Goal: Information Seeking & Learning: Learn about a topic

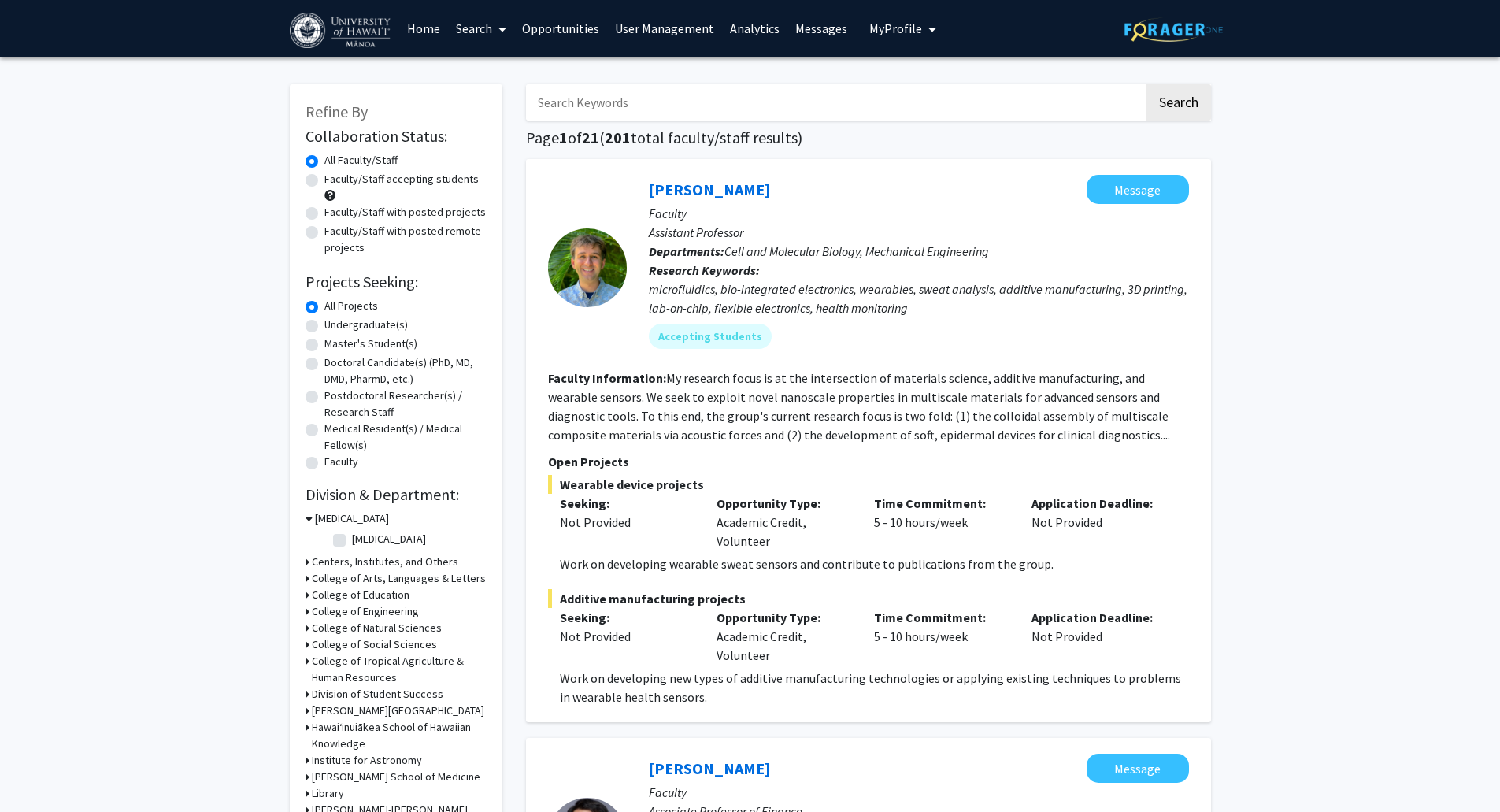
click at [515, 29] on link "Search" at bounding box center [480, 28] width 66 height 55
click at [490, 27] on link "Search" at bounding box center [480, 28] width 66 height 55
click at [487, 38] on link "Search" at bounding box center [480, 28] width 66 height 55
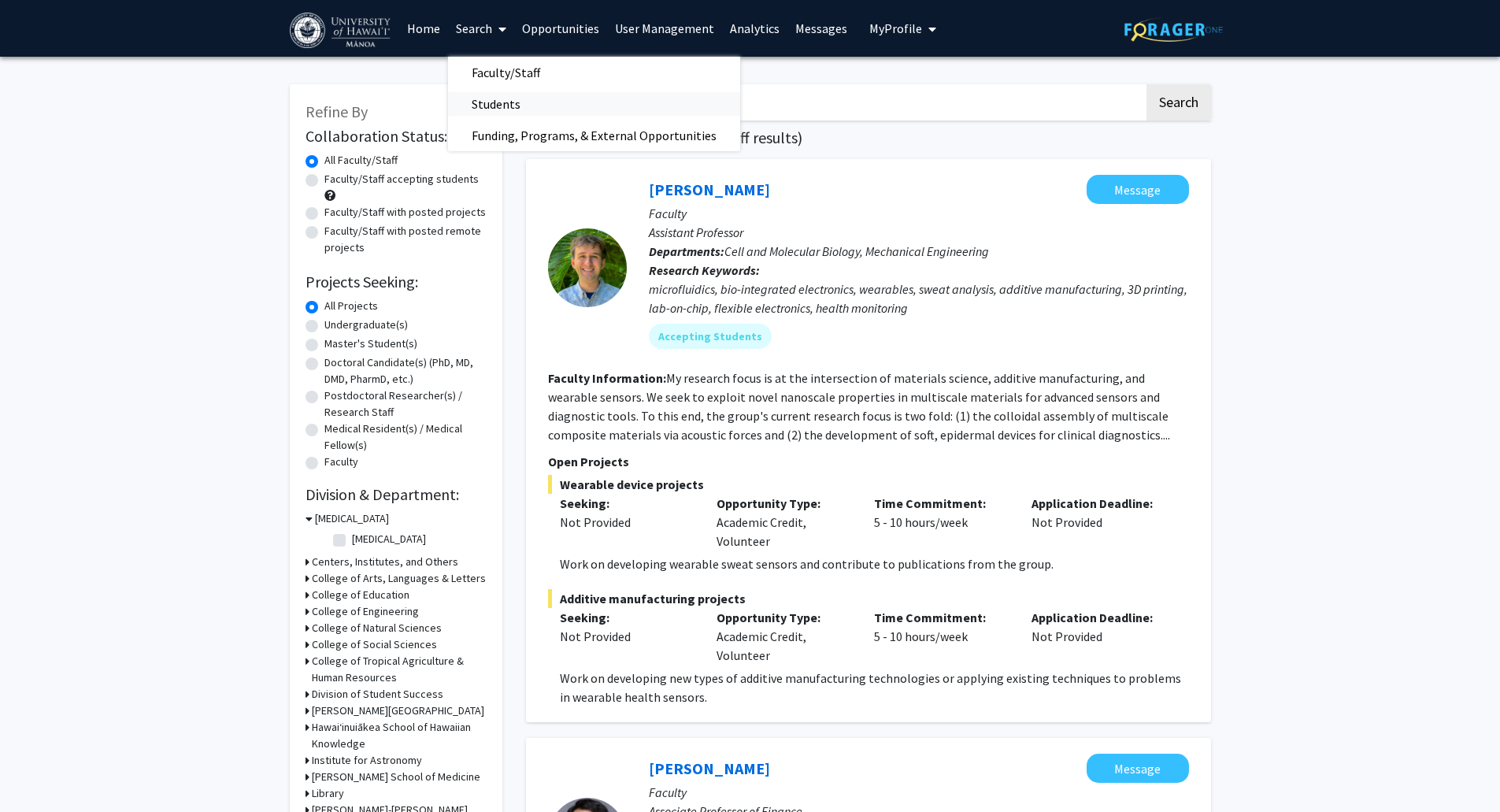
click at [500, 105] on span "Students" at bounding box center [495, 104] width 96 height 32
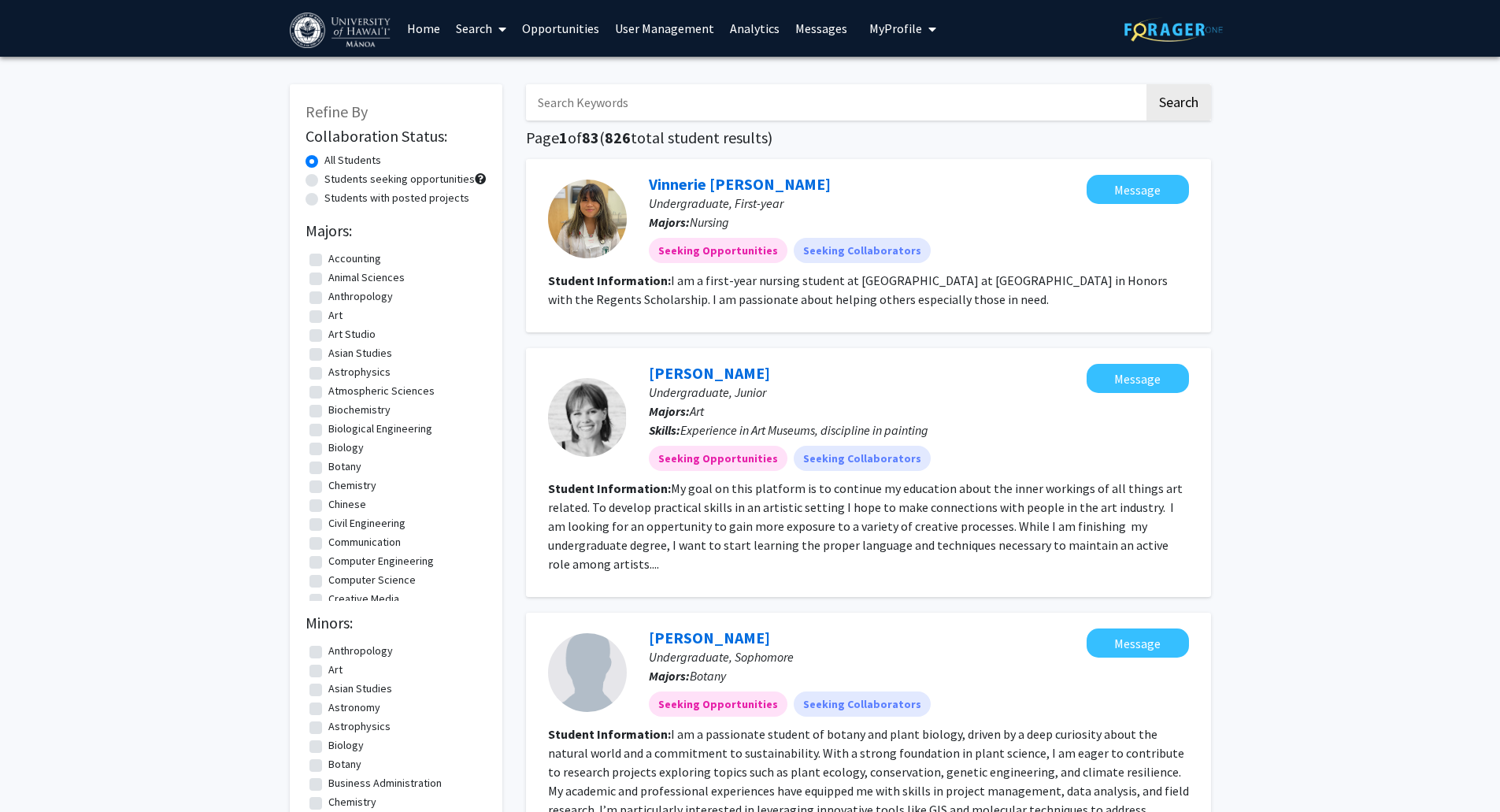
drag, startPoint x: 1381, startPoint y: 326, endPoint x: 1365, endPoint y: 298, distance: 32.2
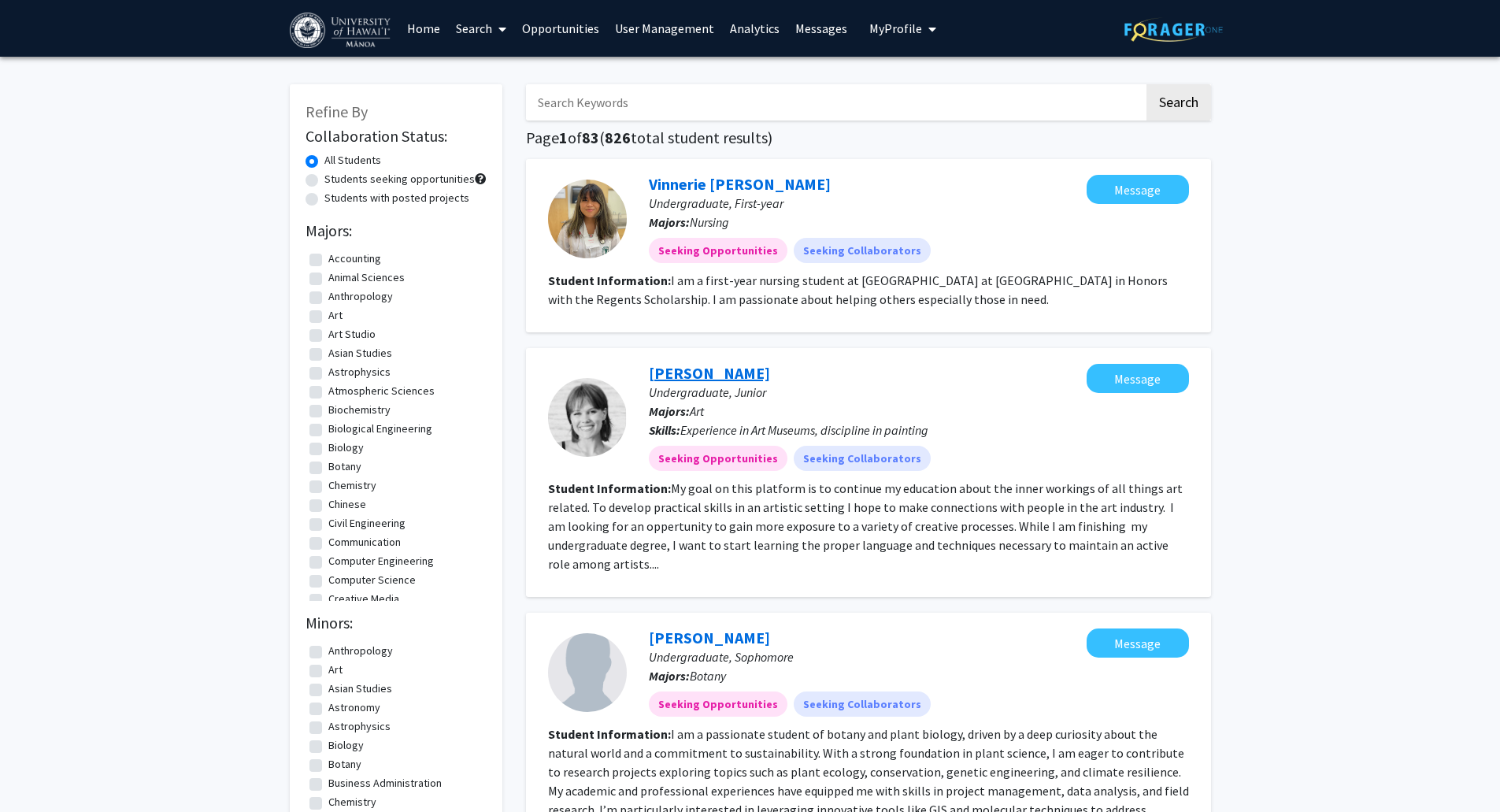
click at [724, 377] on link "Avery Holshosuer" at bounding box center [710, 372] width 121 height 19
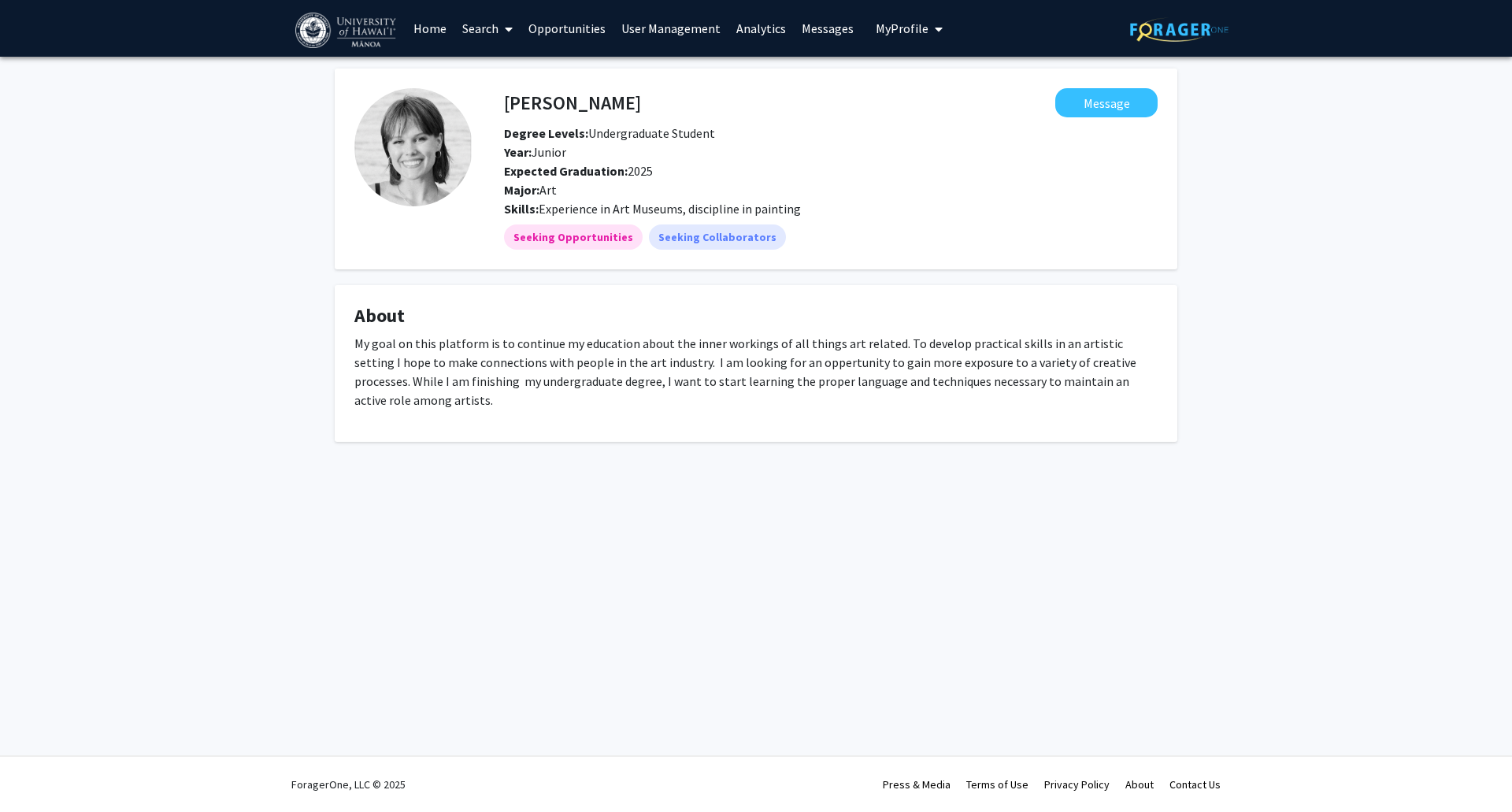
click at [890, 34] on span "My Profile" at bounding box center [902, 28] width 53 height 16
click at [1252, 184] on div "Avery Holshosuer Message Degree Levels: Undergraduate Student Year: Junior Expe…" at bounding box center [756, 275] width 1512 height 436
click at [477, 33] on link "Search" at bounding box center [486, 28] width 66 height 55
click at [642, 137] on span "Degree Levels: Undergraduate Student" at bounding box center [609, 133] width 211 height 16
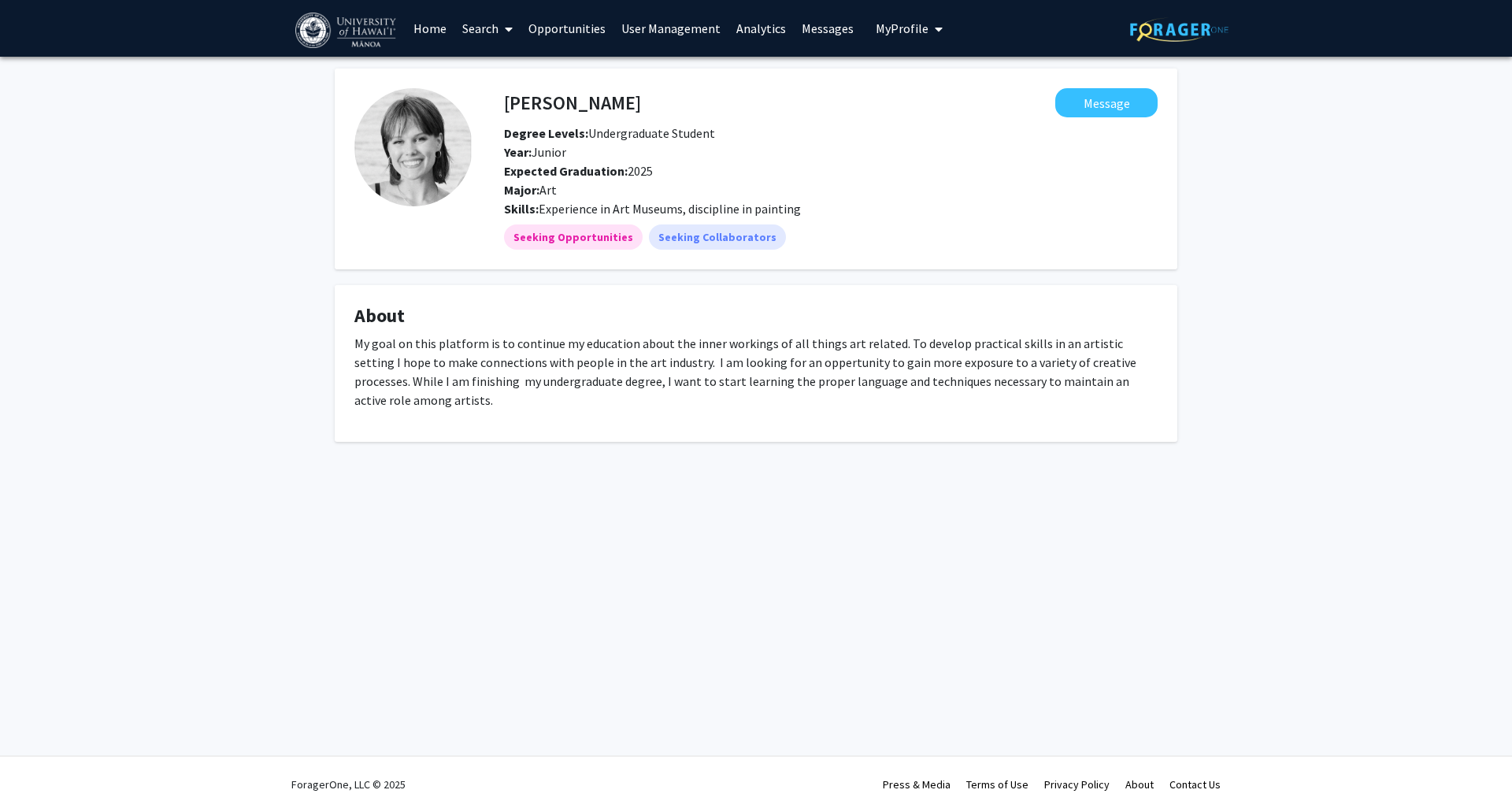
click at [928, 36] on span "My profile dropdown to access profile and logout" at bounding box center [935, 29] width 14 height 55
click at [466, 29] on link "Search" at bounding box center [486, 28] width 66 height 55
click at [498, 106] on span "Students" at bounding box center [501, 104] width 96 height 32
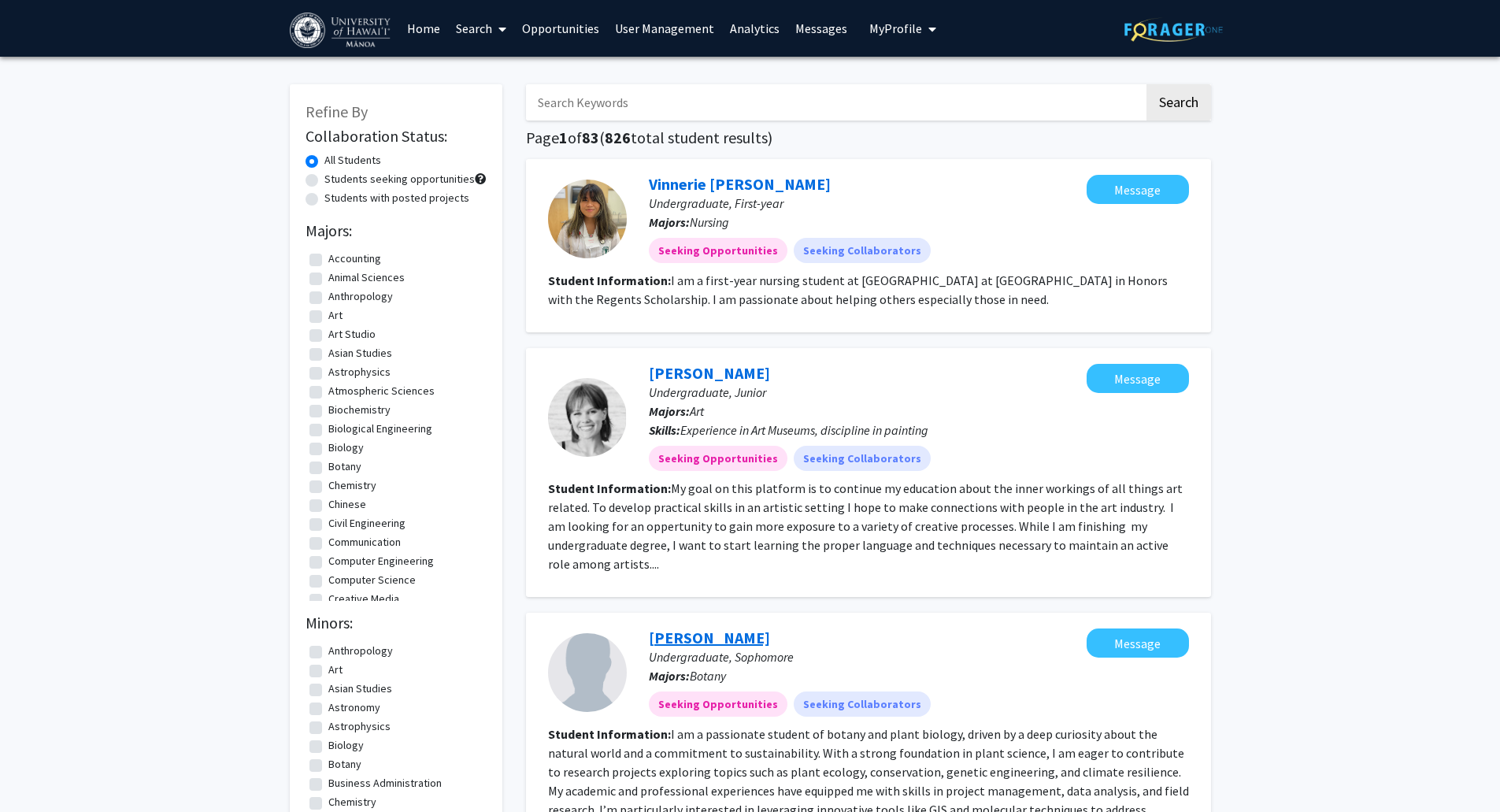
click at [752, 628] on link "Jordan Hester-Moore" at bounding box center [710, 637] width 121 height 19
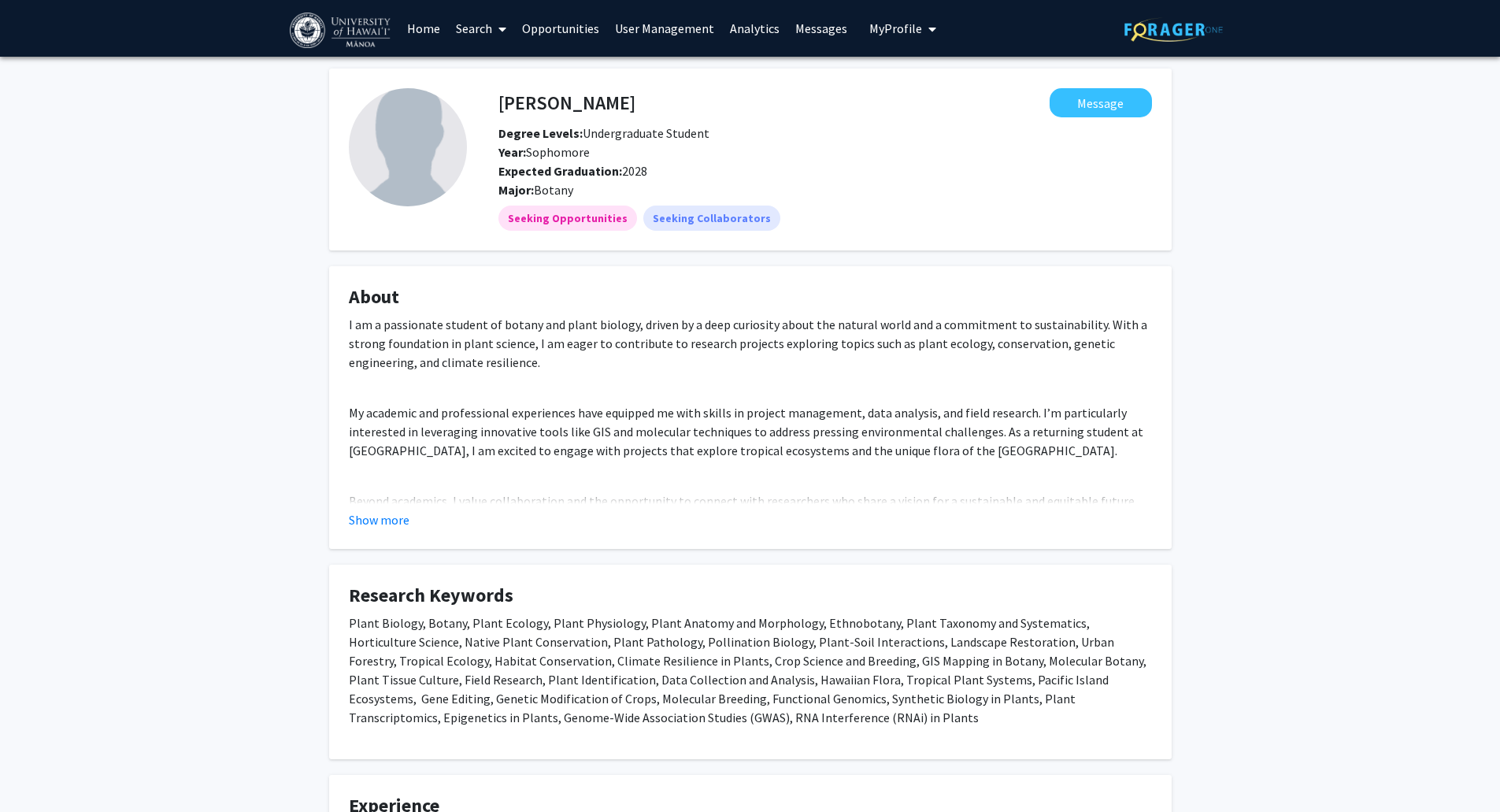
click at [661, 440] on p "My academic and professional experiences have equipped me with skills in projec…" at bounding box center [750, 431] width 804 height 57
click at [389, 523] on button "Show more" at bounding box center [379, 520] width 61 height 19
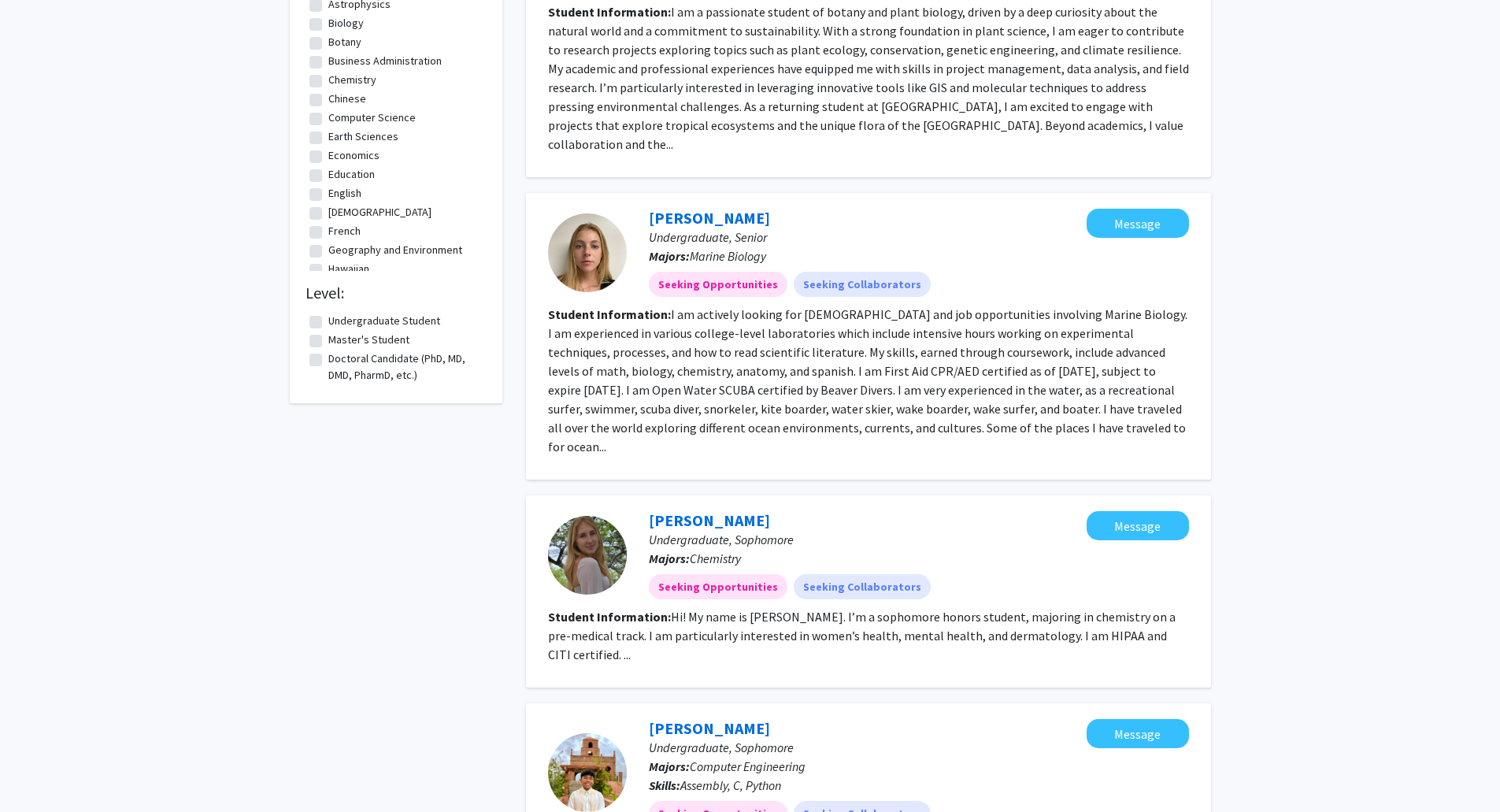
scroll to position [787, 0]
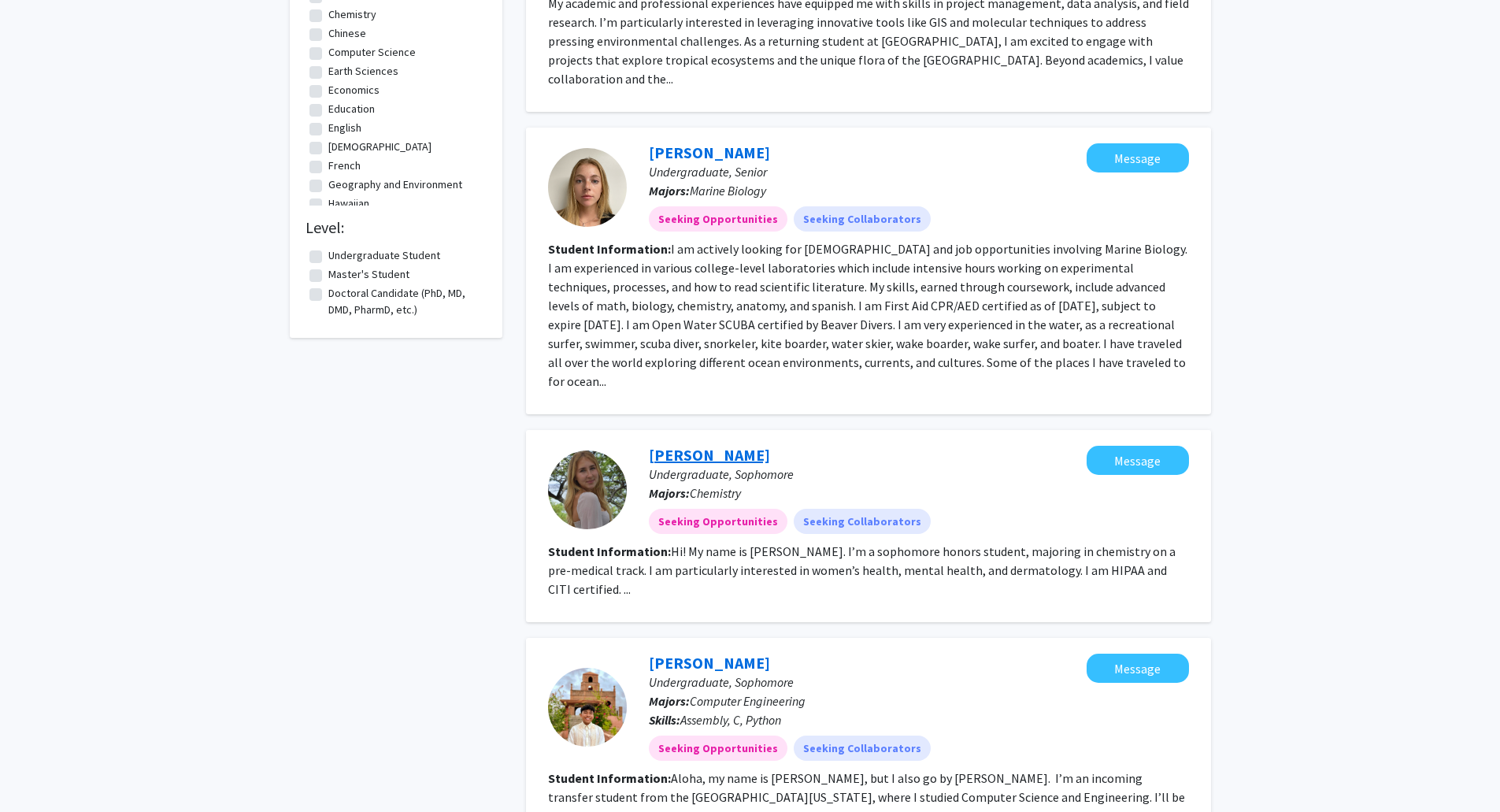
click at [718, 445] on link "Asiya Sharipova" at bounding box center [710, 455] width 121 height 19
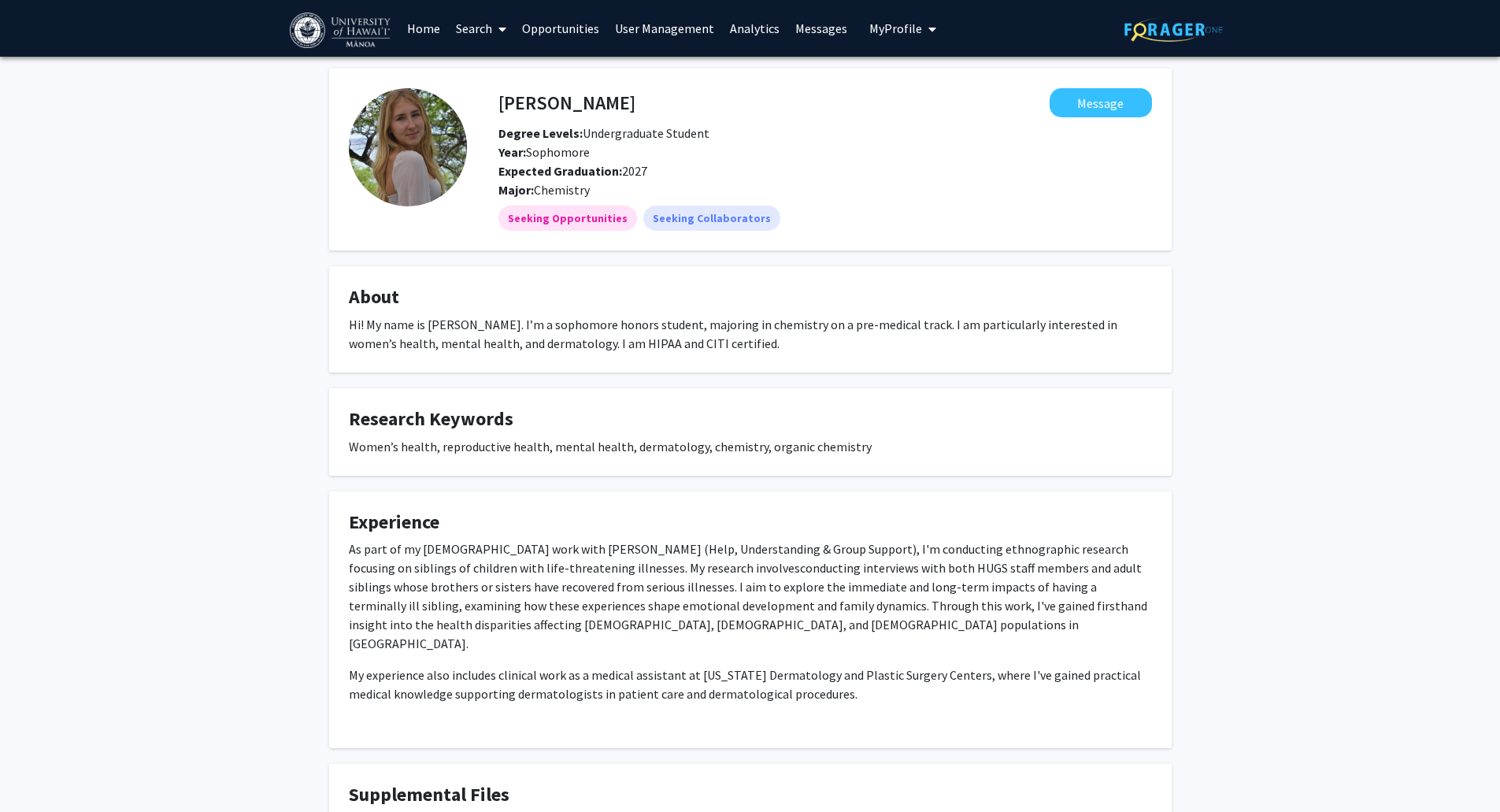
click at [1178, 387] on div "Asiya Sharipova Message Degree Levels: Undergraduate Student Year: Sophomore Ex…" at bounding box center [750, 492] width 866 height 849
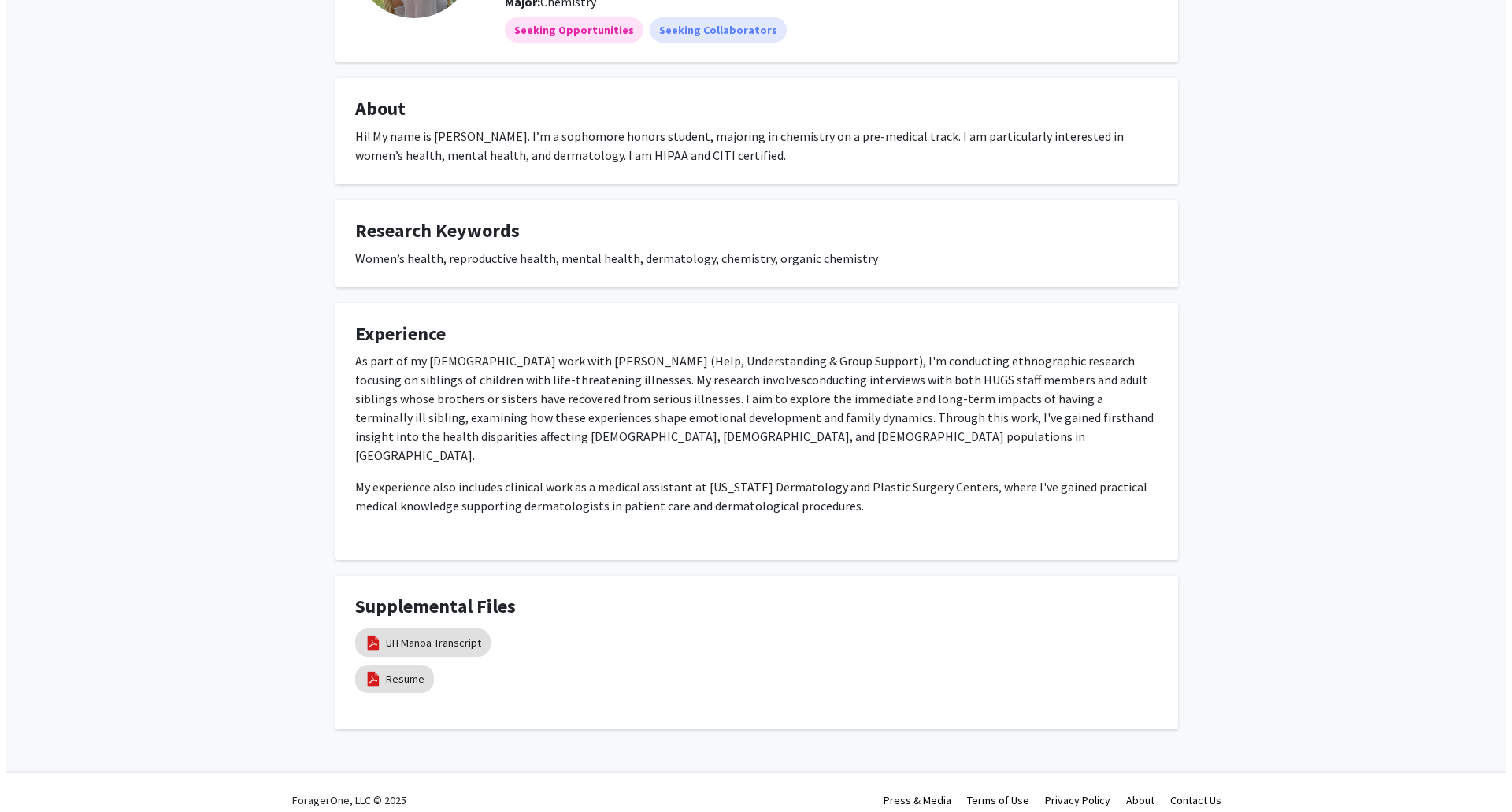
scroll to position [191, 0]
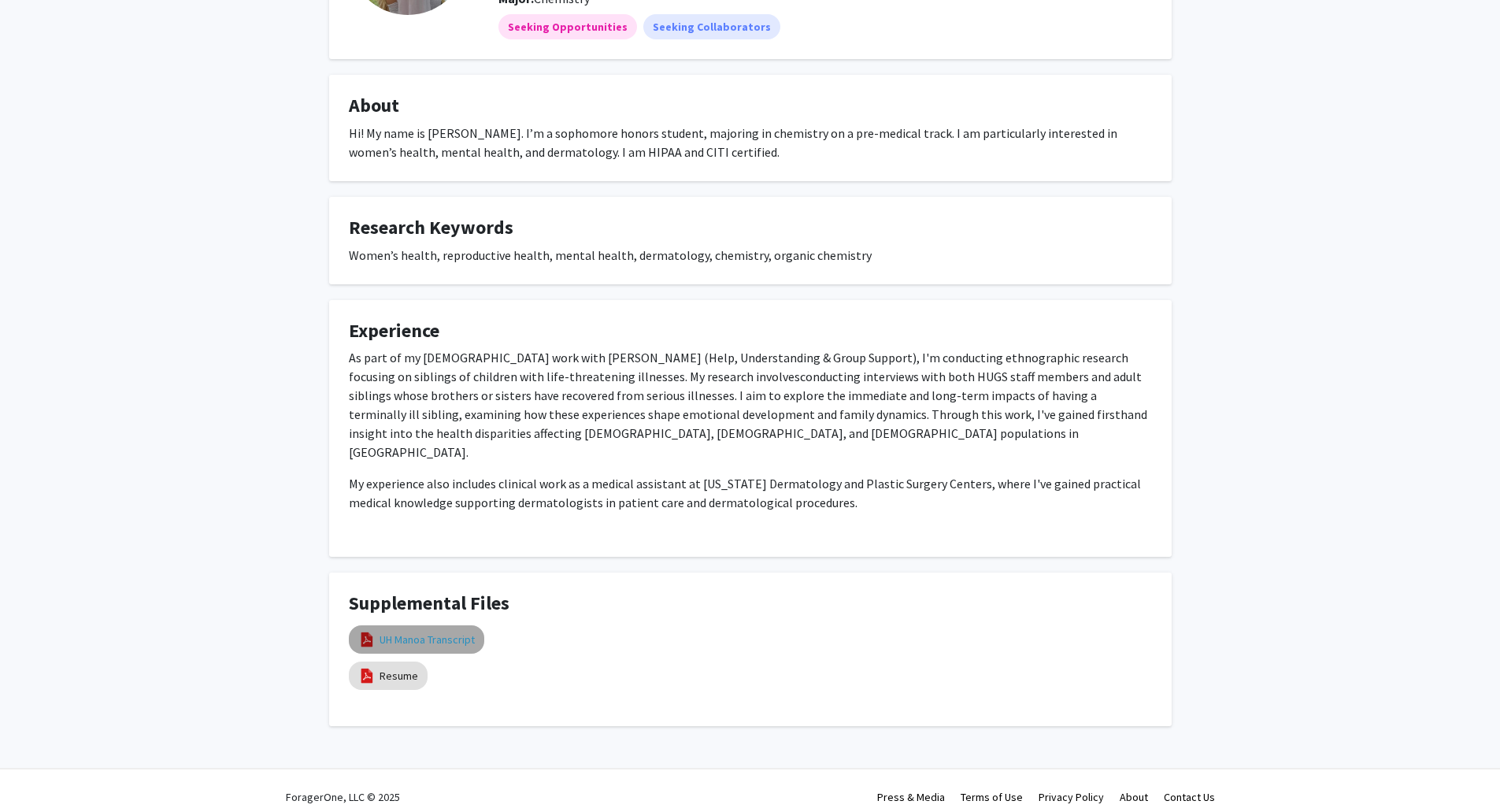
click at [449, 631] on link "UH Manoa Transcript" at bounding box center [427, 639] width 96 height 17
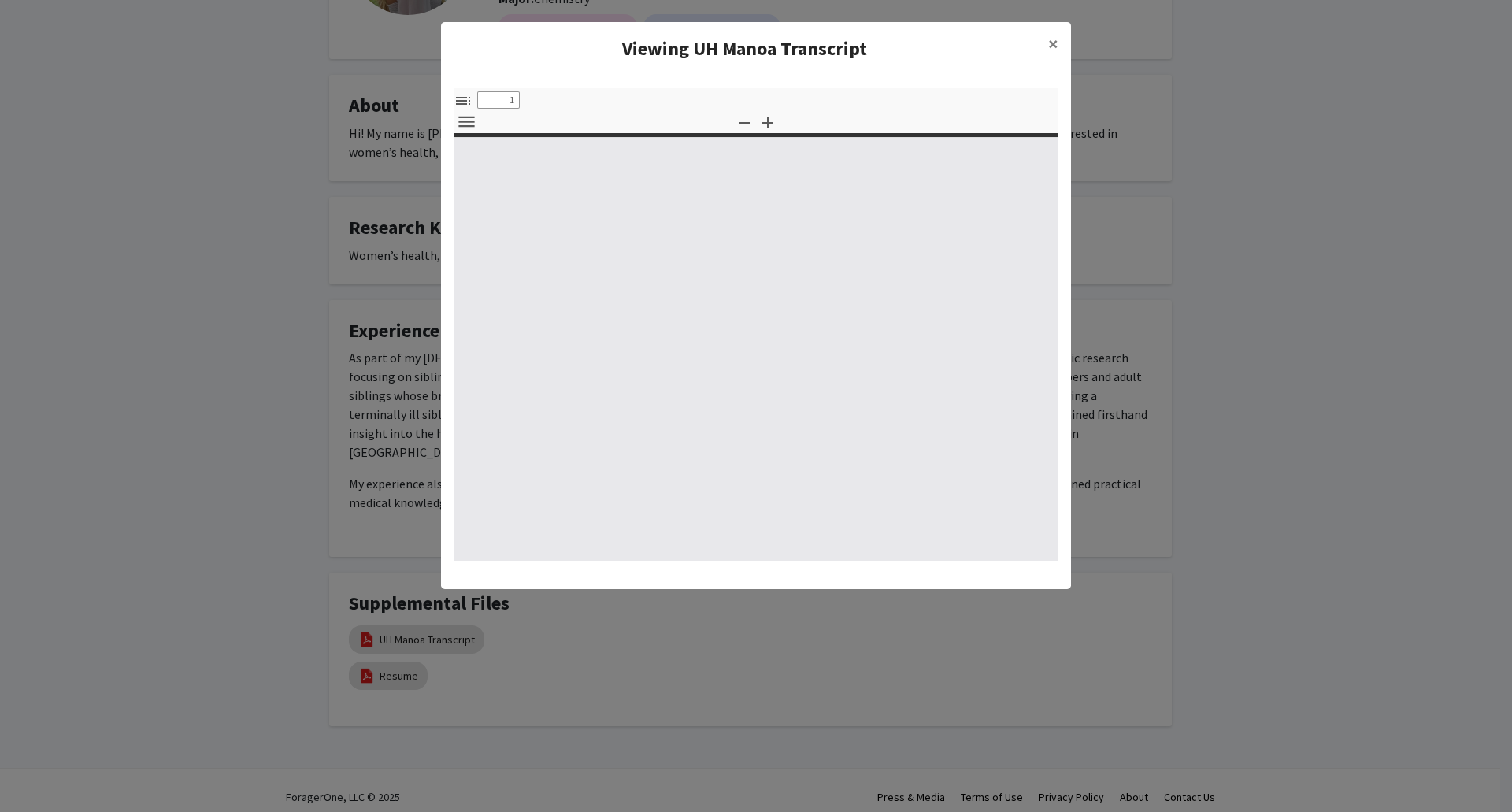
select select "custom"
type input "0"
select select "custom"
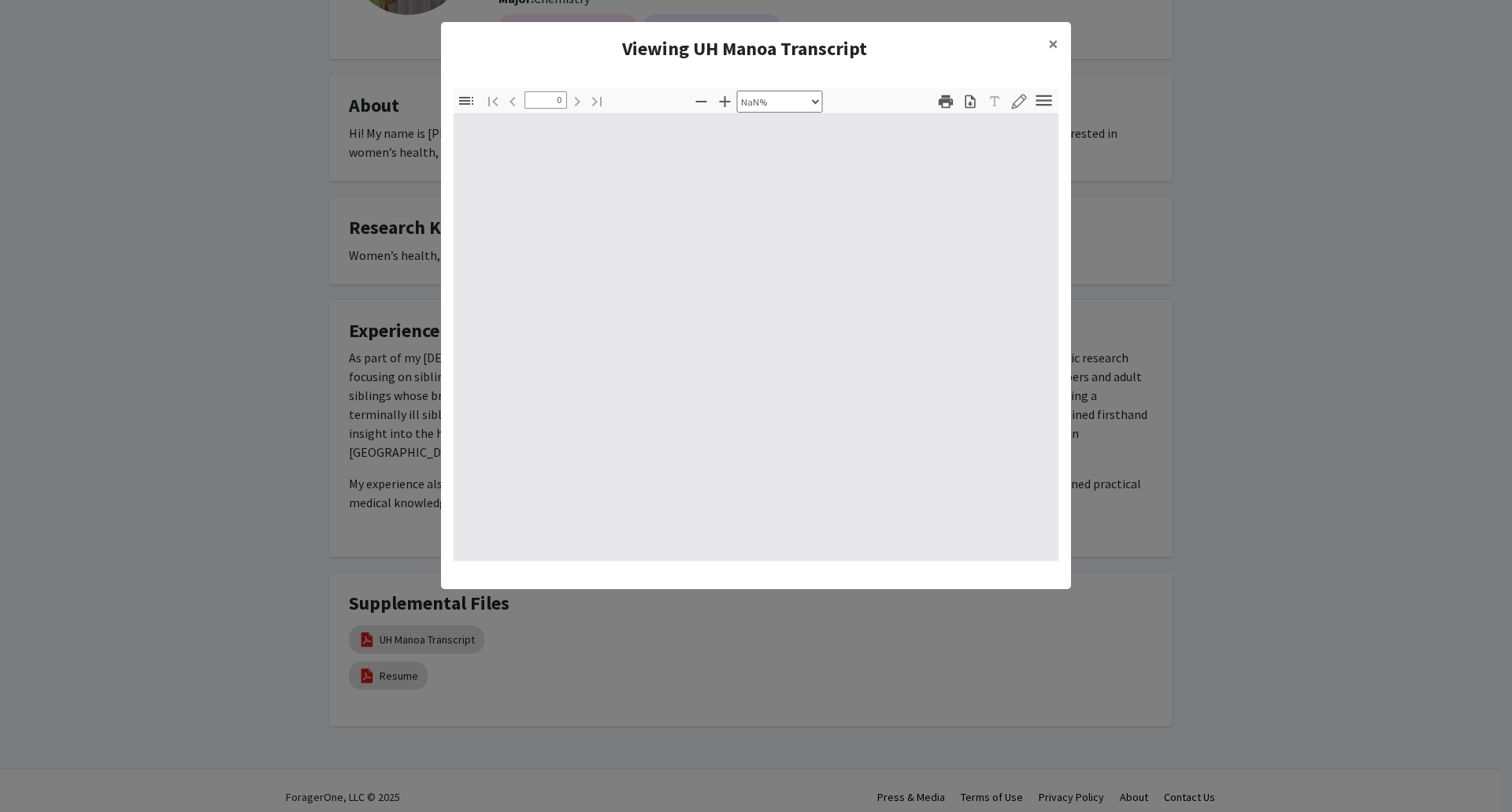
type input "1"
select select "auto"
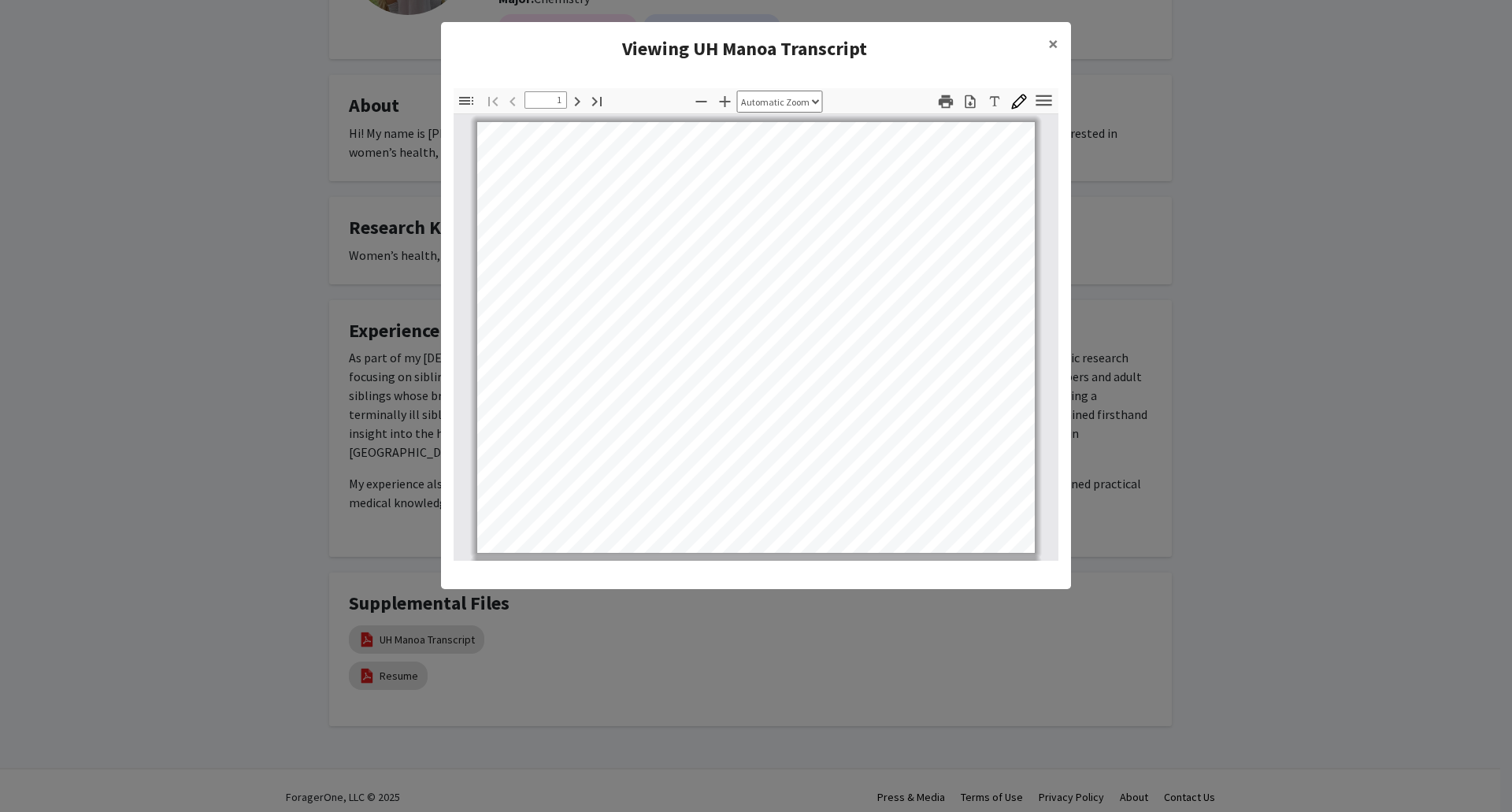
scroll to position [3, 0]
type input "2"
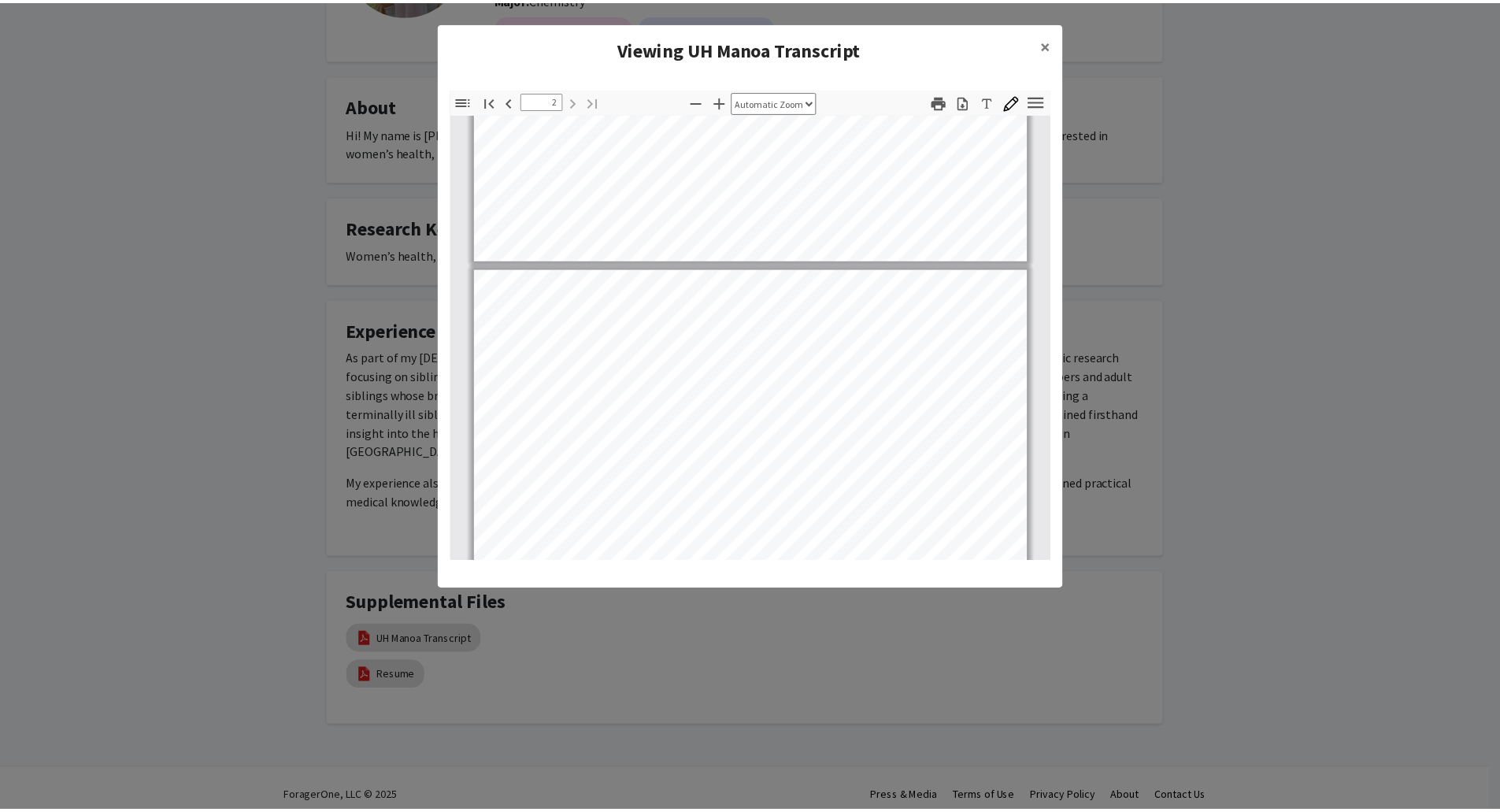
scroll to position [301, 0]
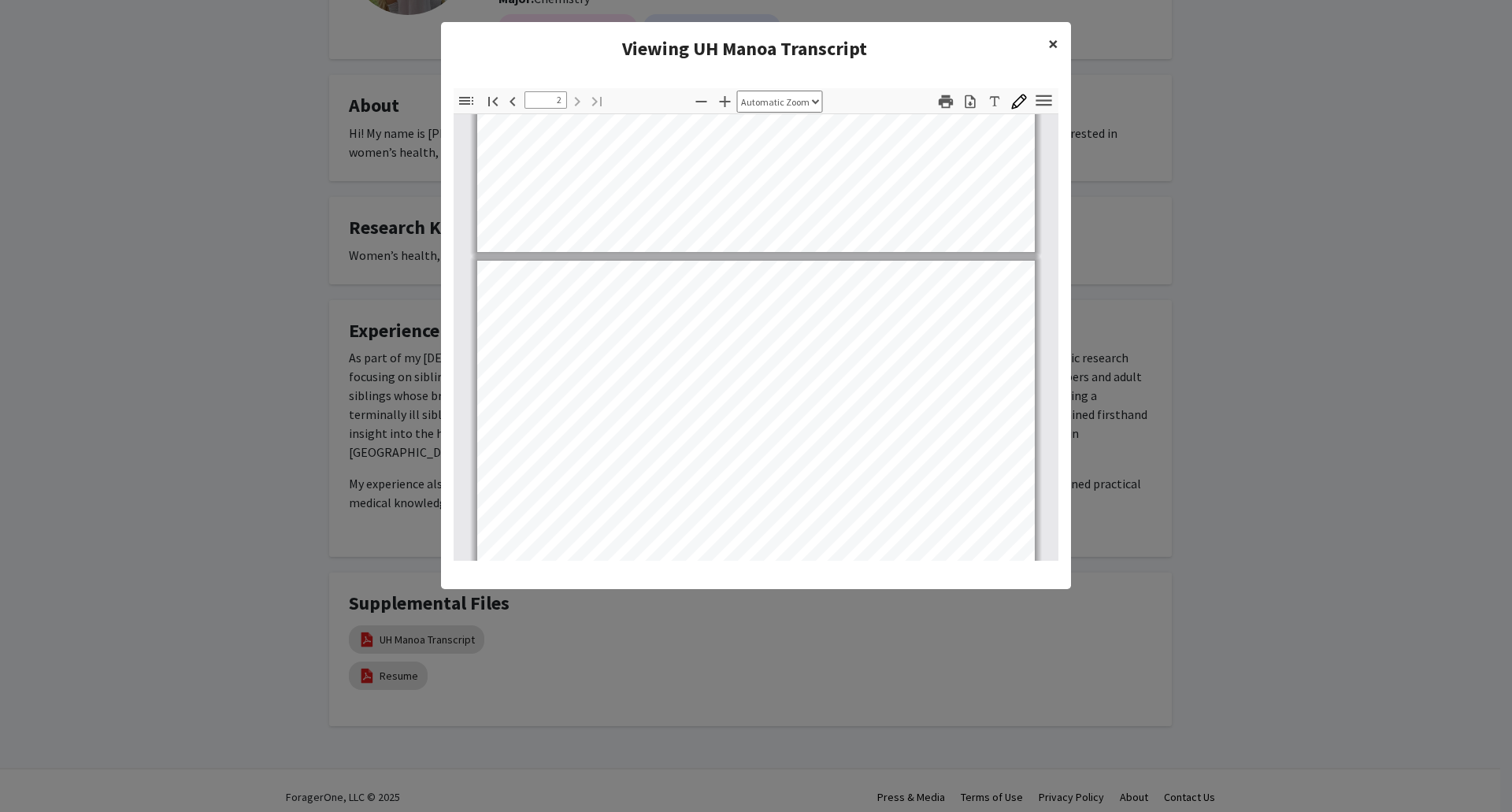
click at [1048, 51] on button "×" at bounding box center [1053, 44] width 35 height 44
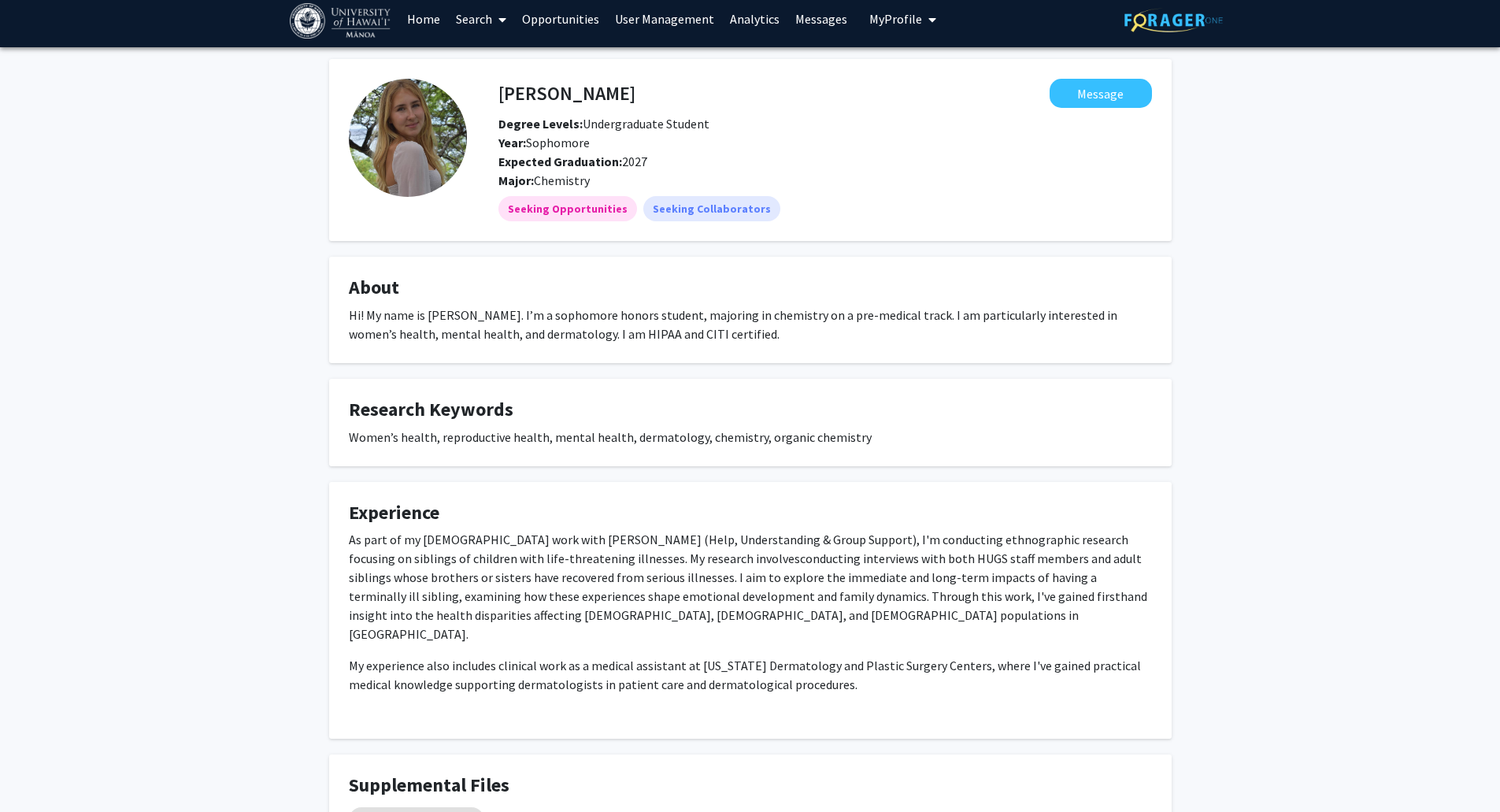
scroll to position [0, 0]
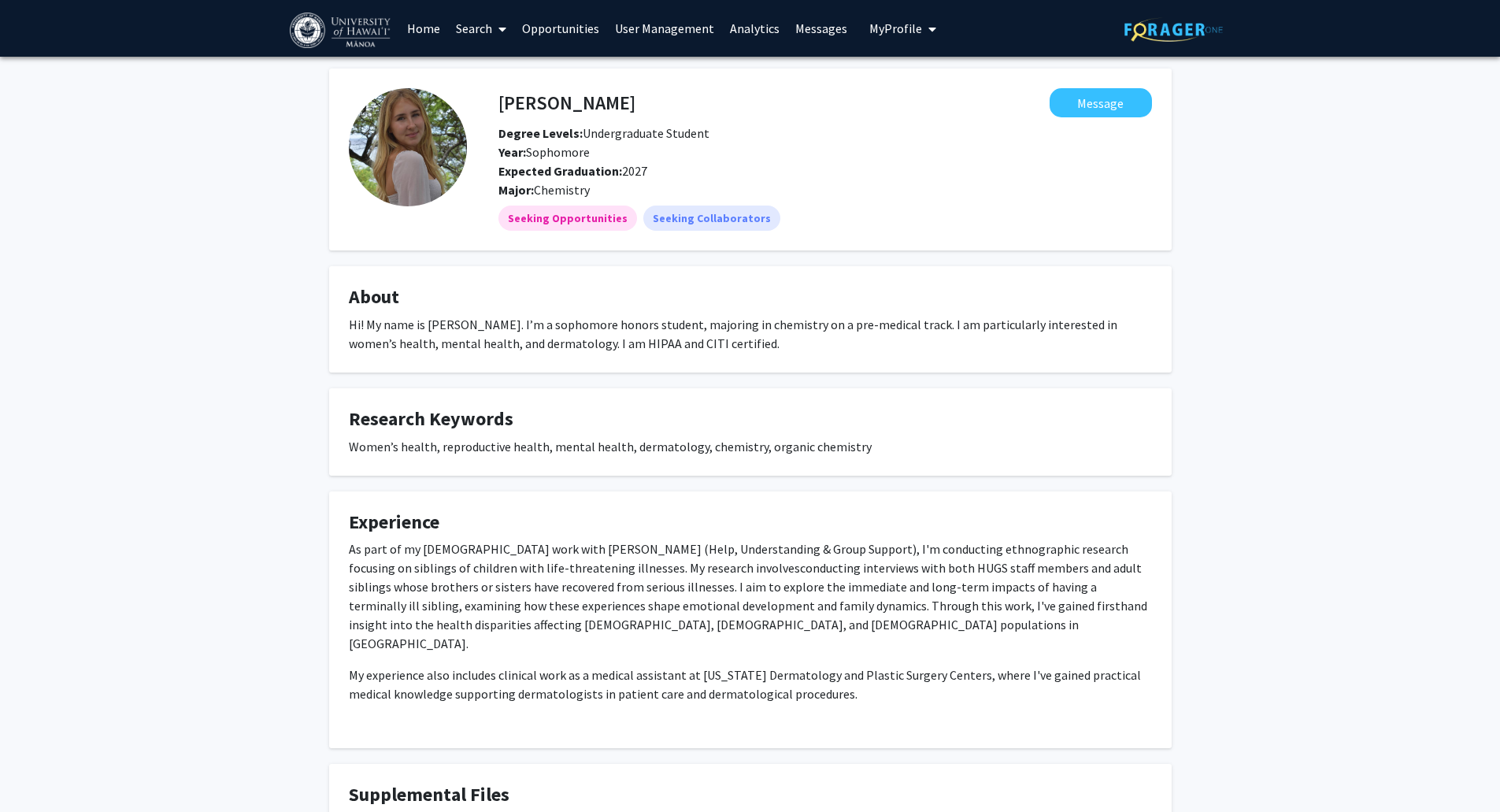
click at [1335, 310] on div "Asiya Sharipova Message Degree Levels: Undergraduate Student Year: Sophomore Ex…" at bounding box center [750, 513] width 1500 height 911
click at [1335, 309] on div "Asiya Sharipova Message Degree Levels: Undergraduate Student Year: Sophomore Ex…" at bounding box center [750, 513] width 1500 height 911
click at [1130, 104] on button "Message" at bounding box center [1100, 102] width 103 height 29
click at [889, 29] on span "My Profile" at bounding box center [896, 28] width 53 height 16
click at [919, 65] on span "View Profile" at bounding box center [948, 74] width 56 height 18
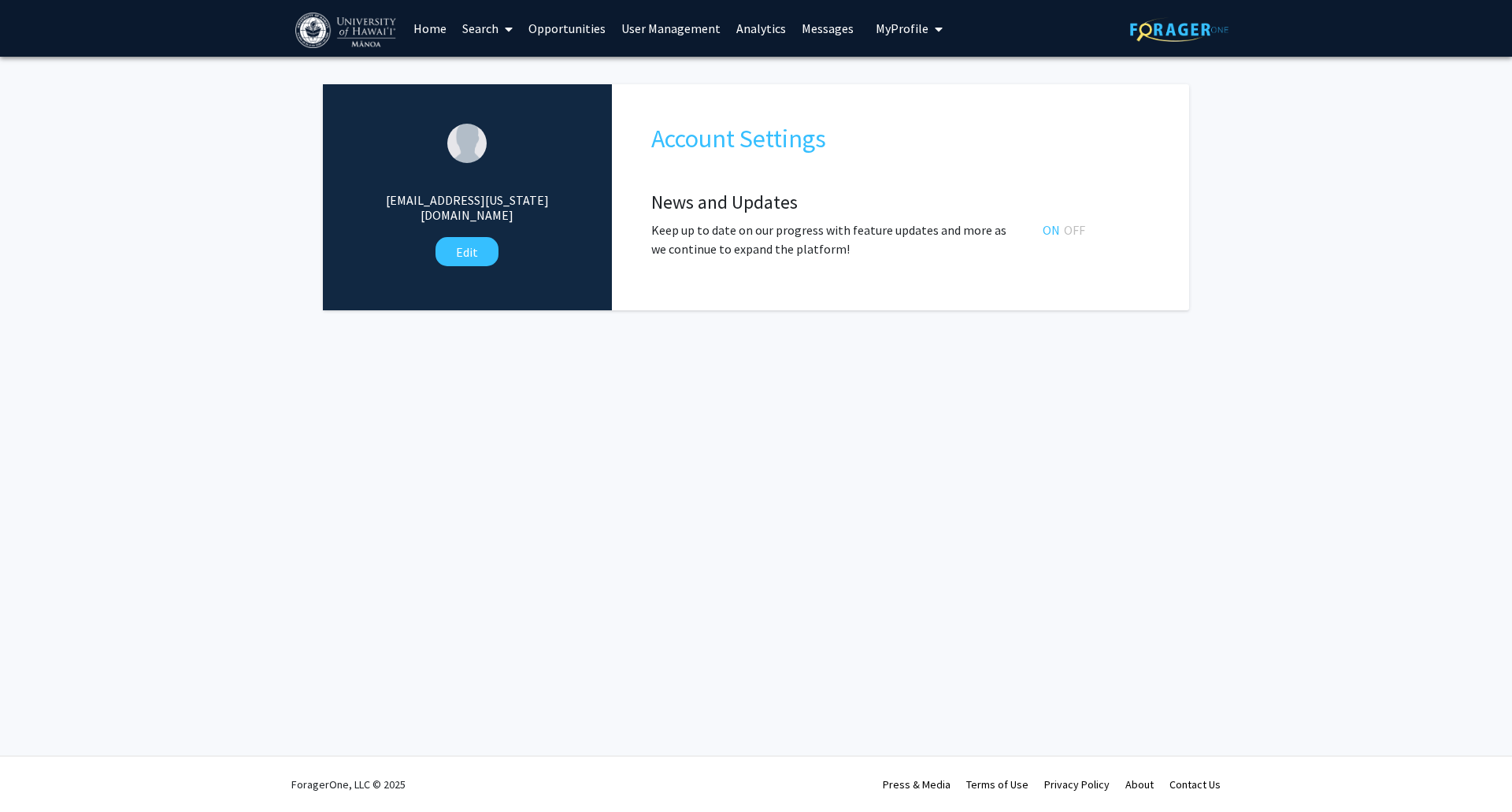
click at [563, 34] on link "Opportunities" at bounding box center [567, 28] width 93 height 55
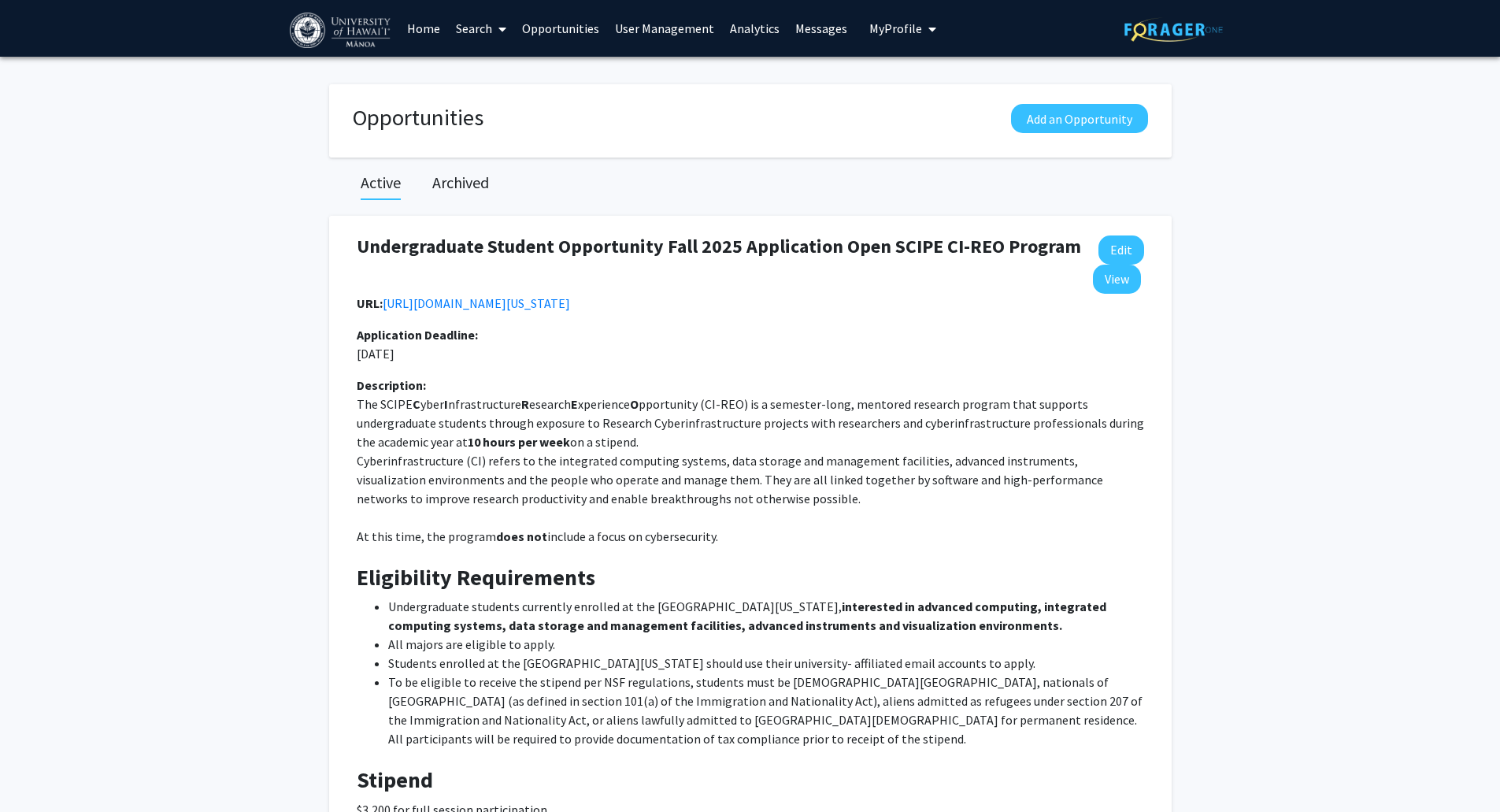
click at [480, 26] on link "Search" at bounding box center [480, 28] width 66 height 55
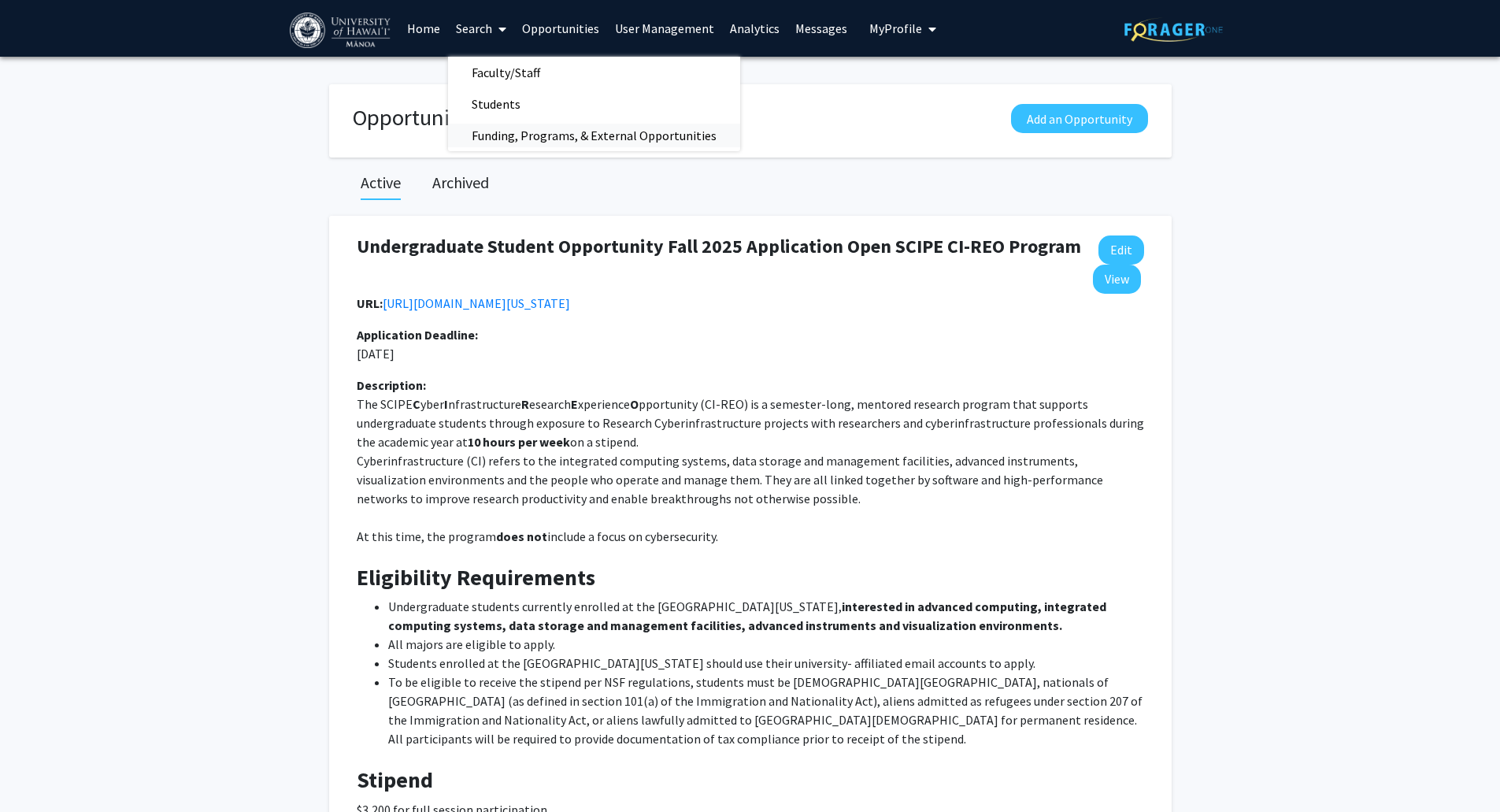
click at [523, 134] on span "Funding, Programs, & External Opportunities" at bounding box center [594, 135] width 292 height 32
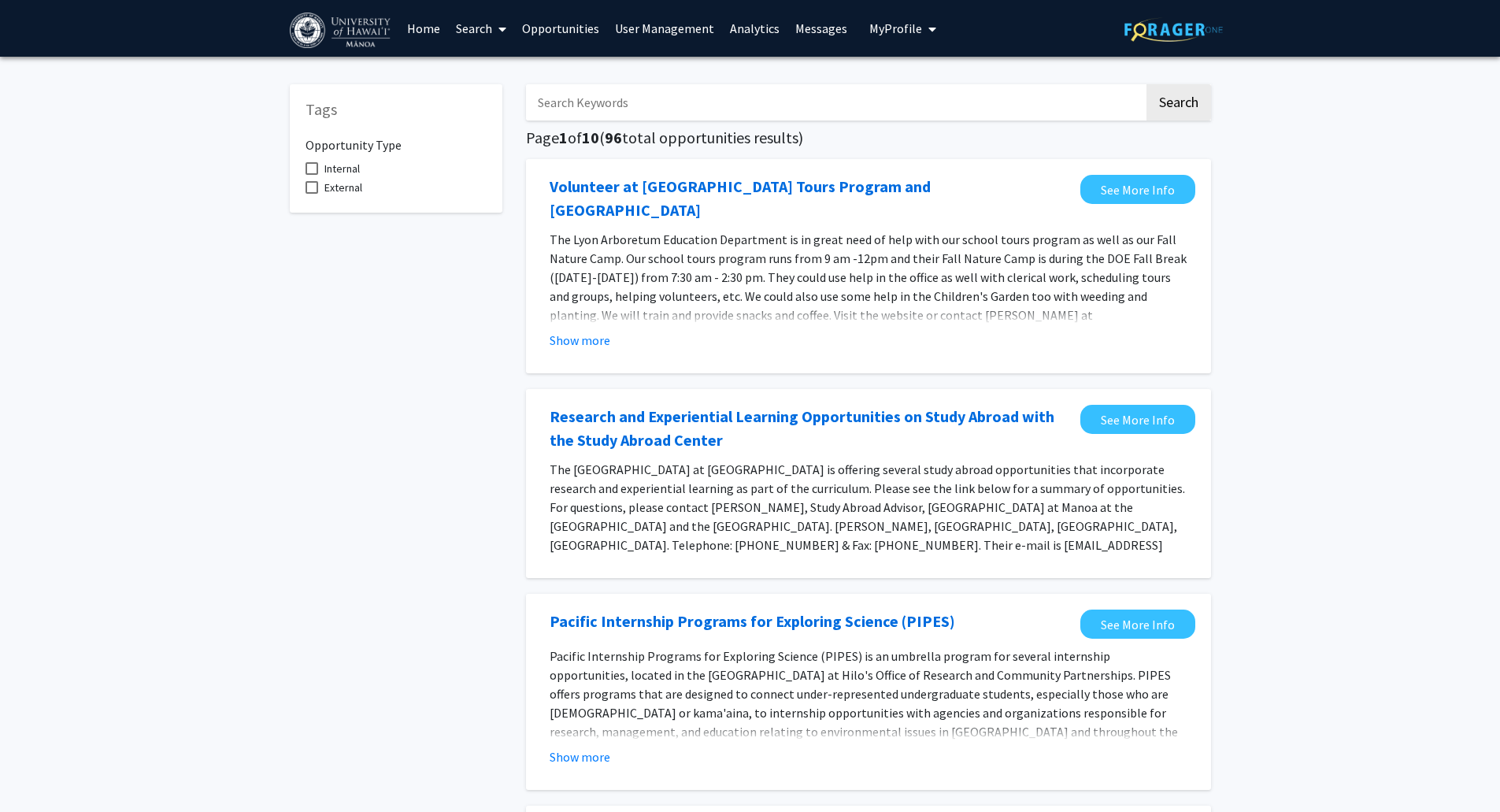
click at [492, 28] on link "Search" at bounding box center [480, 28] width 66 height 55
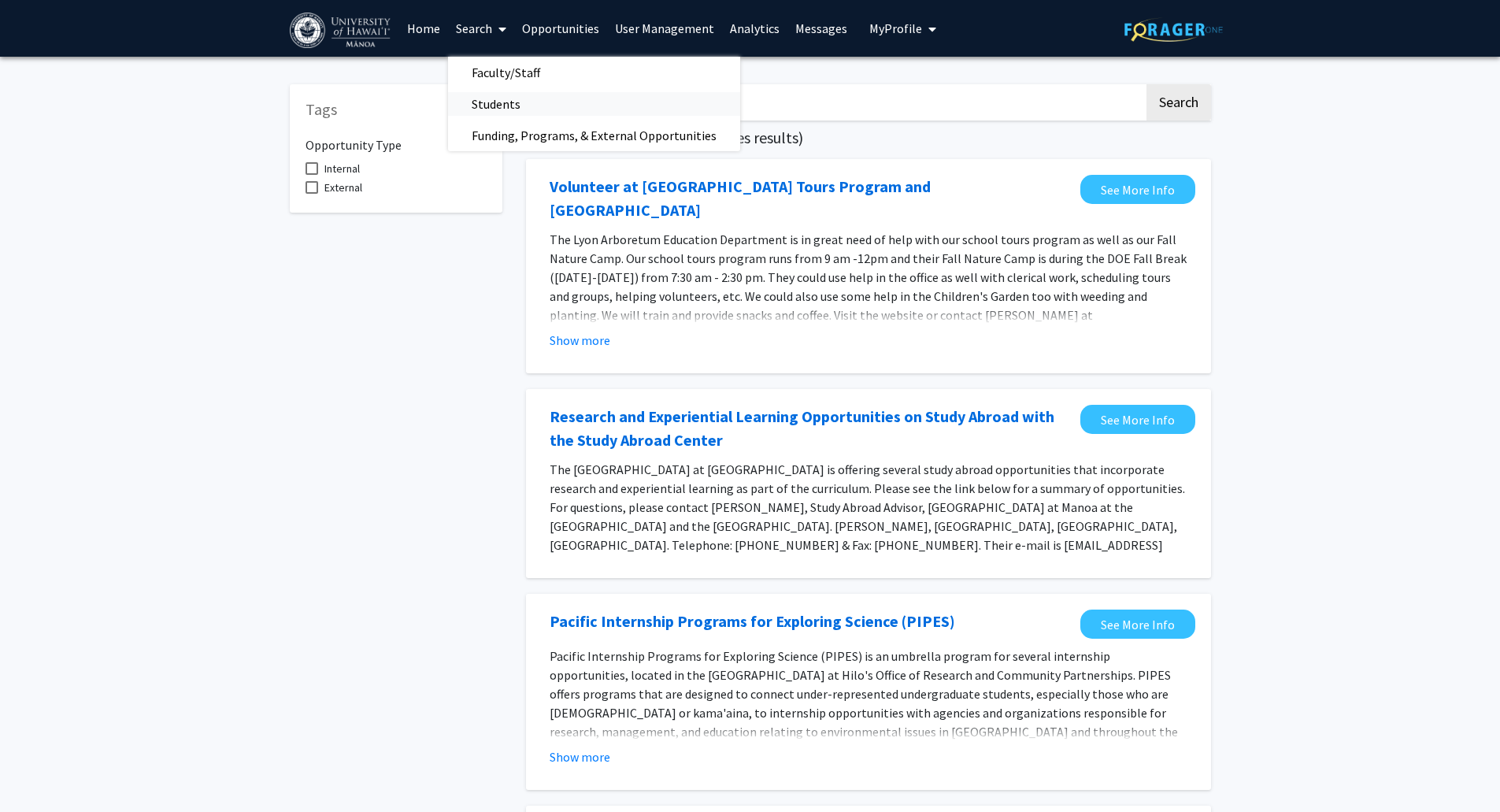
click at [507, 101] on span "Students" at bounding box center [495, 104] width 96 height 32
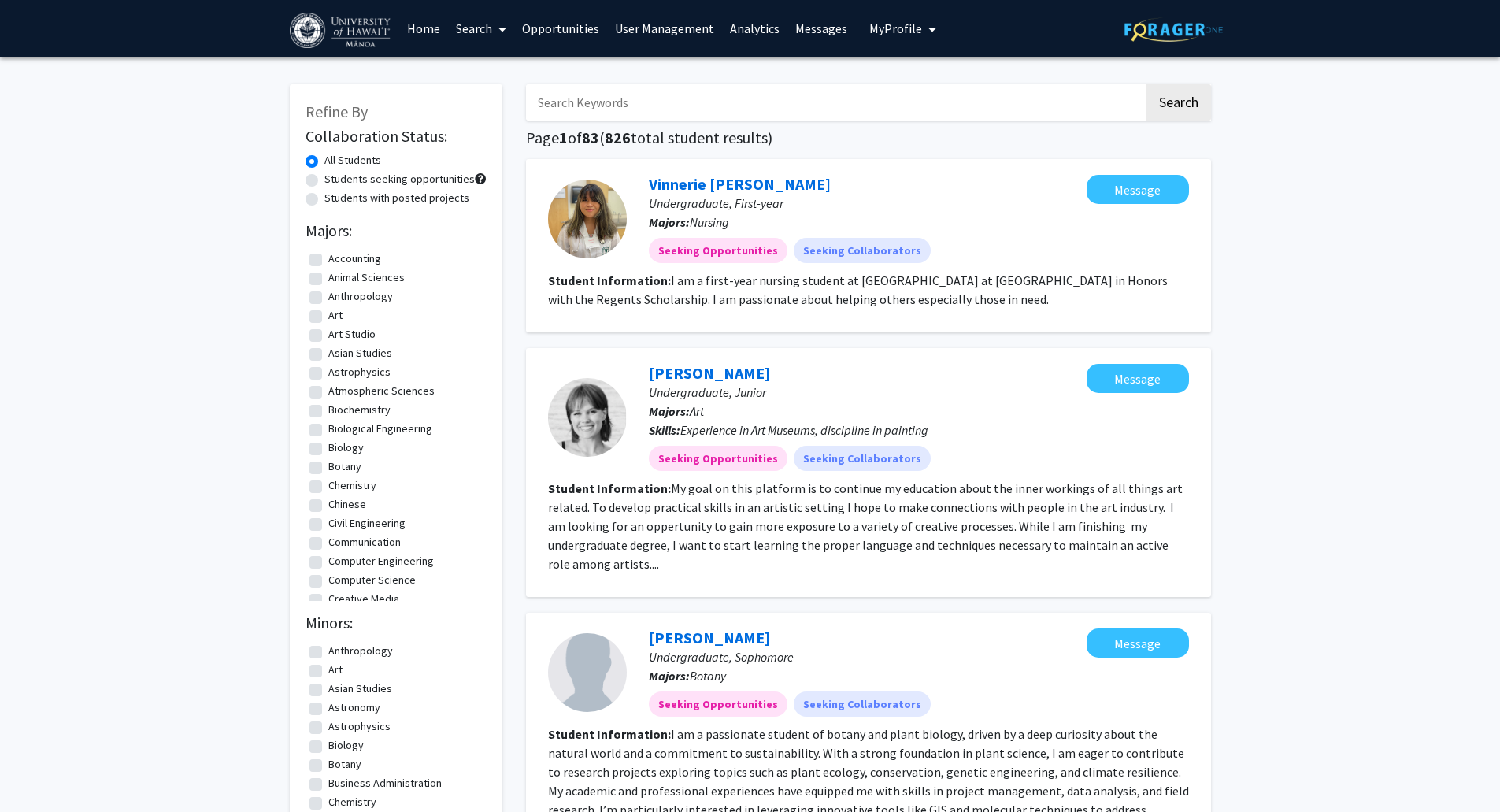
click at [478, 46] on link "Search" at bounding box center [480, 28] width 66 height 55
click at [478, 33] on link "Search" at bounding box center [480, 28] width 66 height 55
click at [499, 65] on span "Faculty/Staff" at bounding box center [506, 73] width 116 height 32
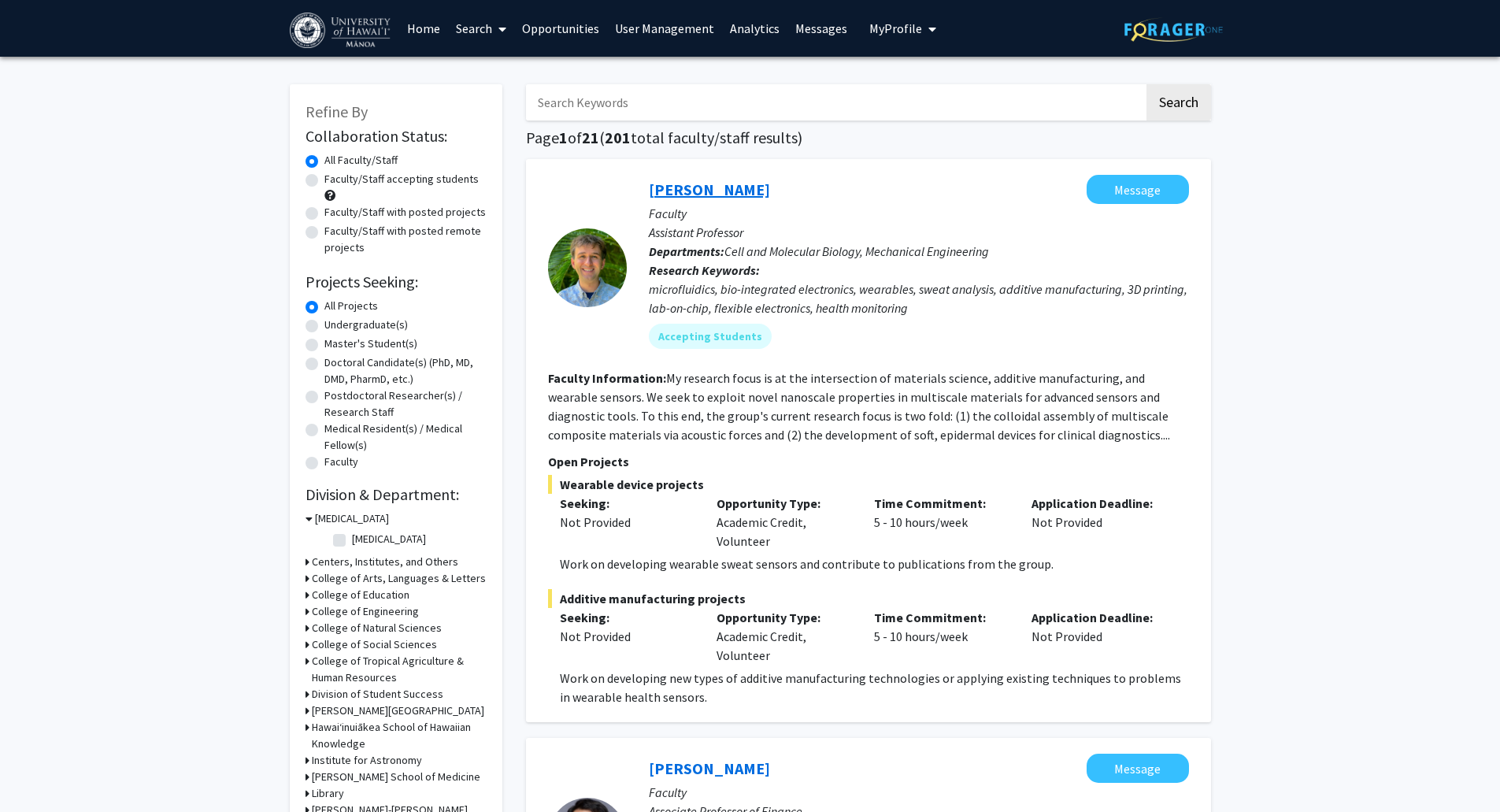
click at [705, 192] on link "Tyler Ray" at bounding box center [710, 189] width 121 height 19
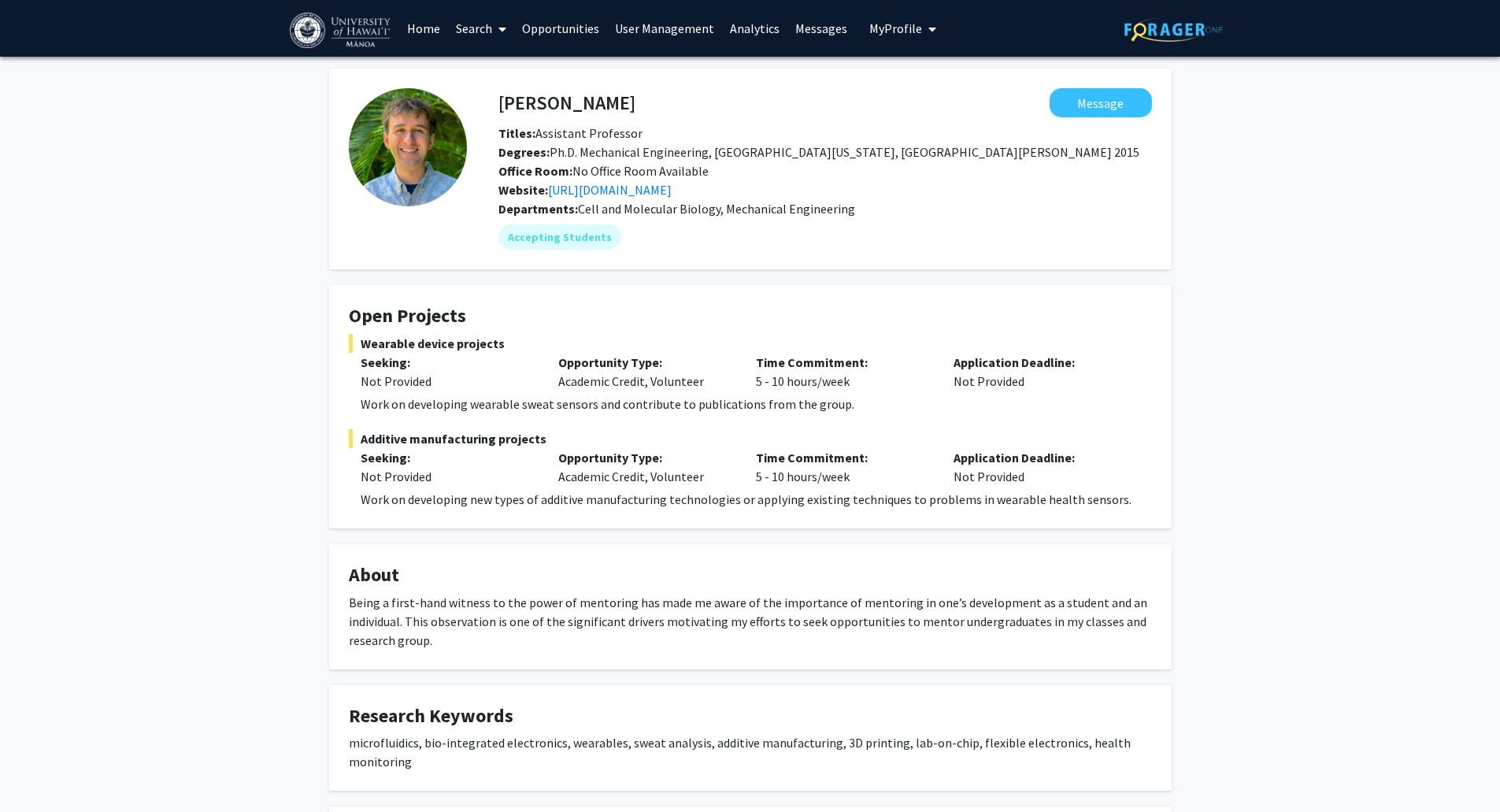
click at [693, 211] on span "Cell and Molecular Biology, Mechanical Engineering" at bounding box center [717, 209] width 278 height 16
click at [757, 241] on div "Accepting Students" at bounding box center [825, 237] width 660 height 32
click at [876, 29] on span "My Profile" at bounding box center [896, 28] width 53 height 16
click at [927, 144] on span "Tiana Agres" at bounding box center [967, 141] width 96 height 18
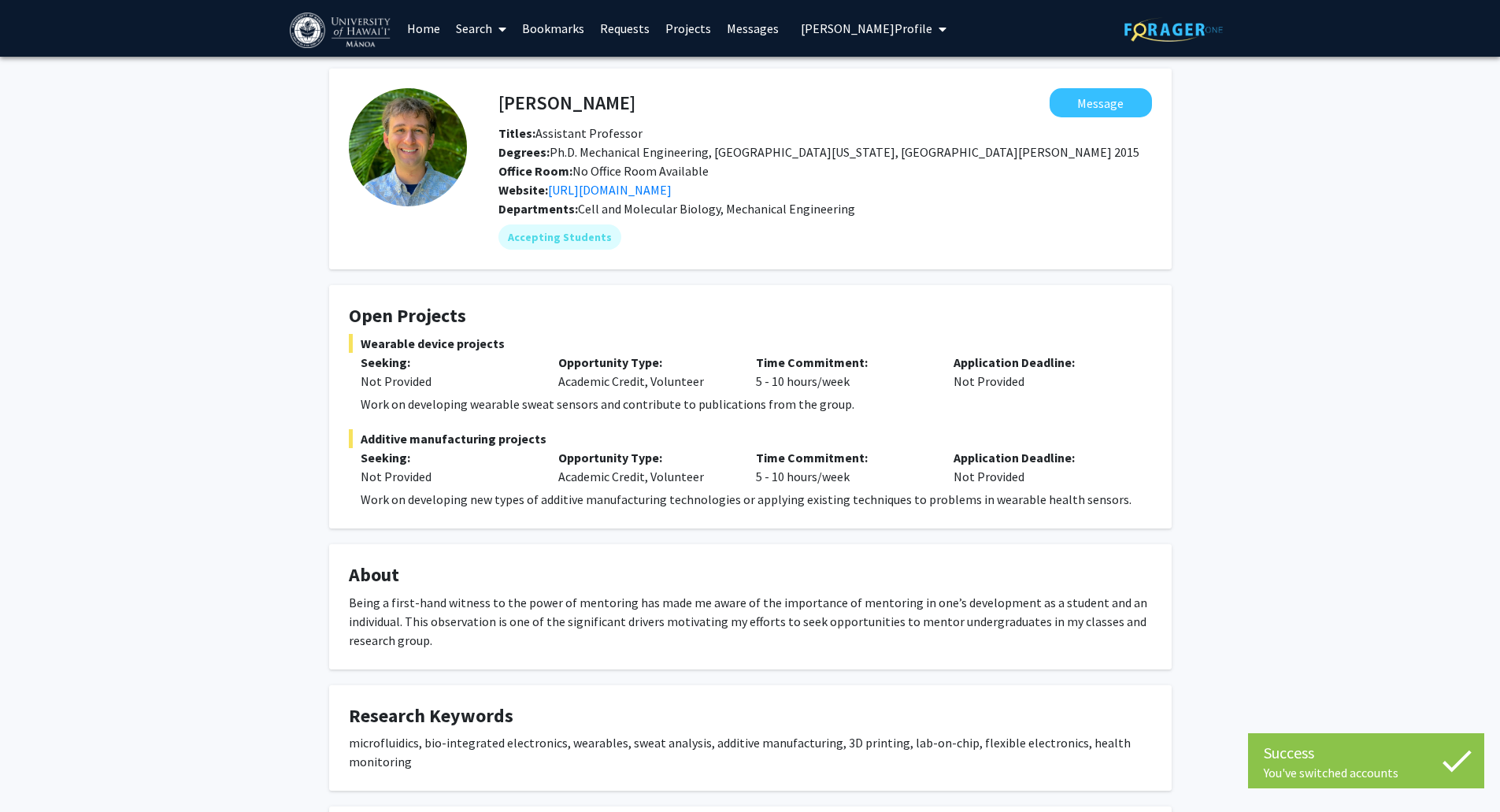
click at [419, 28] on link "Home" at bounding box center [424, 28] width 49 height 55
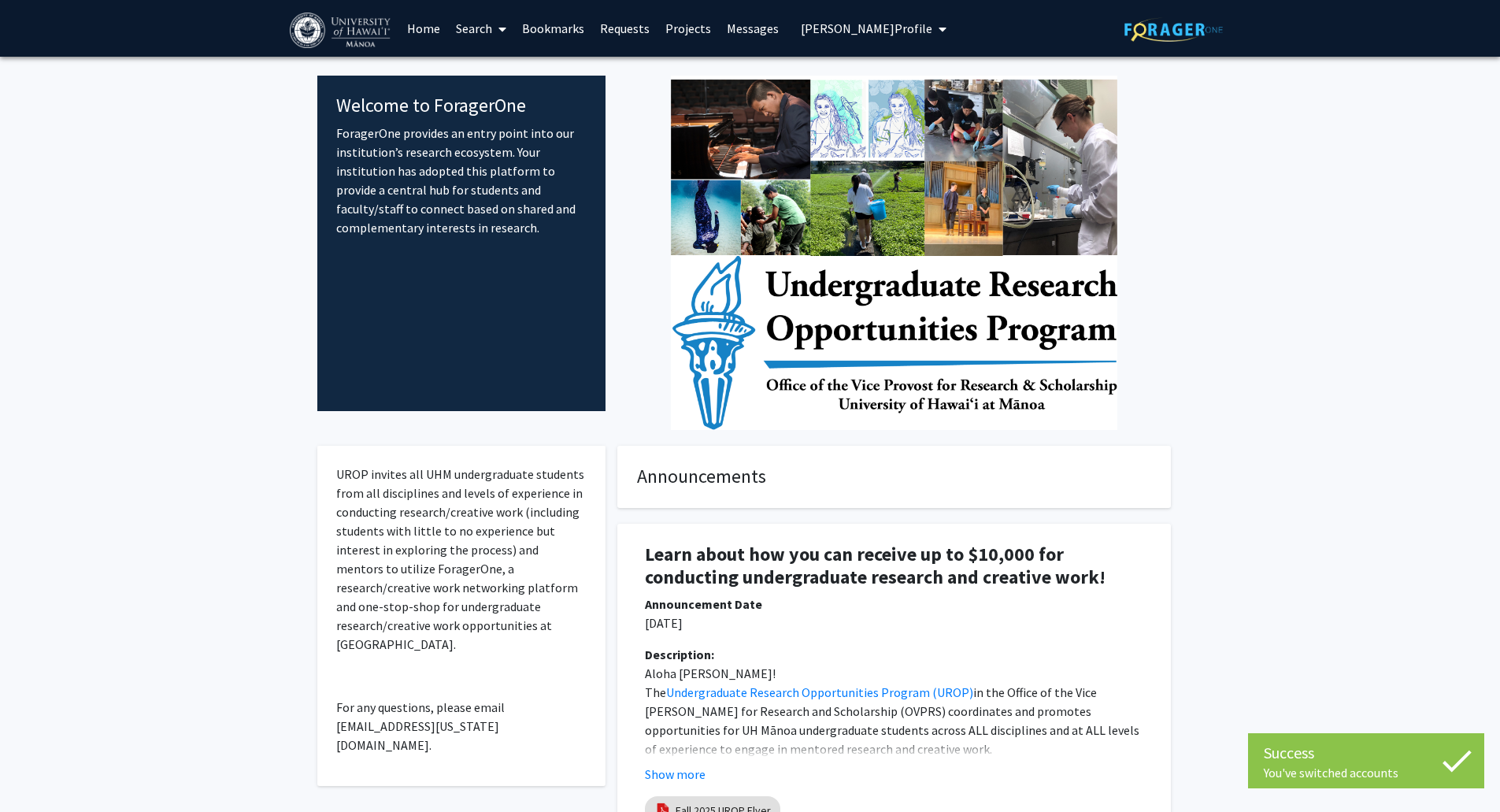
click at [477, 25] on link "Search" at bounding box center [480, 28] width 66 height 55
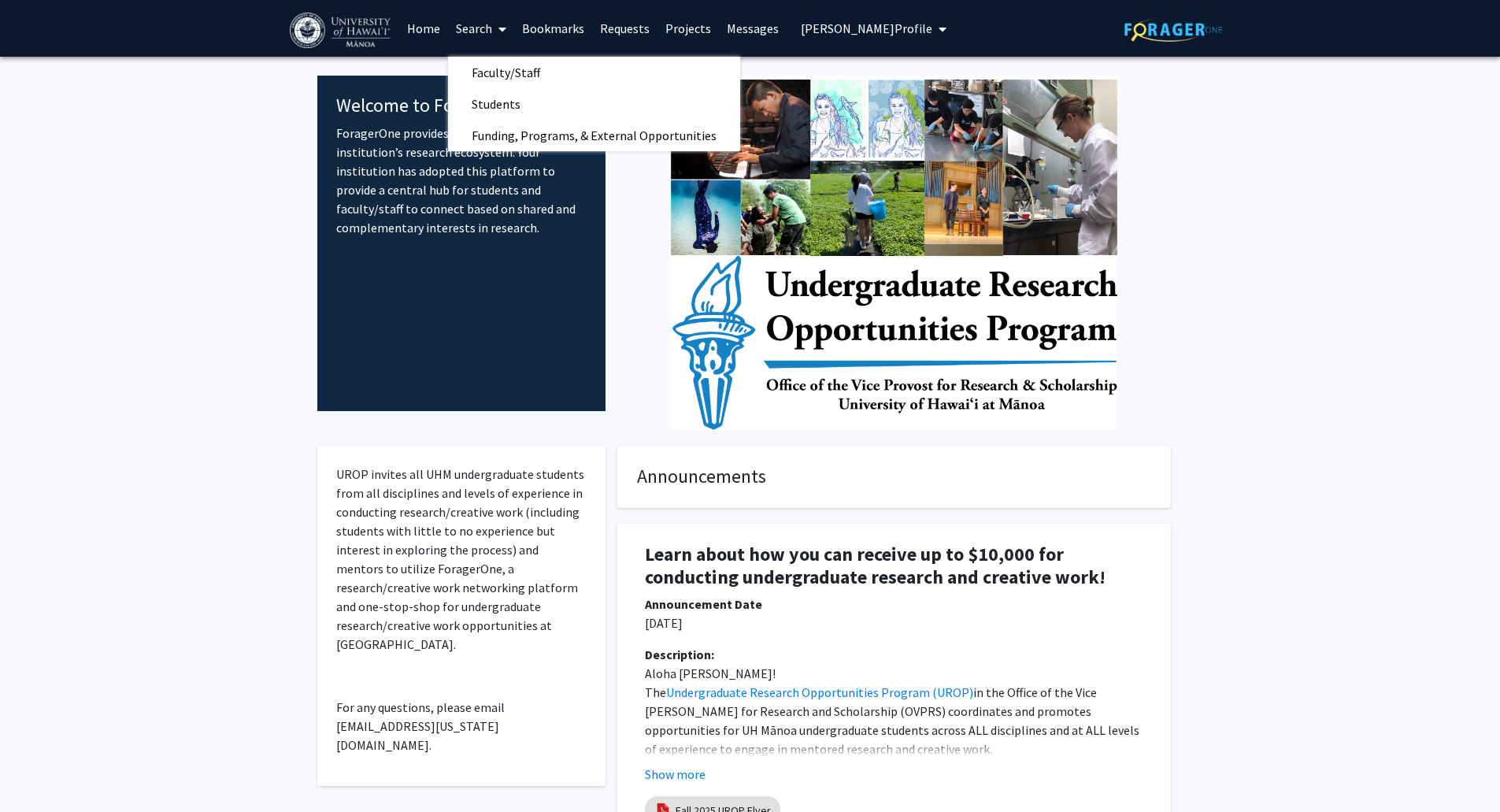
click at [632, 26] on link "Requests" at bounding box center [624, 28] width 65 height 55
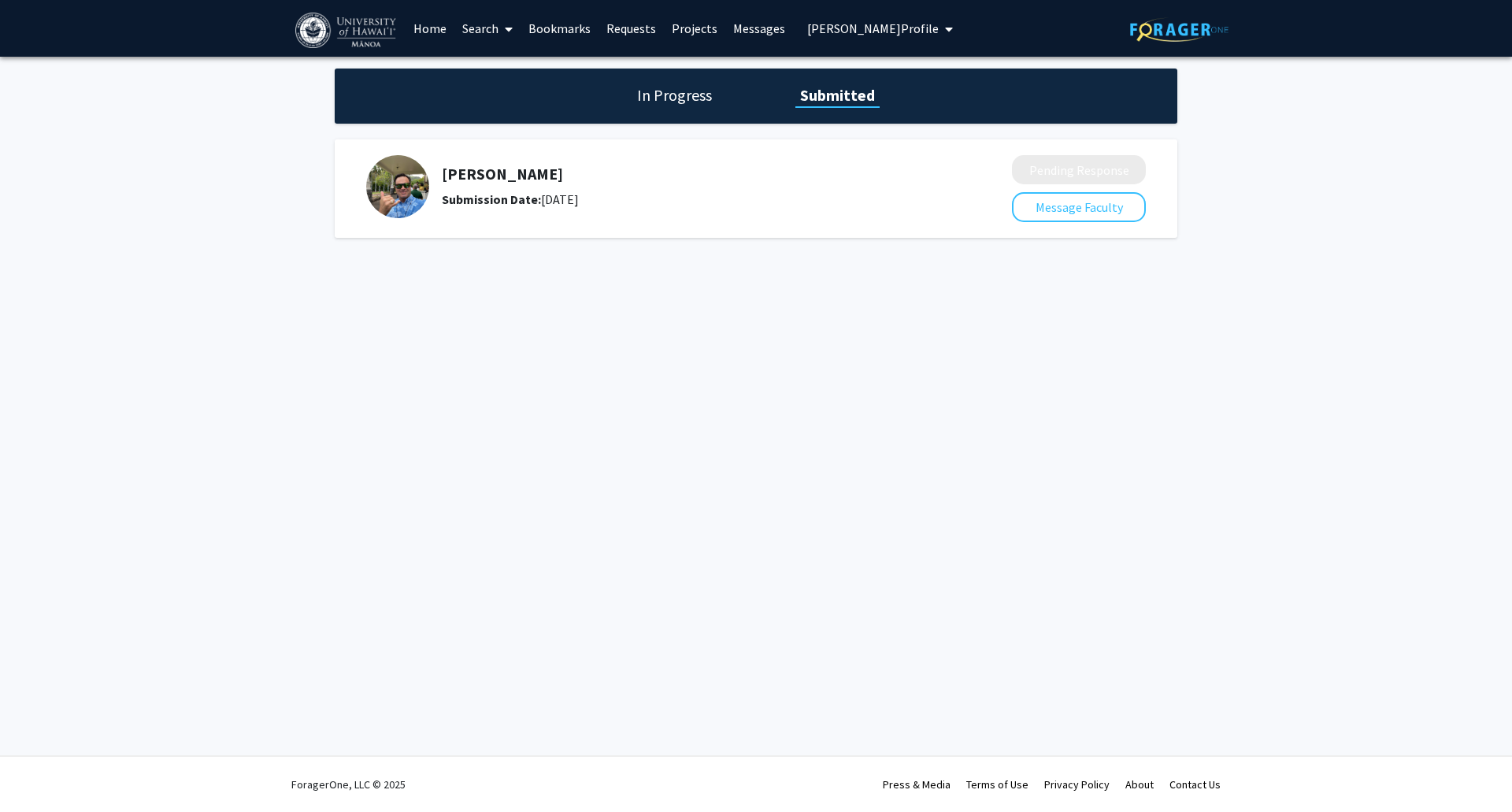
click at [550, 27] on link "Bookmarks" at bounding box center [559, 28] width 78 height 55
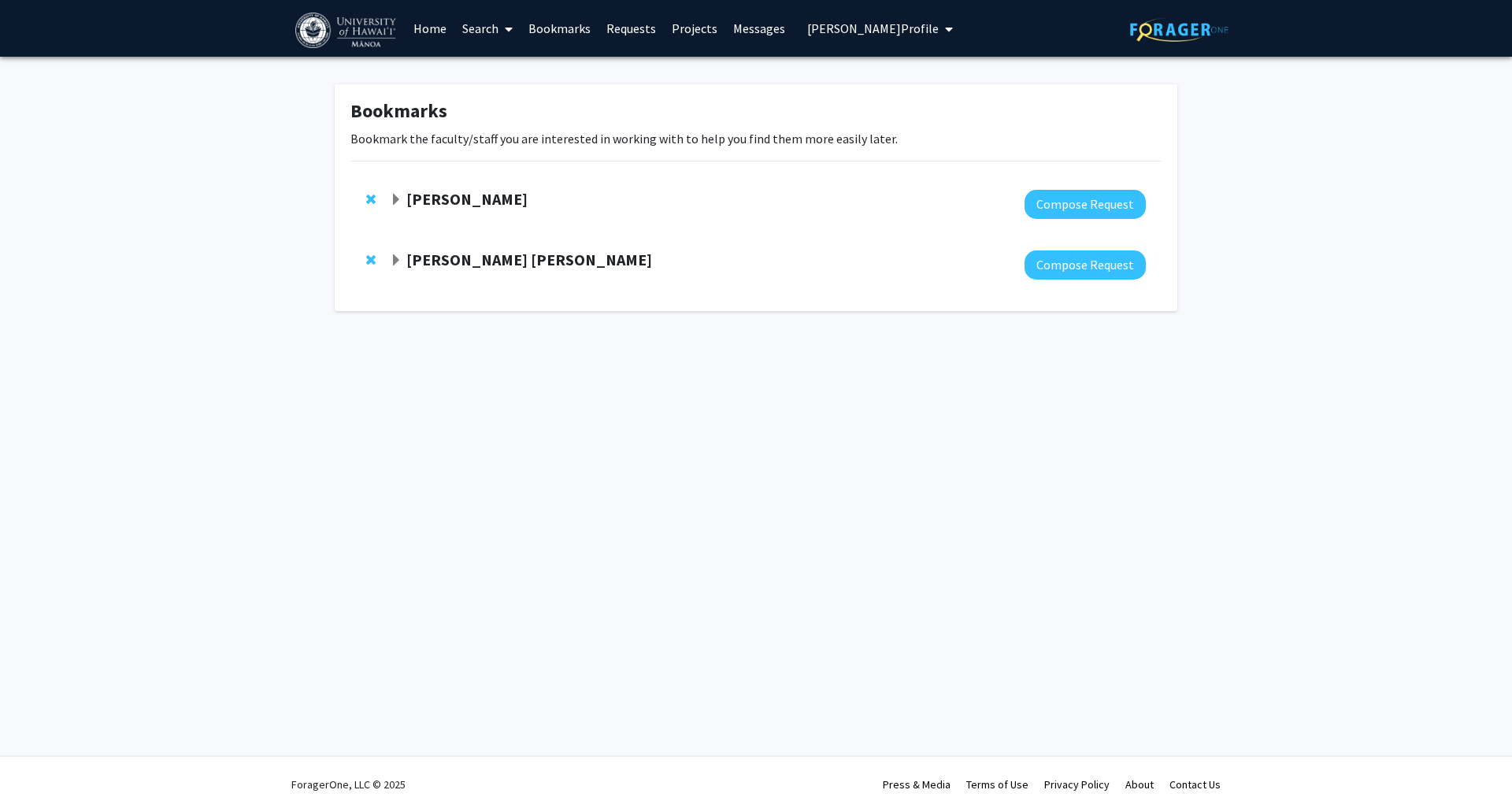
click at [623, 28] on link "Requests" at bounding box center [630, 28] width 65 height 55
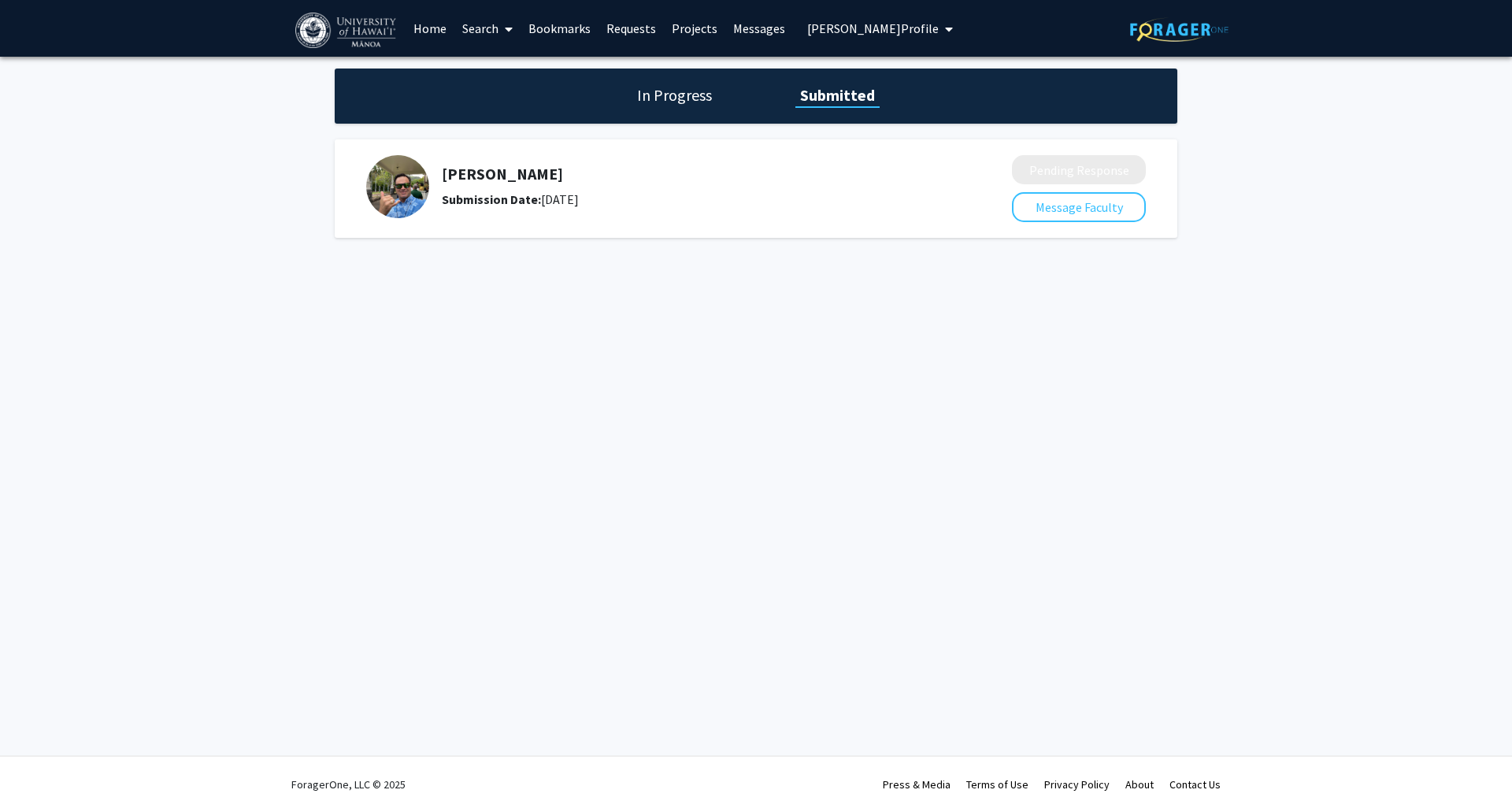
click at [552, 19] on link "Bookmarks" at bounding box center [559, 28] width 78 height 55
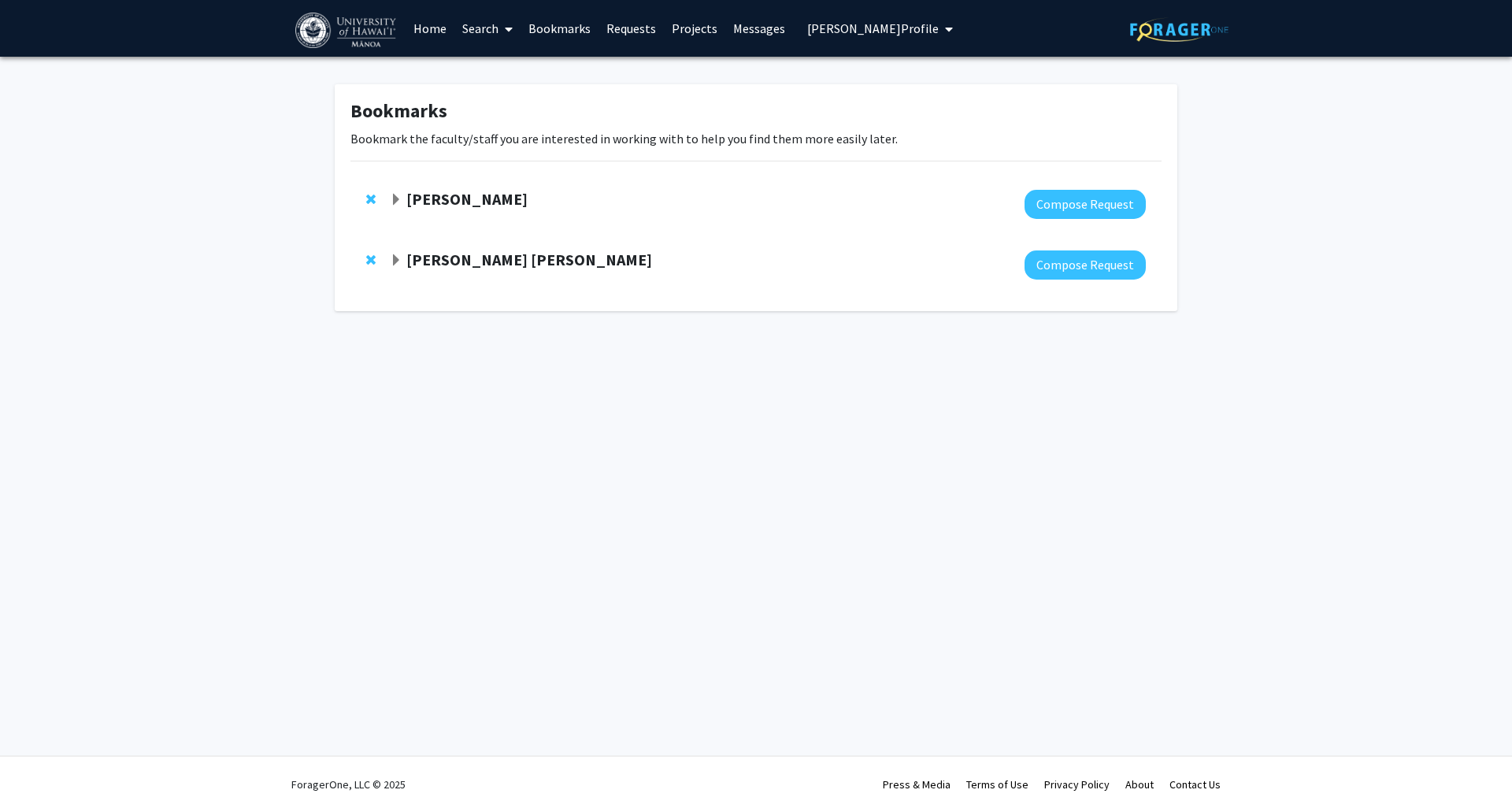
click at [688, 34] on link "Projects" at bounding box center [695, 28] width 61 height 55
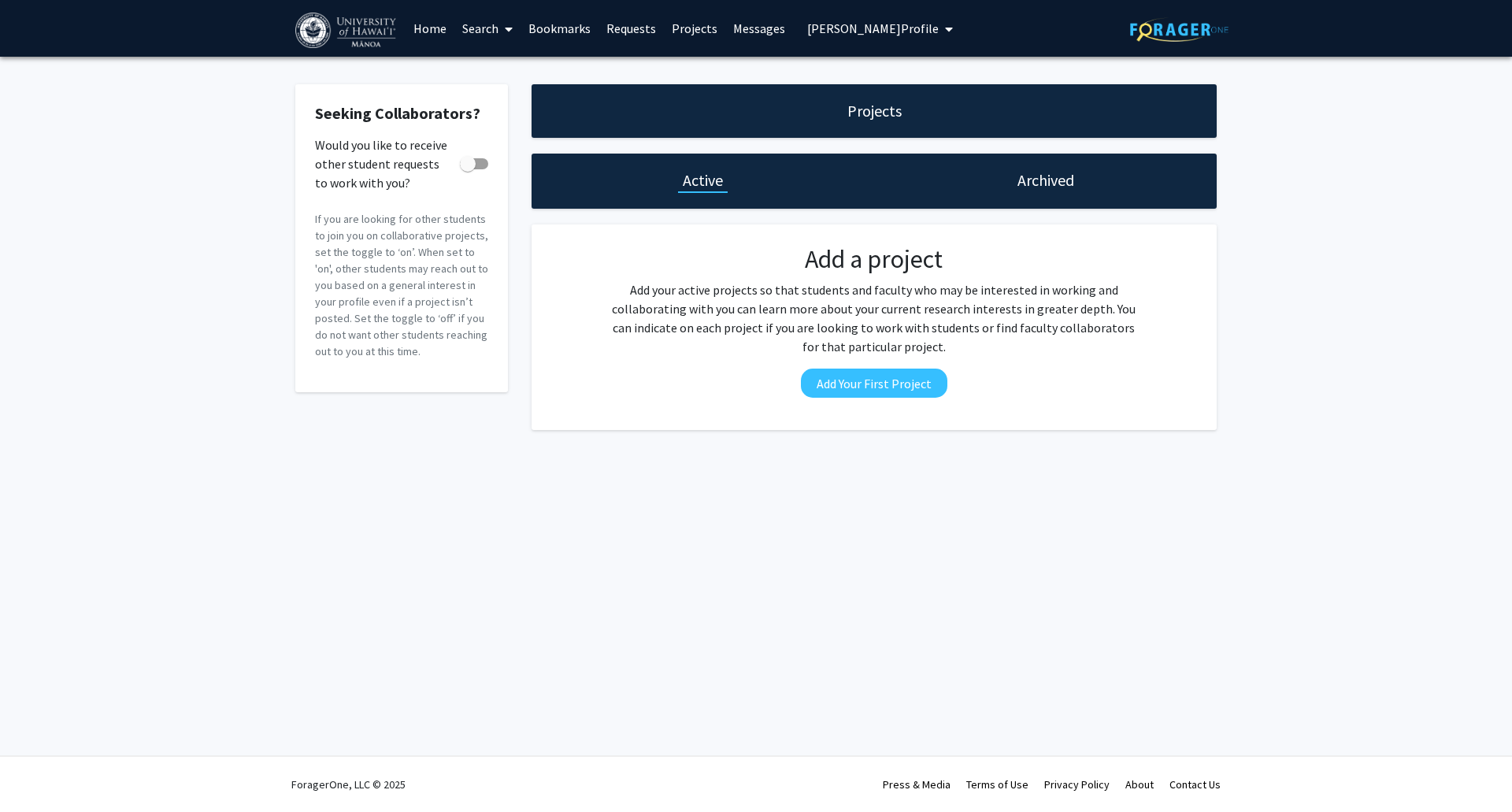
click at [737, 34] on link "Messages" at bounding box center [759, 28] width 68 height 55
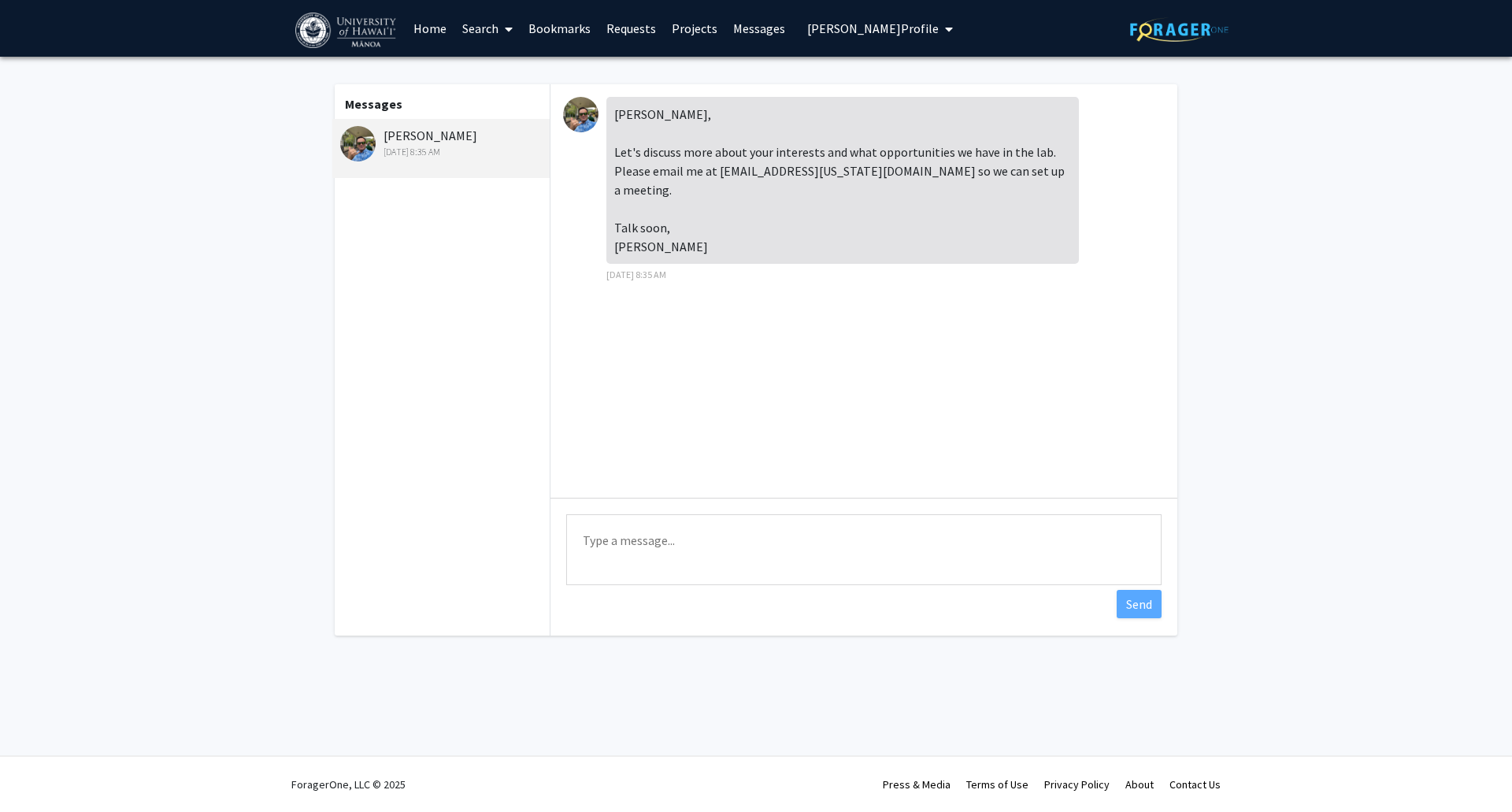
click at [529, 25] on link "Bookmarks" at bounding box center [559, 28] width 78 height 55
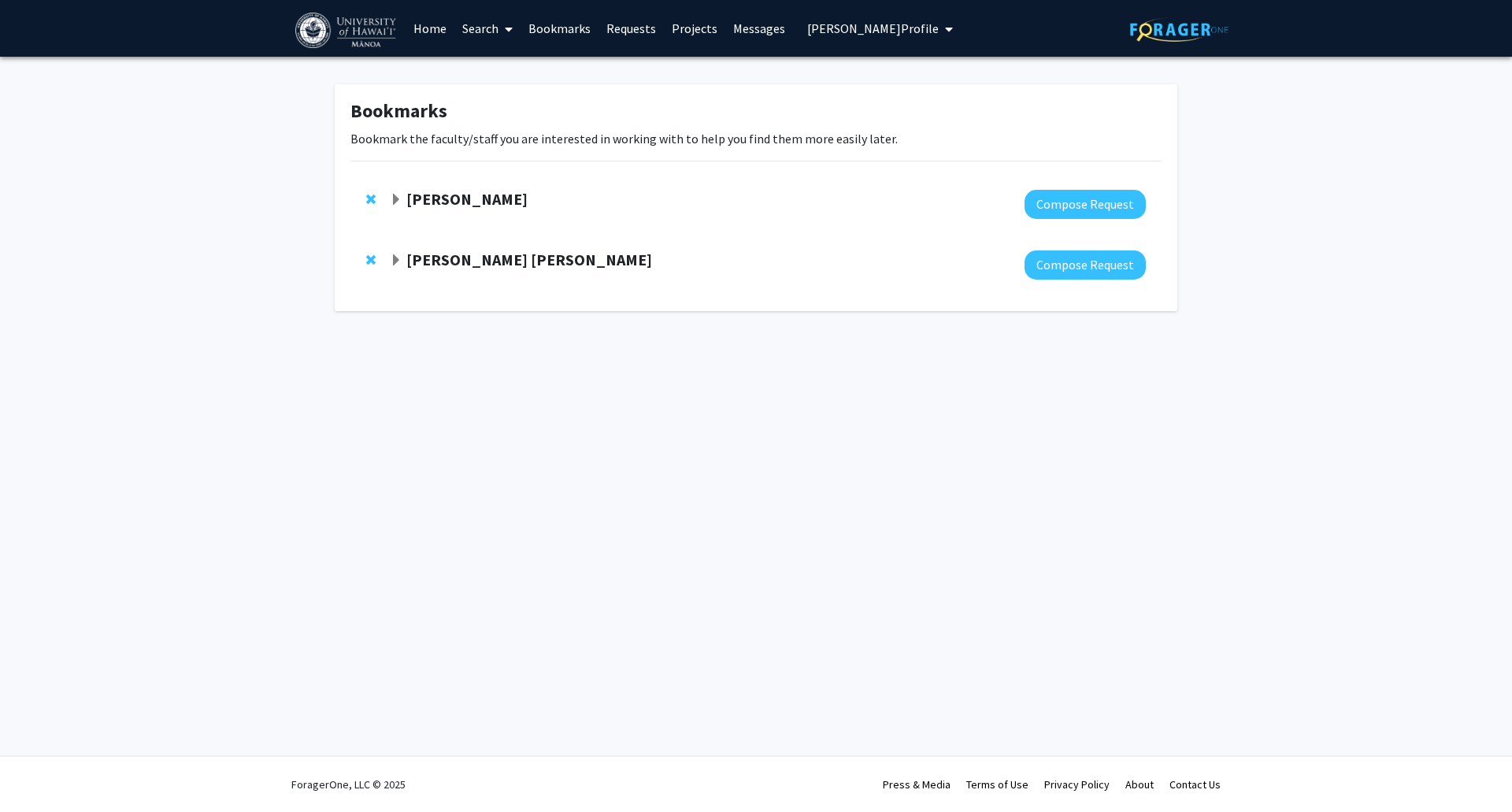
click at [490, 27] on link "Search" at bounding box center [486, 28] width 66 height 55
click at [508, 72] on span "Faculty/Staff" at bounding box center [512, 73] width 116 height 32
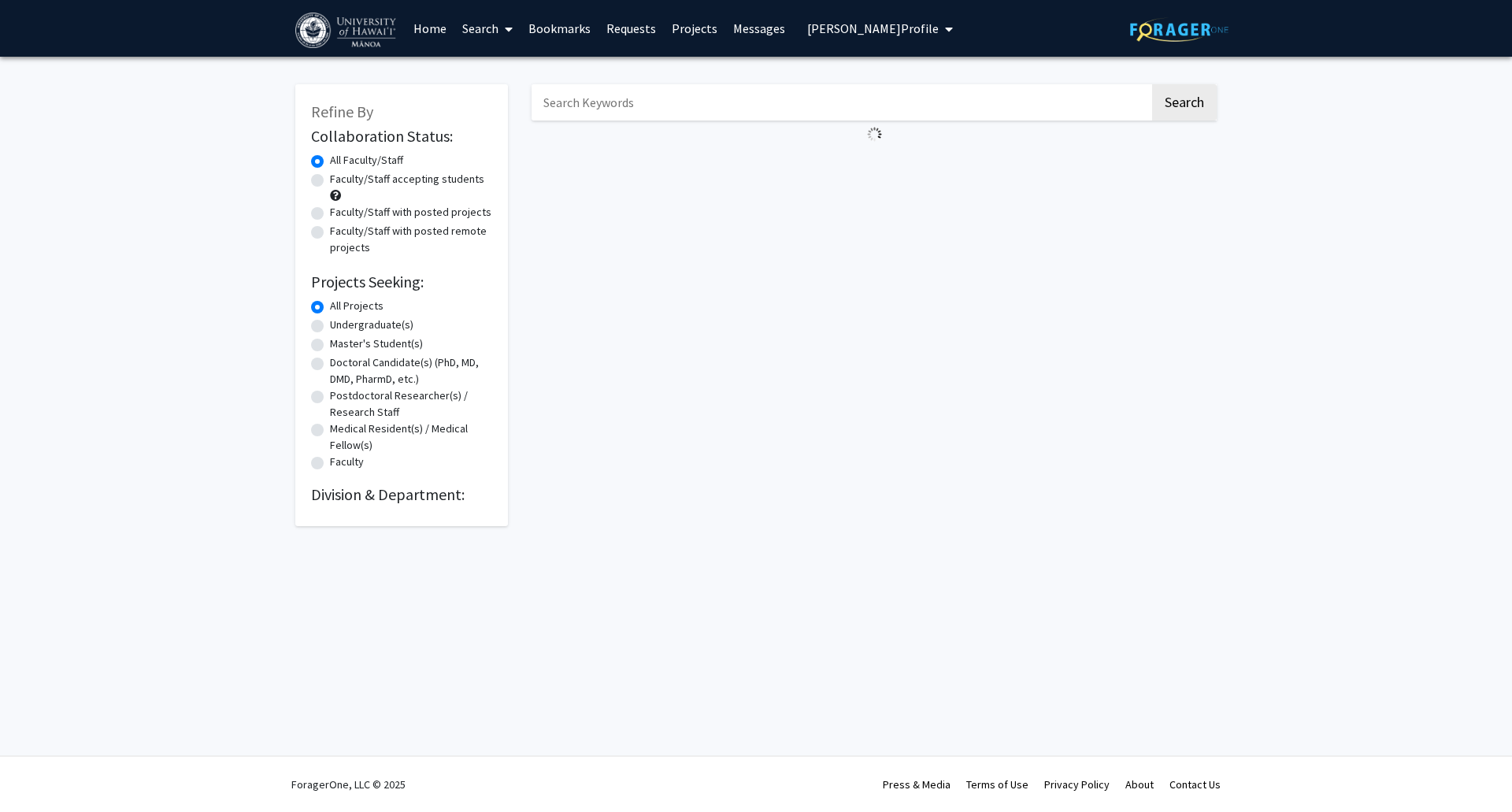
click at [400, 31] on link at bounding box center [350, 28] width 111 height 55
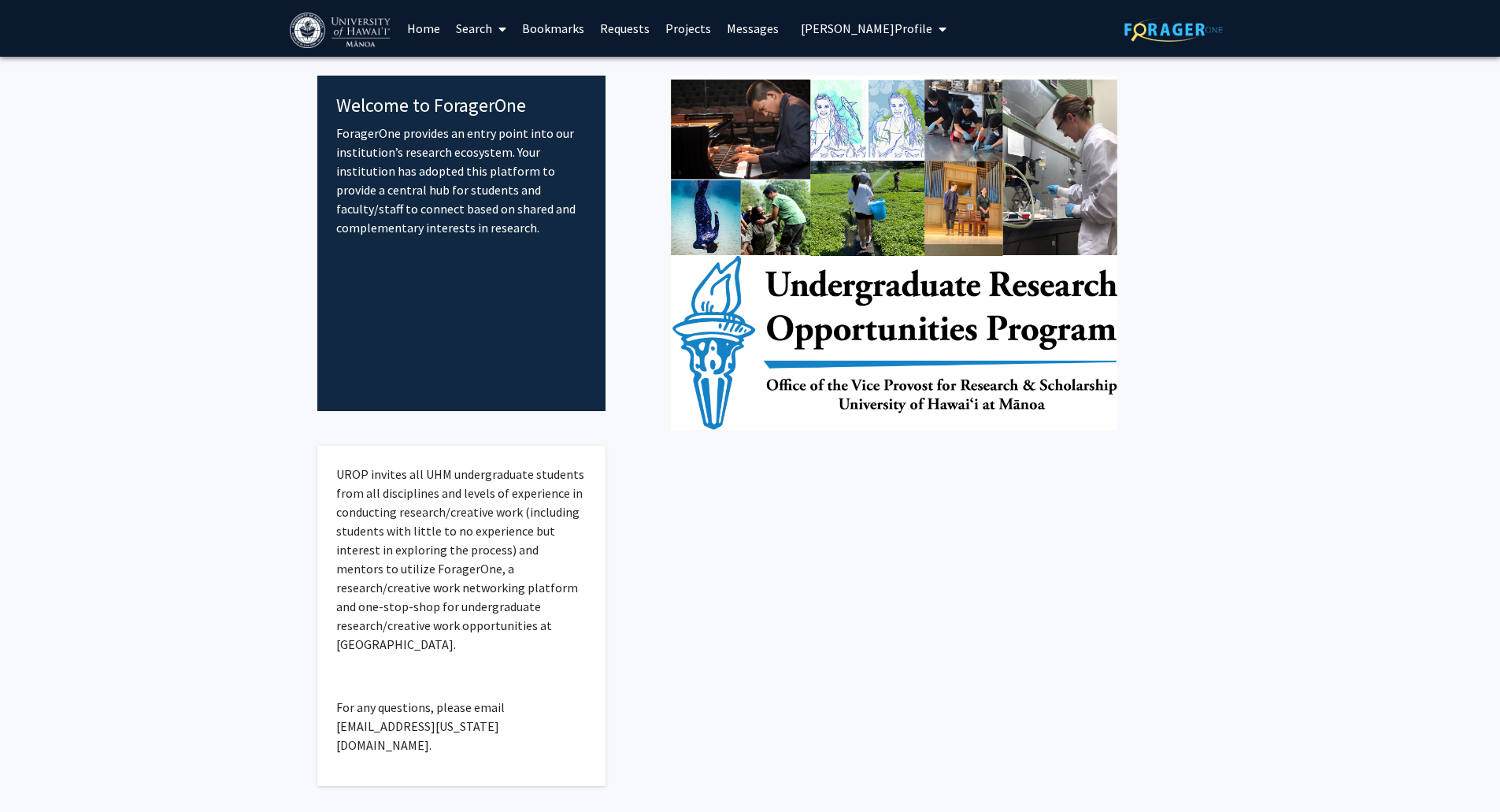
click at [418, 29] on link "Home" at bounding box center [424, 28] width 49 height 55
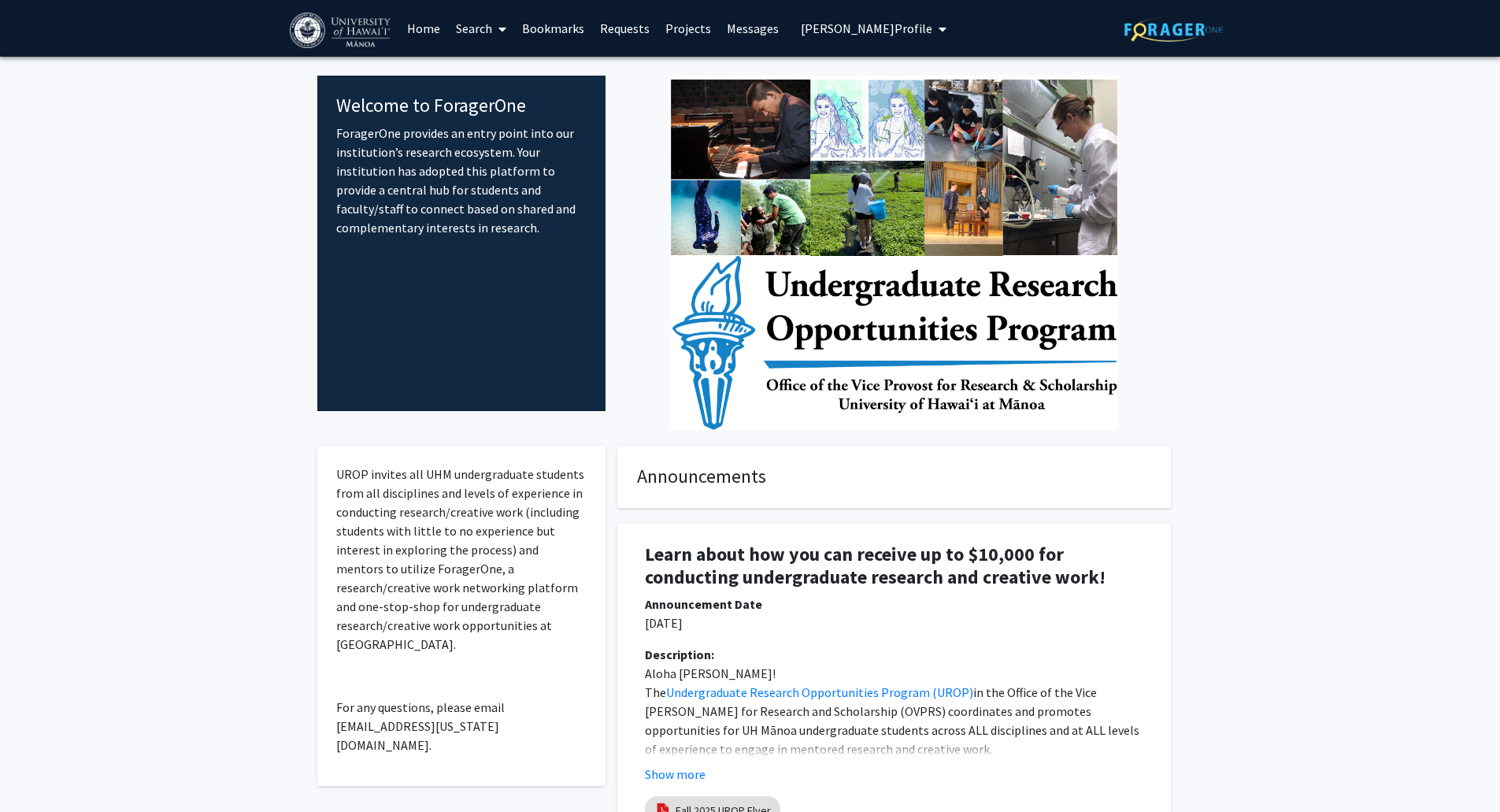
click at [933, 34] on span "My profile dropdown to access profile and logout" at bounding box center [940, 29] width 14 height 55
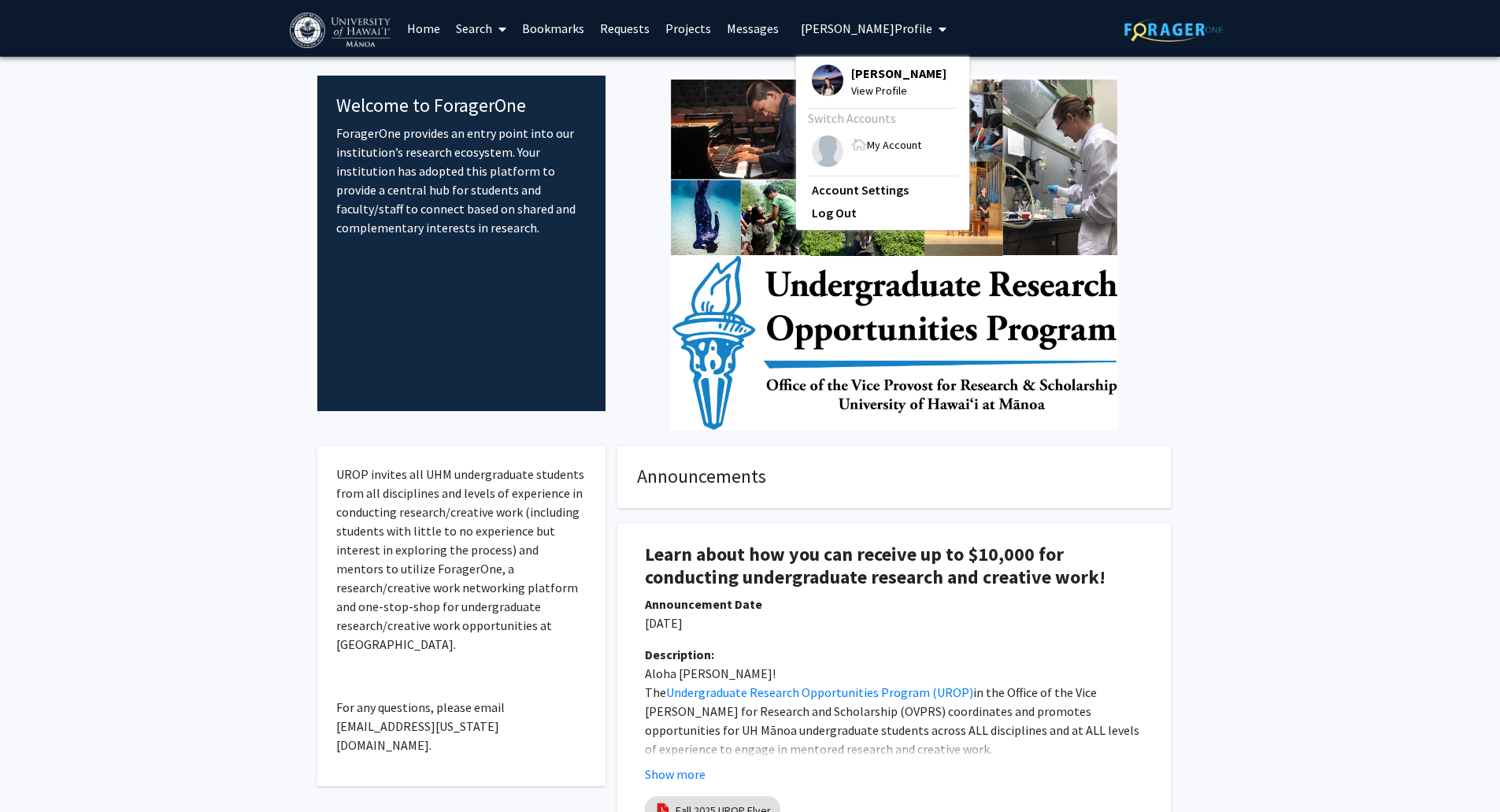
click at [888, 147] on span "My Account" at bounding box center [894, 145] width 54 height 14
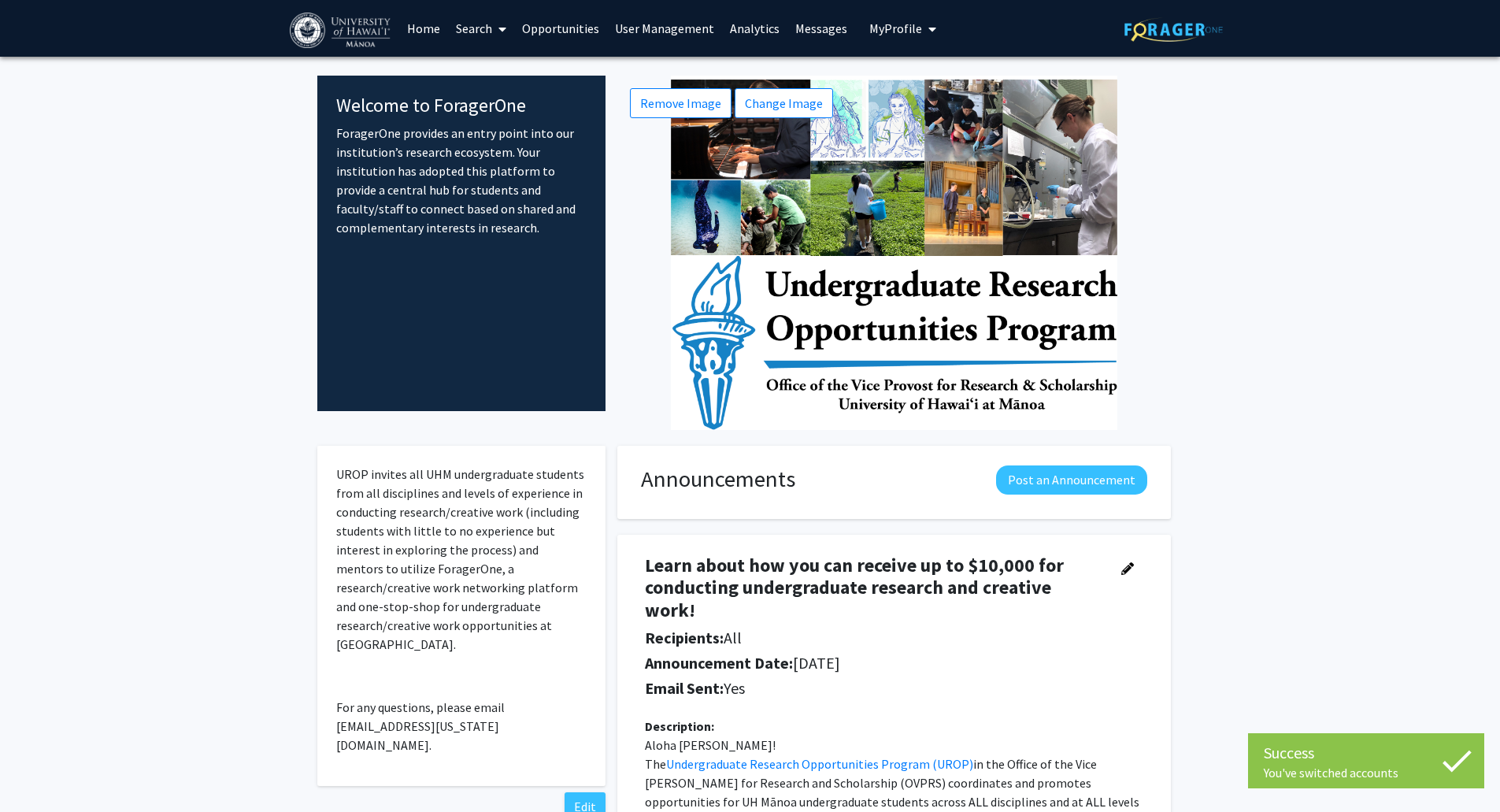
click at [458, 26] on link "Search" at bounding box center [480, 28] width 66 height 55
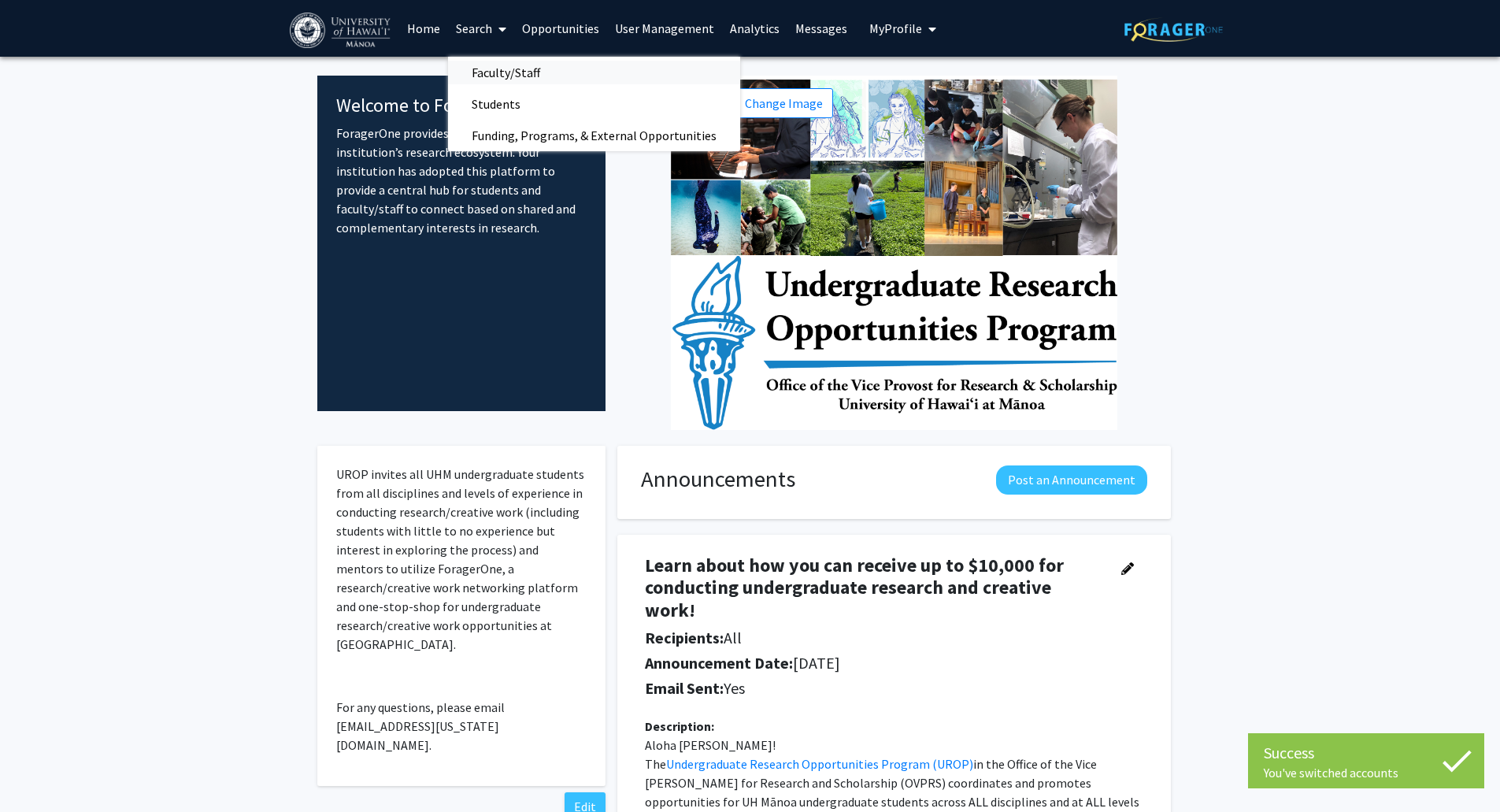
click at [511, 70] on span "Faculty/Staff" at bounding box center [506, 73] width 116 height 32
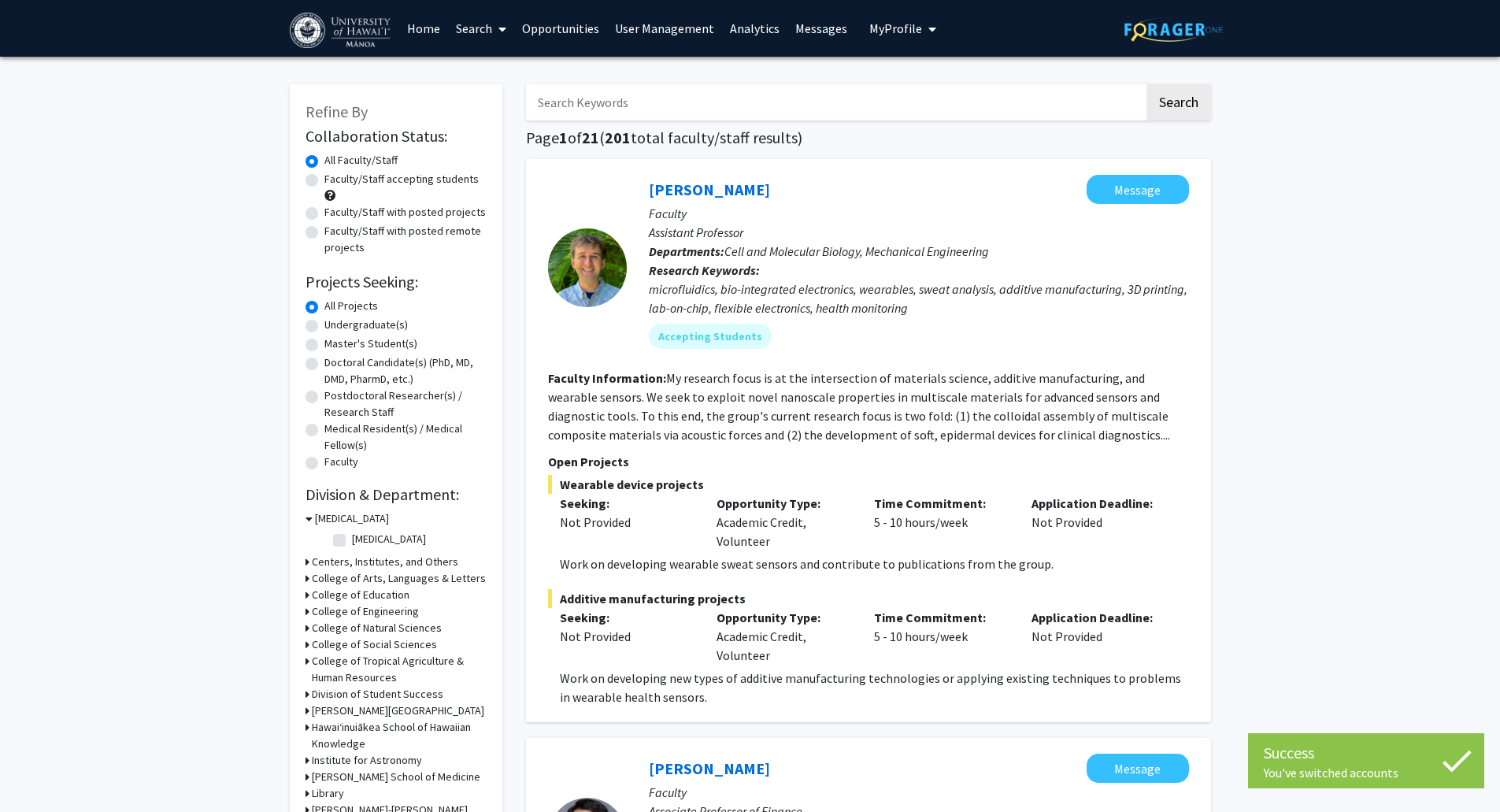
click at [370, 327] on label "Undergraduate(s)" at bounding box center [365, 324] width 83 height 17
click at [335, 327] on input "Undergraduate(s)" at bounding box center [329, 321] width 11 height 11
radio input "true"
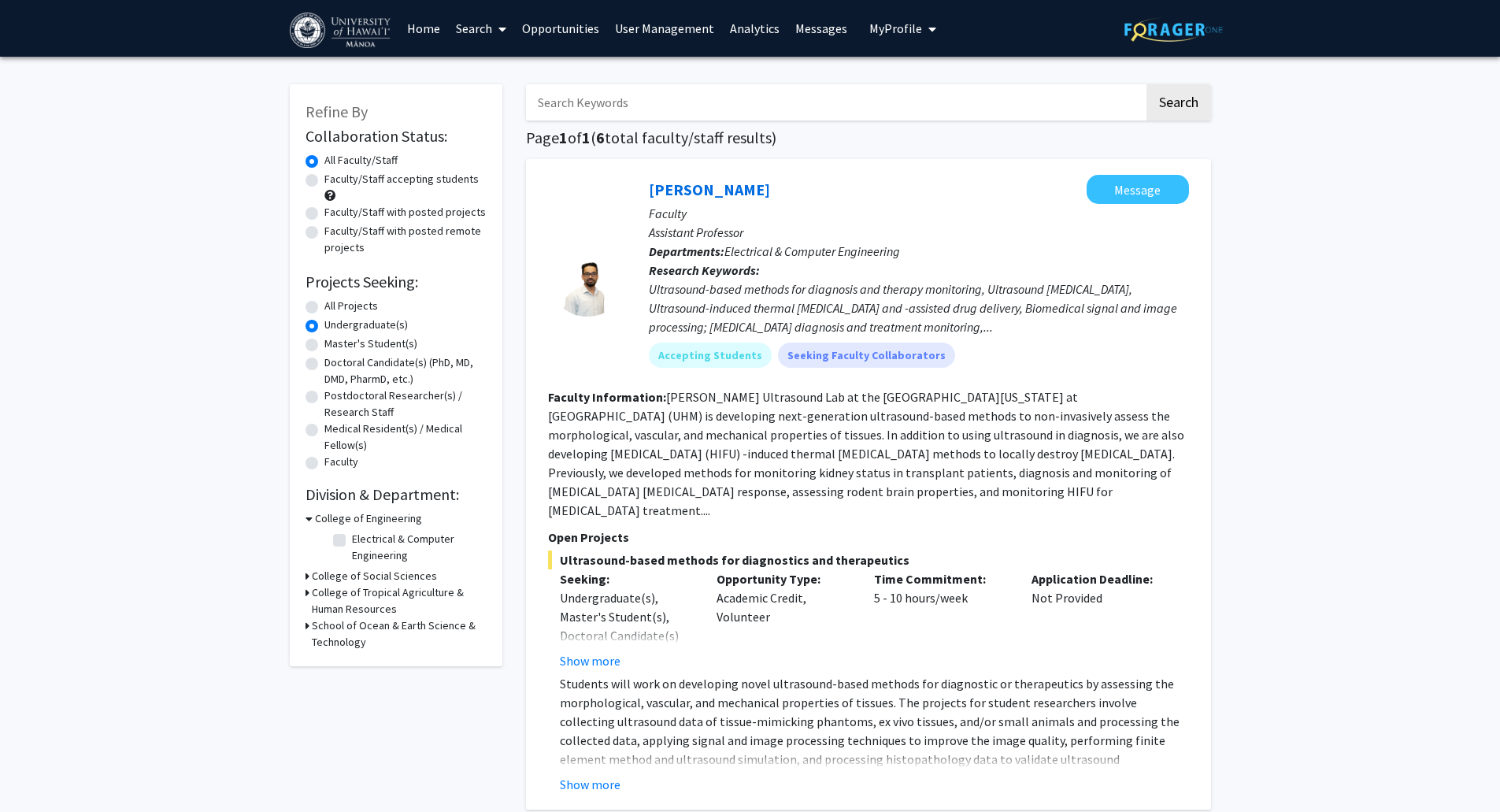
click at [354, 311] on label "All Projects" at bounding box center [350, 305] width 54 height 17
click at [335, 308] on input "All Projects" at bounding box center [329, 303] width 11 height 11
radio input "true"
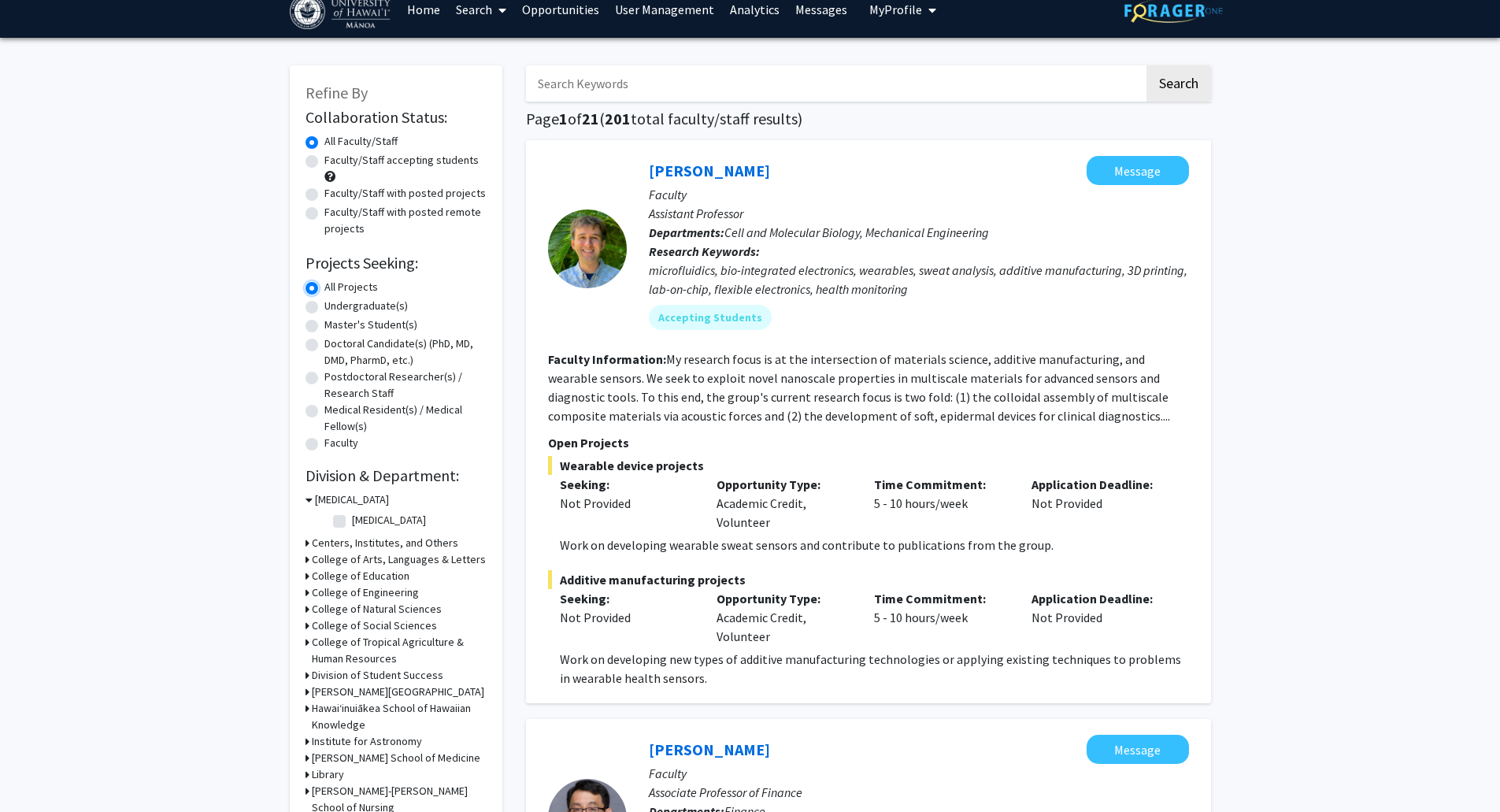
scroll to position [629, 0]
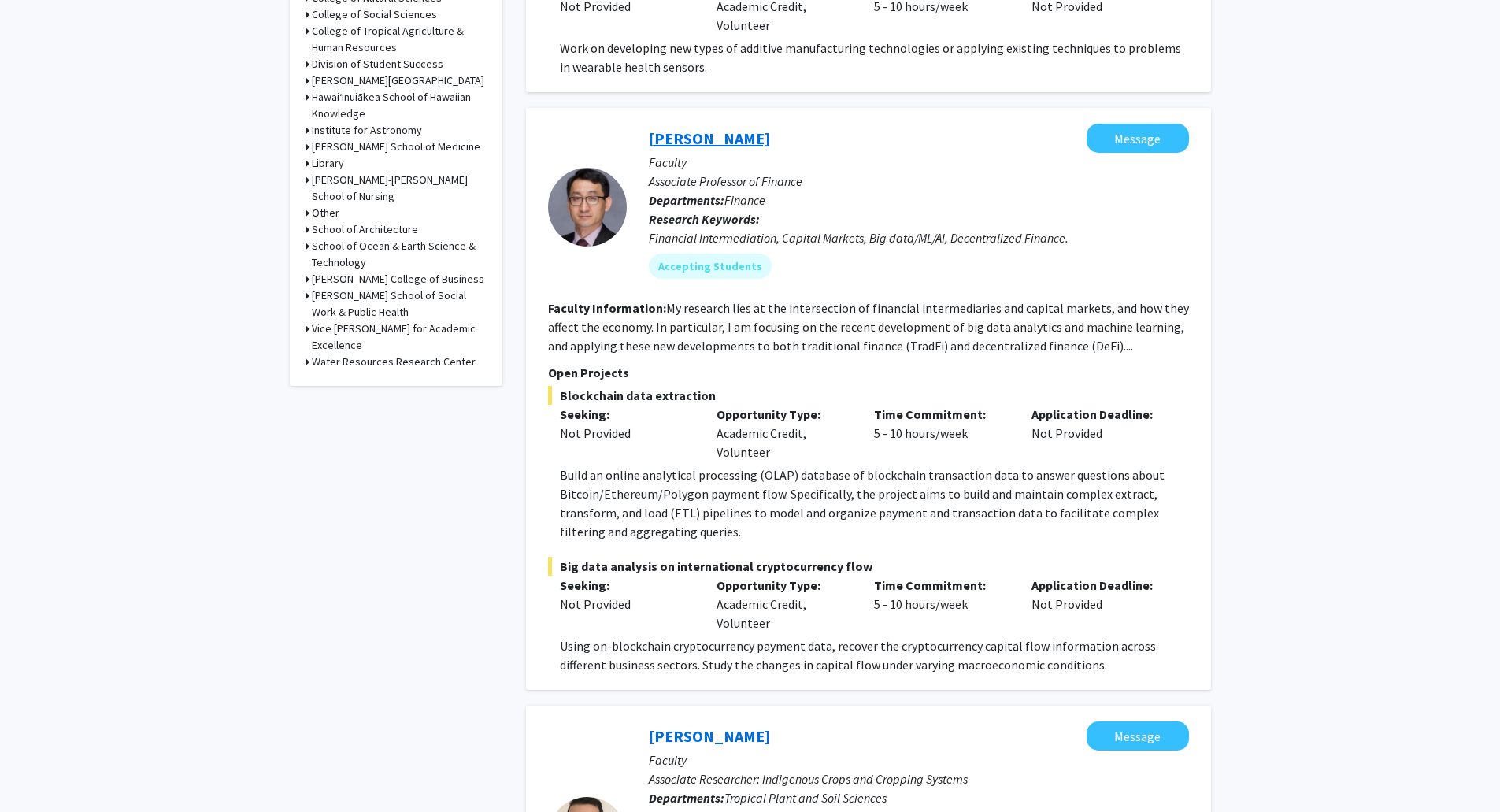
click at [705, 143] on link "Jiakai Chen" at bounding box center [710, 138] width 121 height 19
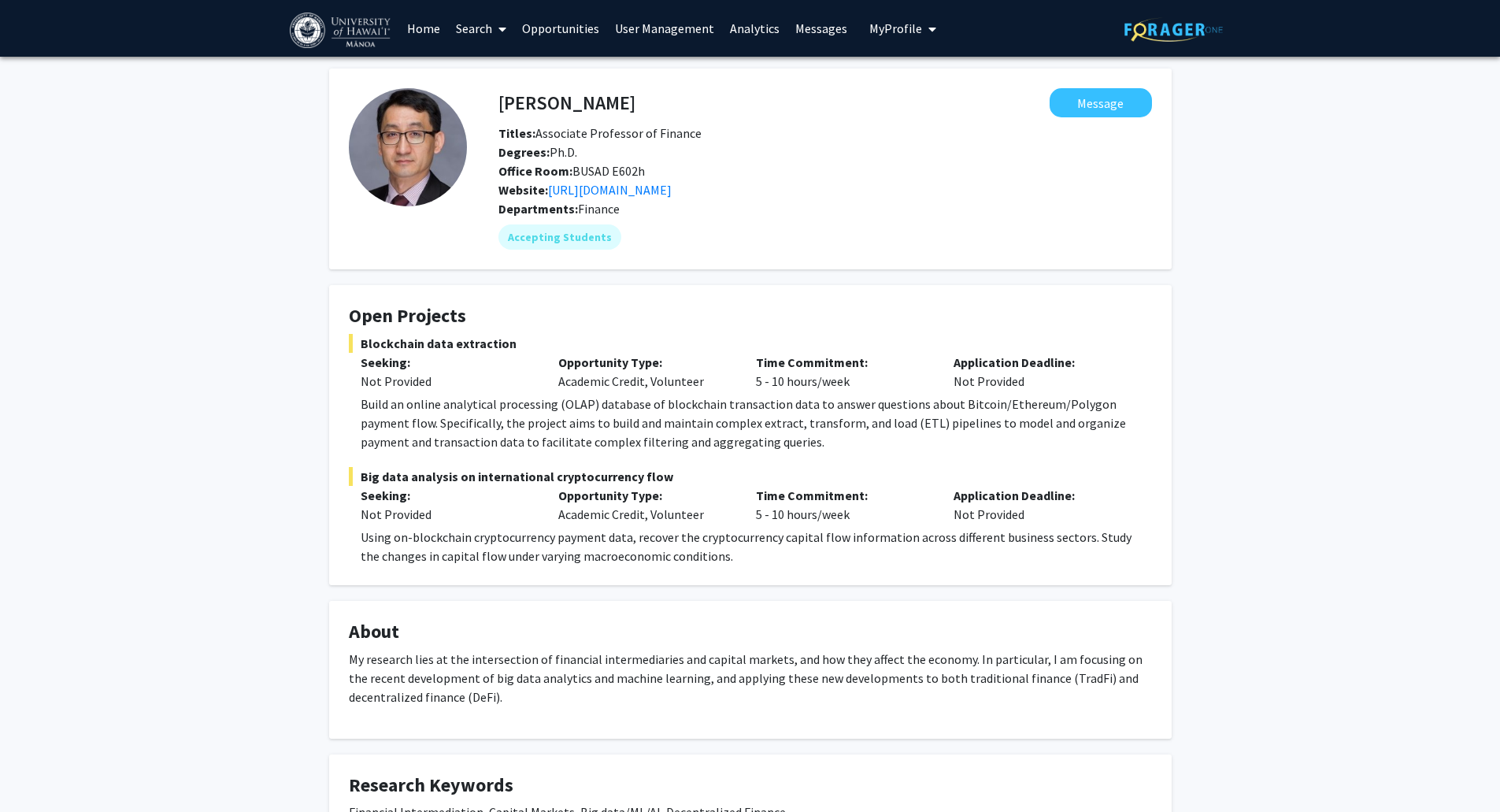
drag, startPoint x: 721, startPoint y: 284, endPoint x: 383, endPoint y: 29, distance: 423.4
click at [383, 29] on img at bounding box center [342, 30] width 104 height 35
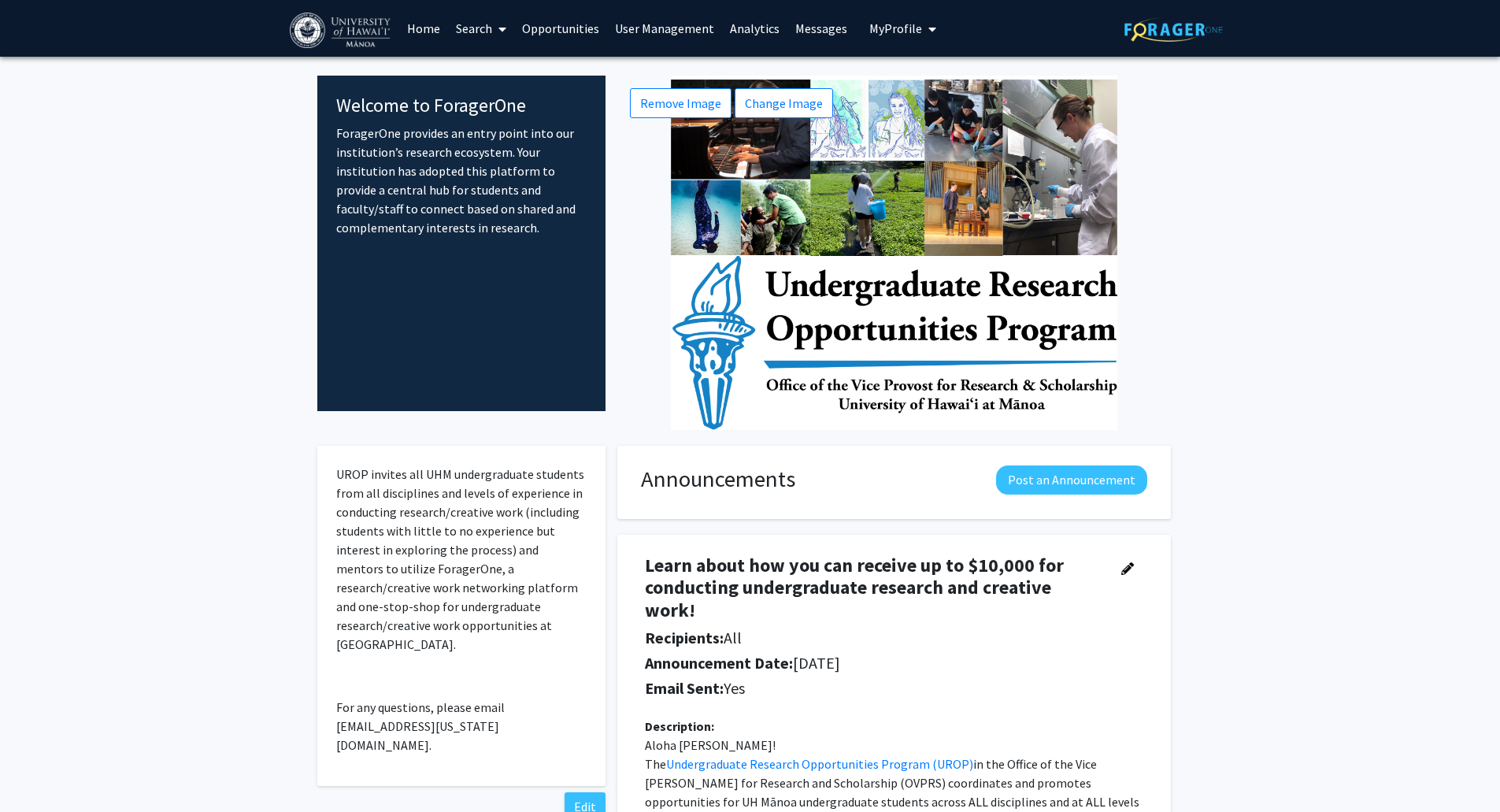
click at [451, 32] on link "Search" at bounding box center [480, 28] width 66 height 55
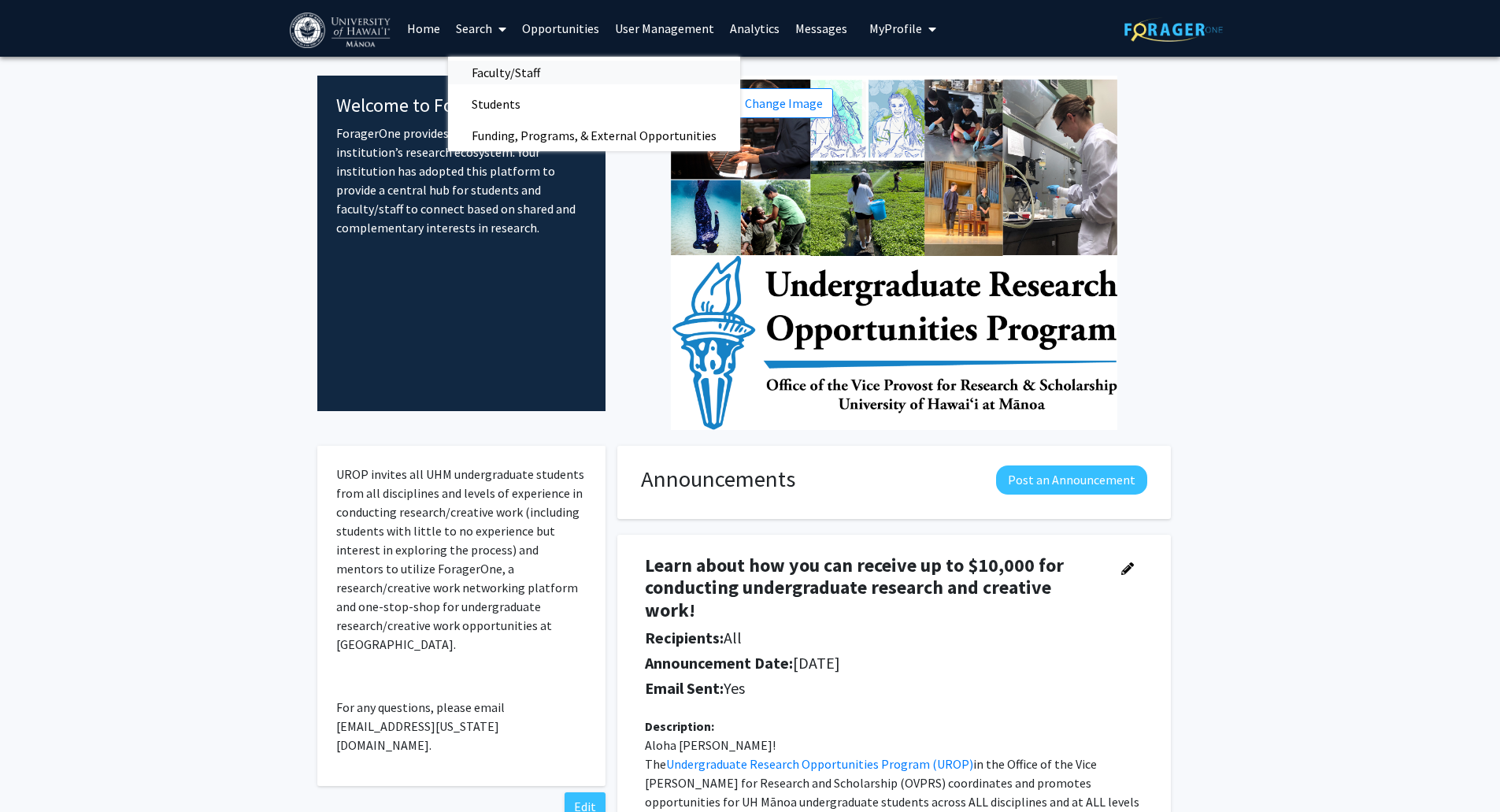
click at [481, 69] on span "Faculty/Staff" at bounding box center [506, 73] width 116 height 32
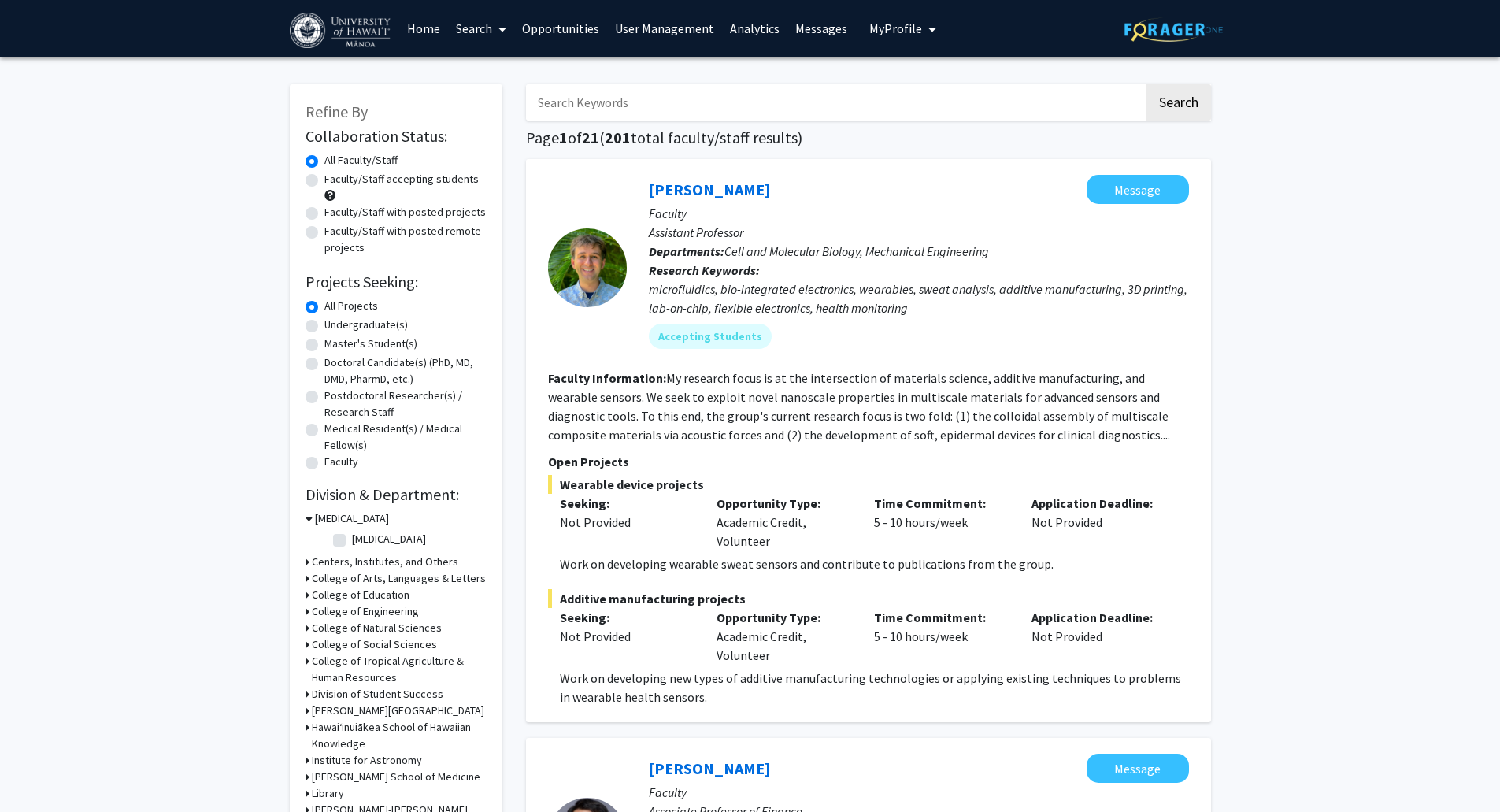
click at [908, 32] on span "My Profile" at bounding box center [896, 28] width 53 height 16
click at [931, 87] on div "View Profile" at bounding box center [948, 81] width 56 height 32
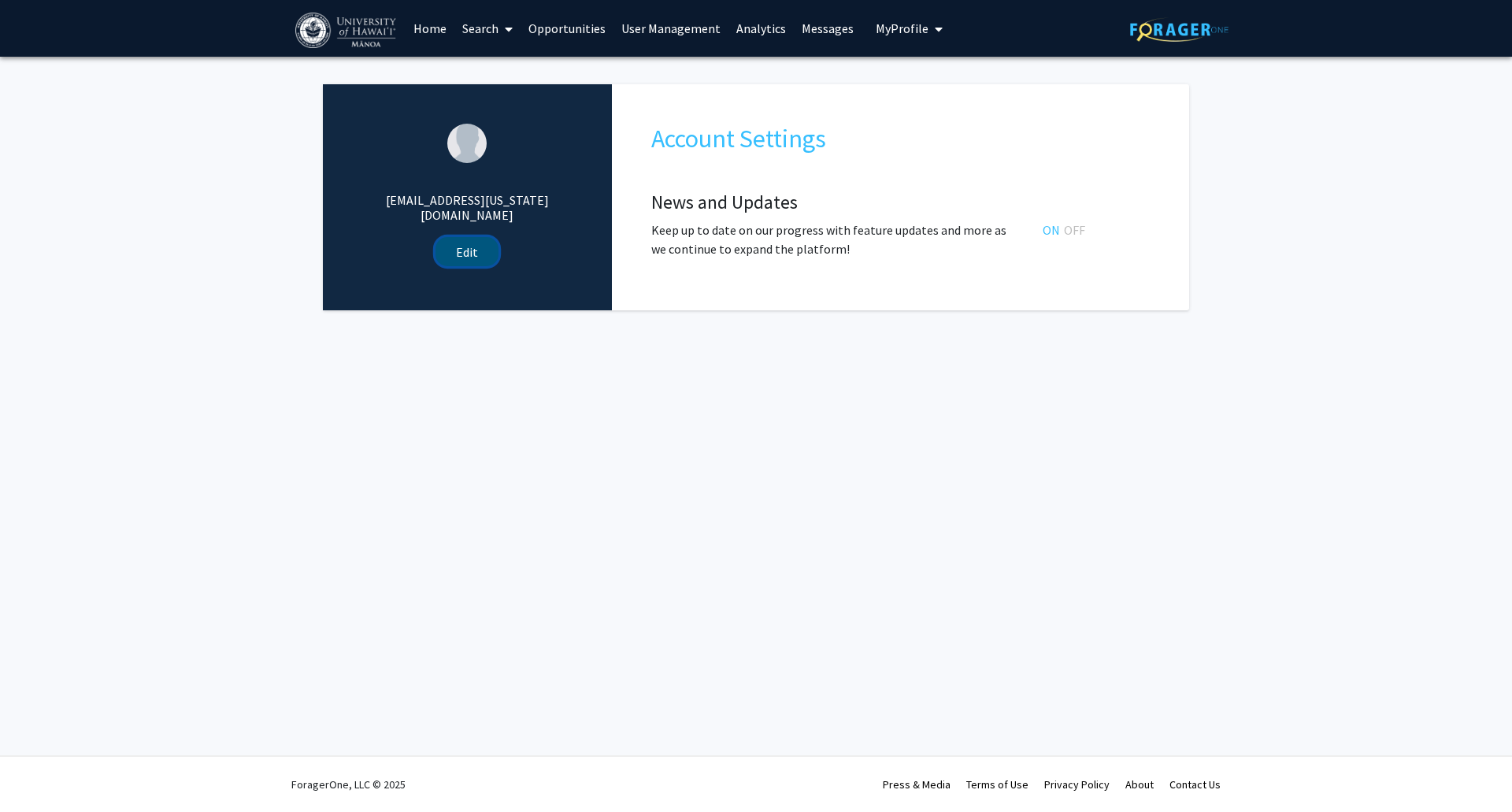
click at [468, 237] on button "Edit" at bounding box center [467, 251] width 63 height 29
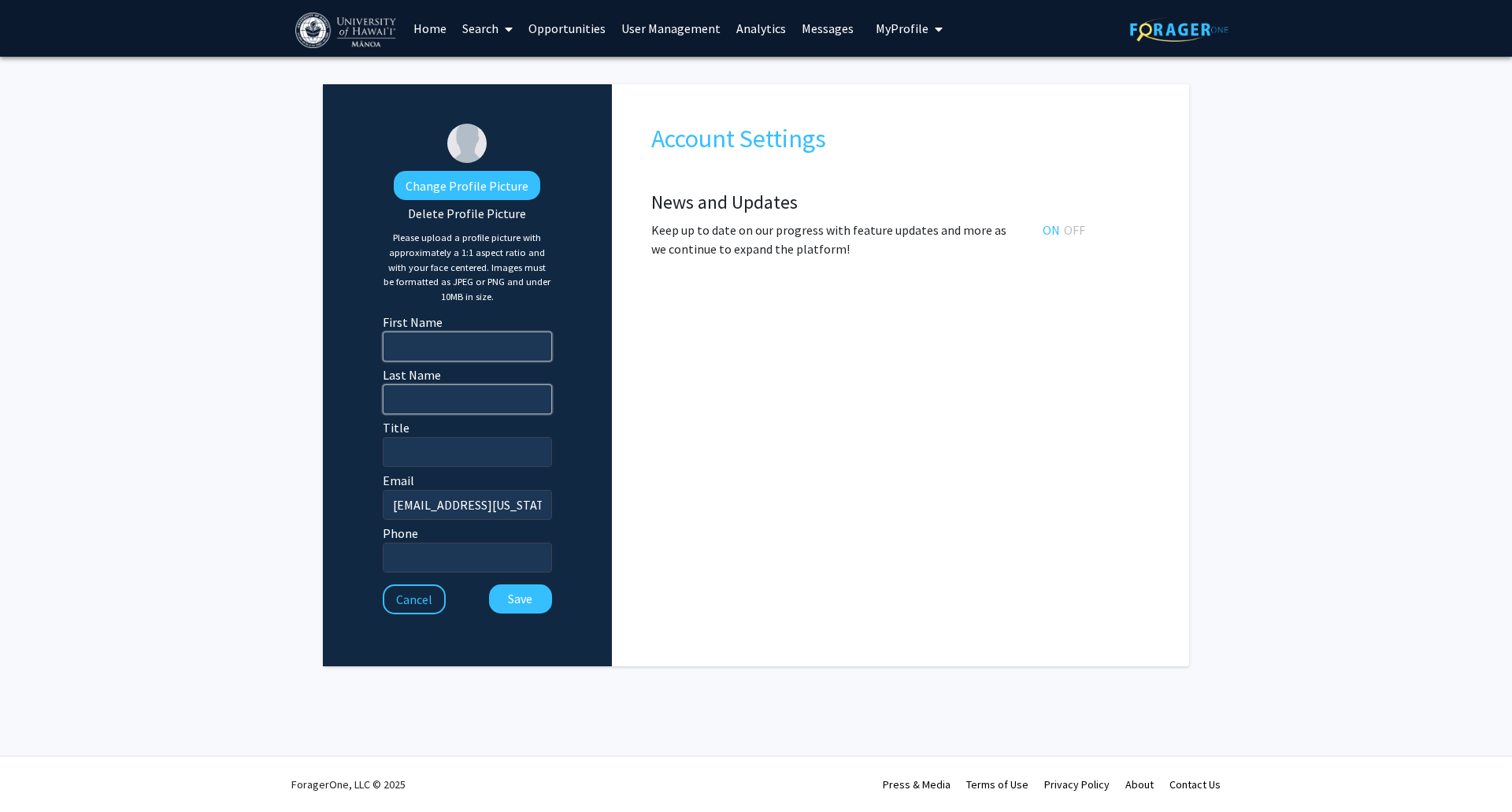
click at [343, 32] on img at bounding box center [347, 30] width 104 height 35
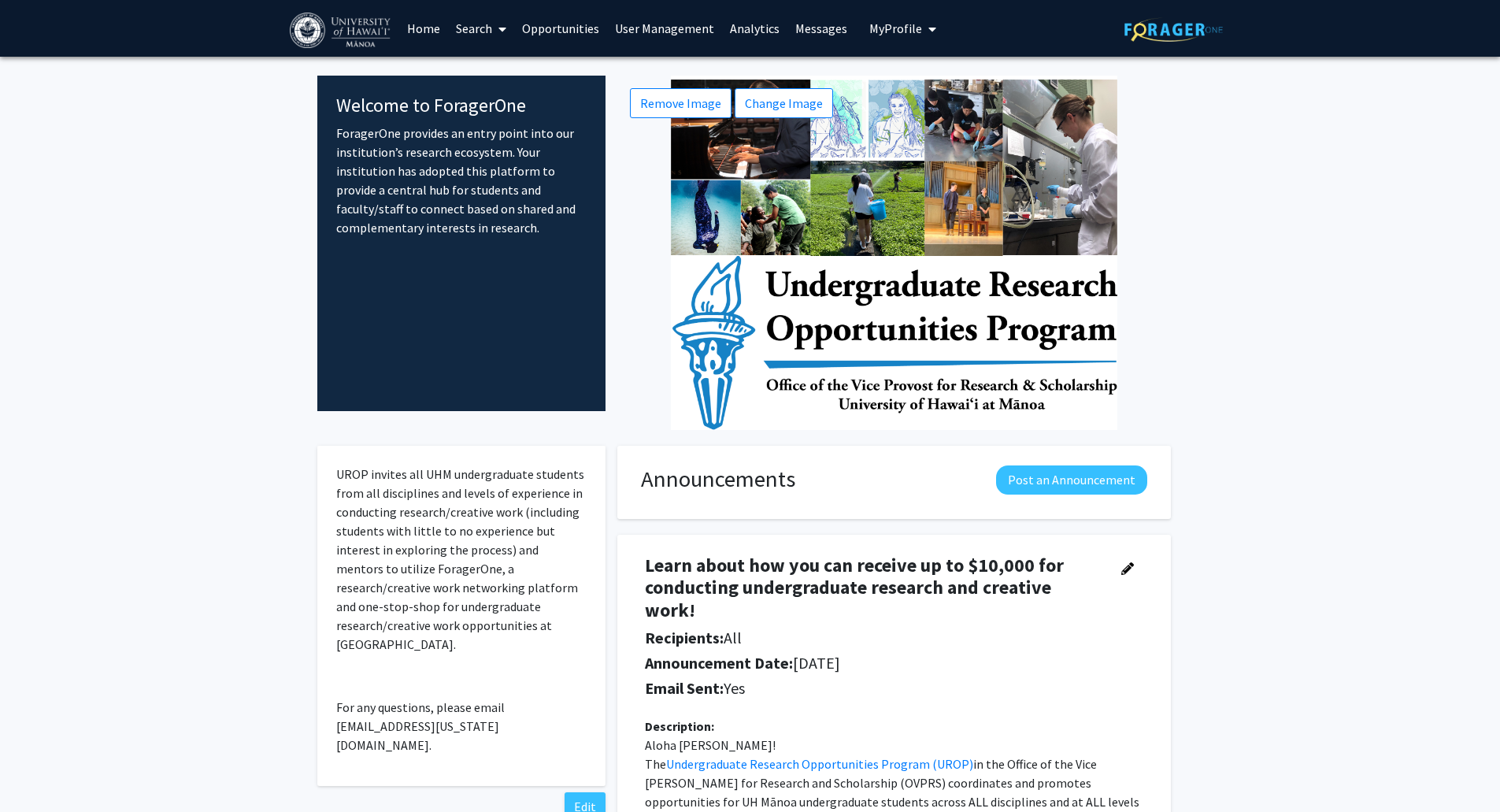
click at [905, 25] on span "My Profile" at bounding box center [896, 28] width 53 height 16
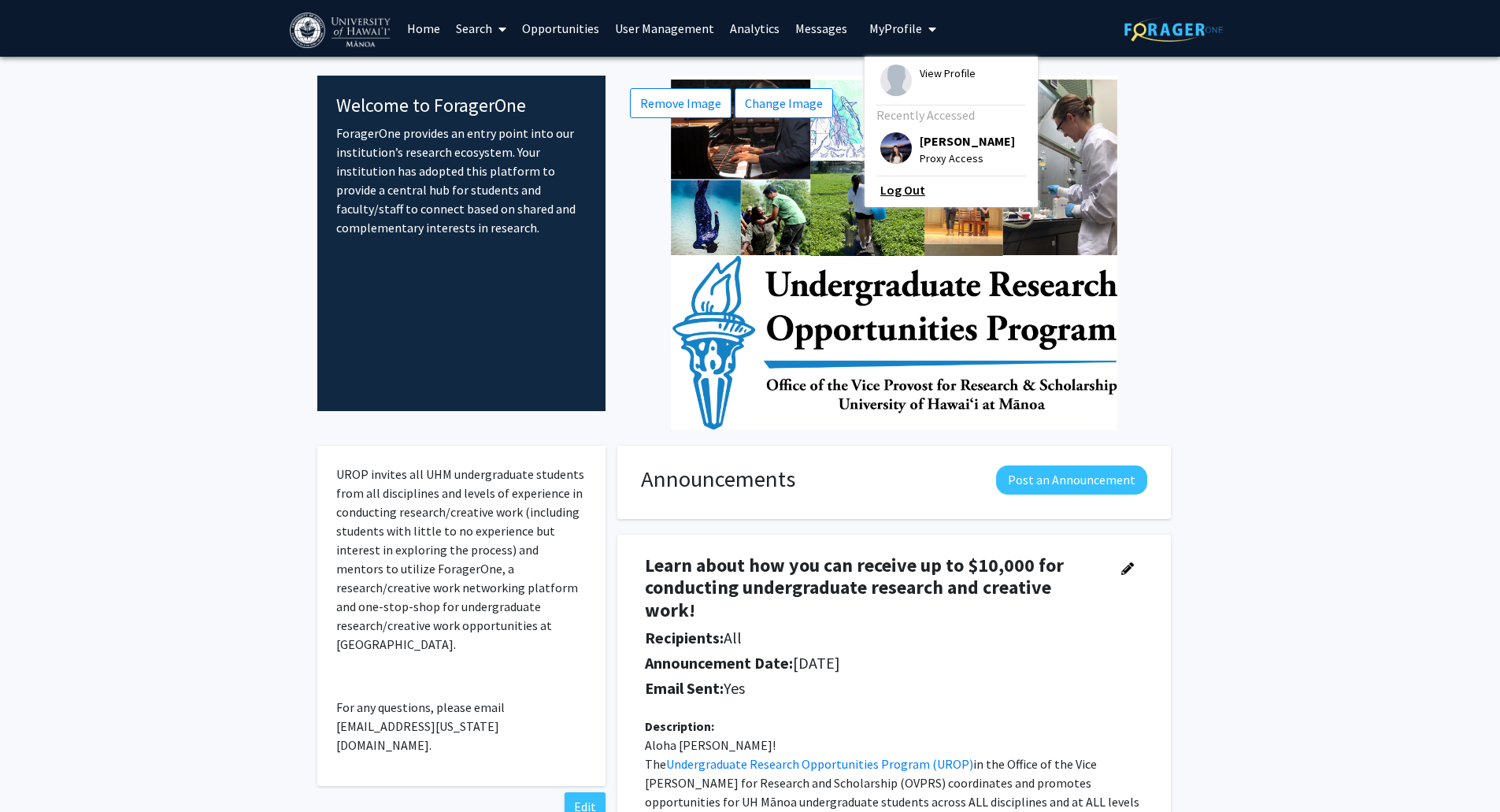
click at [913, 192] on link "Log Out" at bounding box center [951, 190] width 141 height 19
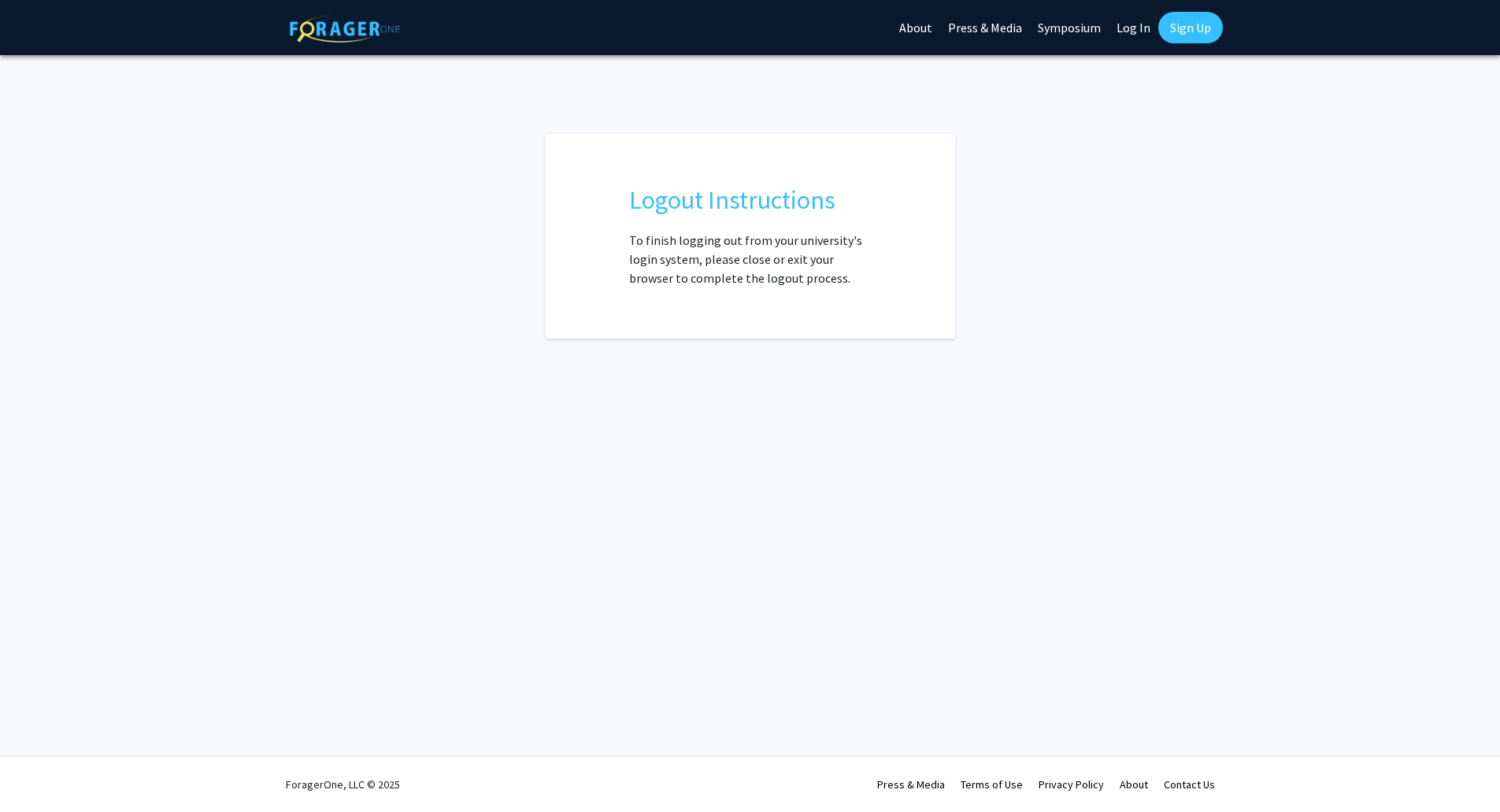
click at [1109, 31] on link "Symposium" at bounding box center [1070, 27] width 79 height 55
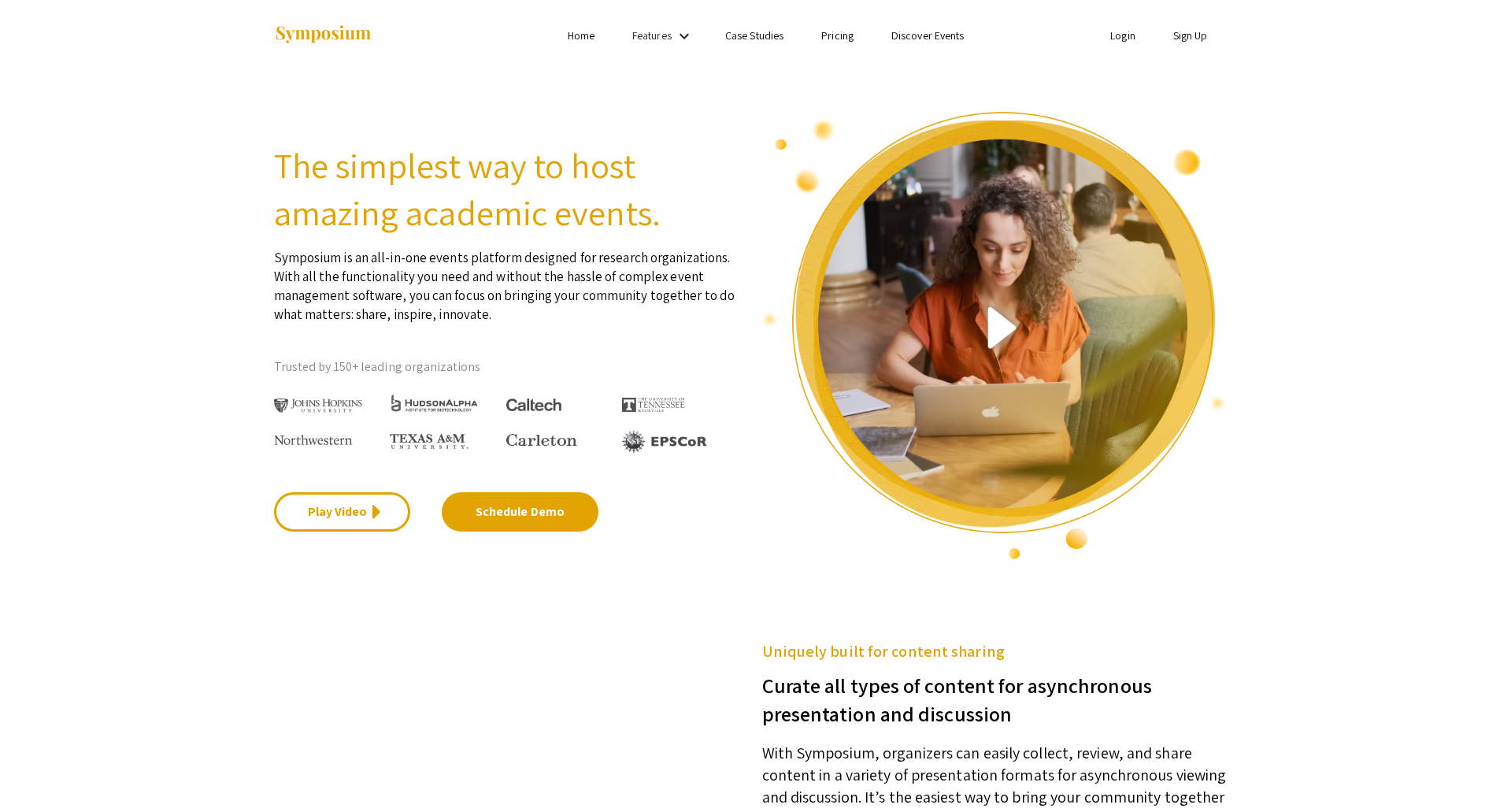
click at [1118, 32] on link "Login" at bounding box center [1122, 35] width 25 height 14
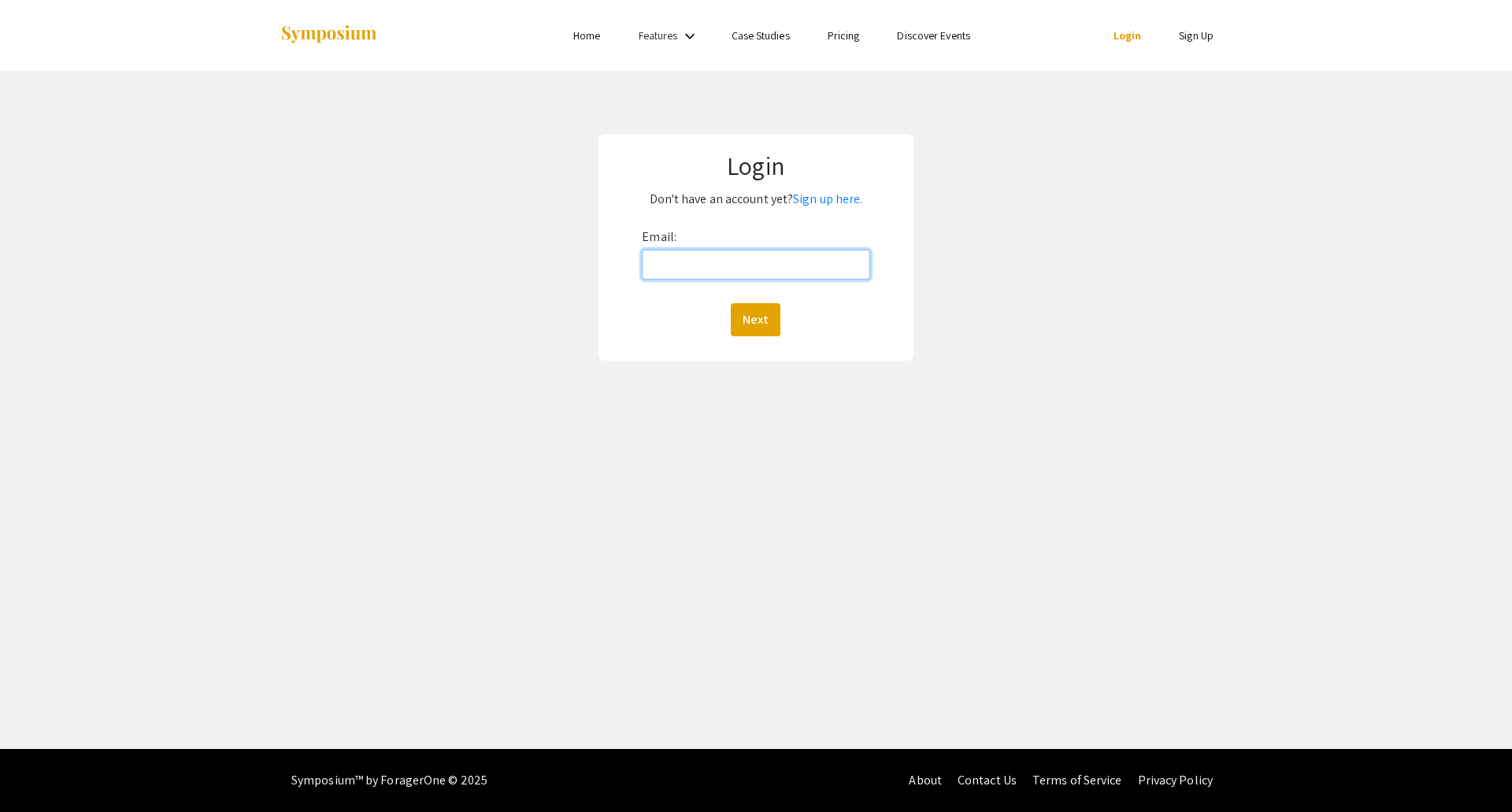
click at [680, 263] on input "Email:" at bounding box center [755, 264] width 227 height 30
type input "[EMAIL_ADDRESS][US_STATE][DOMAIN_NAME]"
click at [731, 303] on button "Next" at bounding box center [755, 320] width 49 height 33
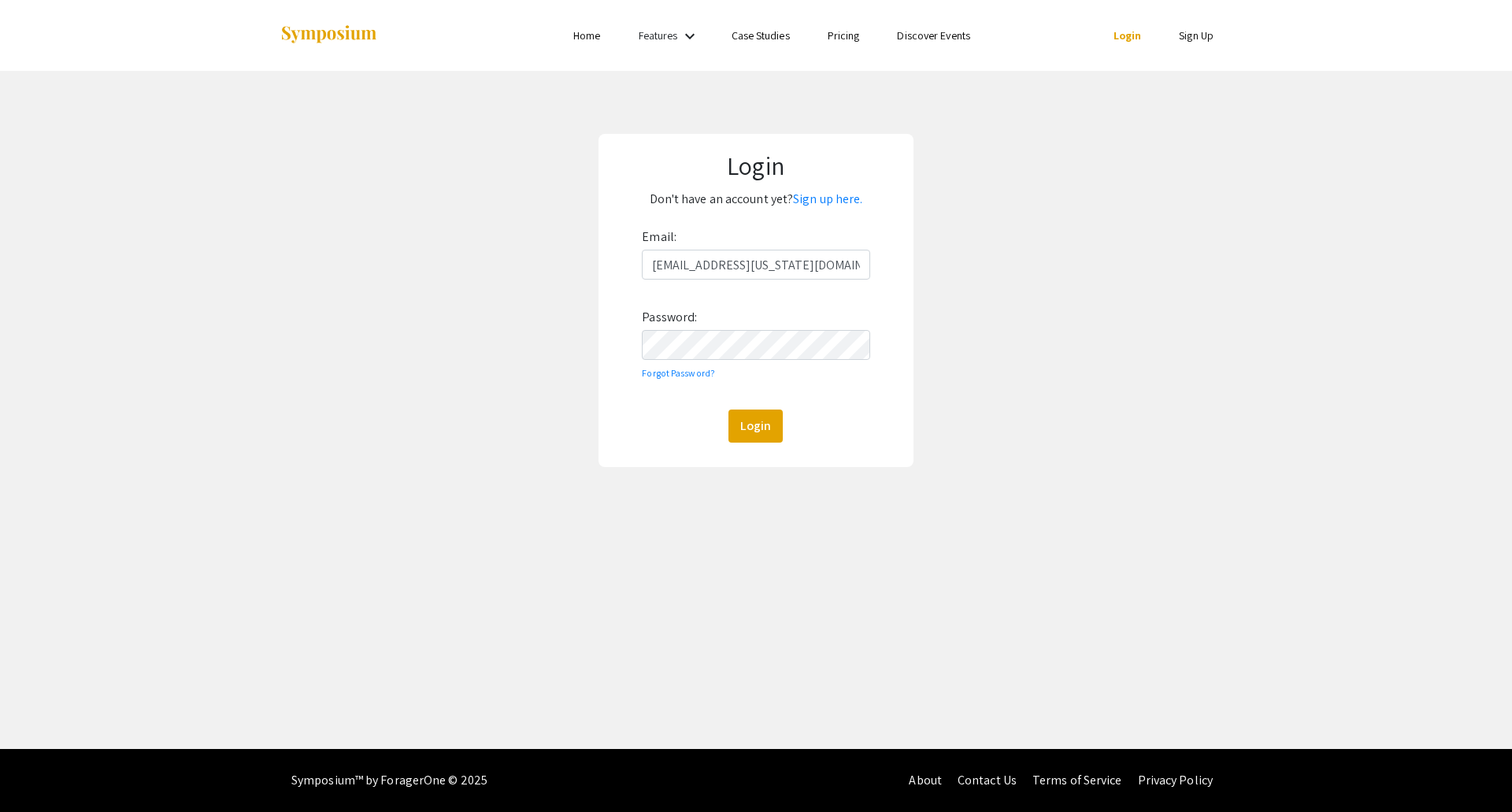
click at [997, 327] on div "Login Don't have an account yet? Sign up here. Email: [EMAIL_ADDRESS][US_STATE]…" at bounding box center [756, 300] width 1536 height 459
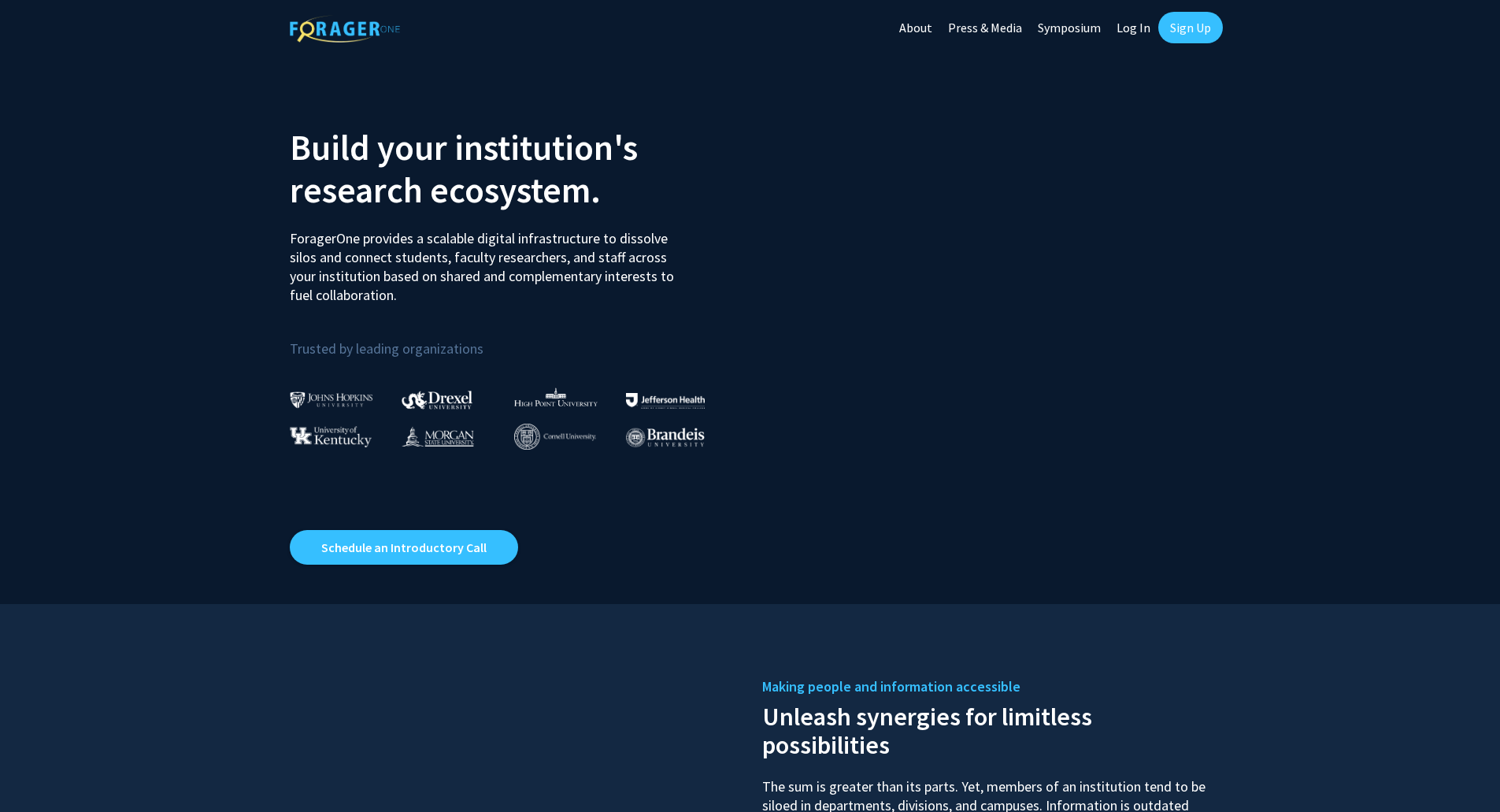
click at [1135, 26] on link "Log In" at bounding box center [1134, 27] width 49 height 55
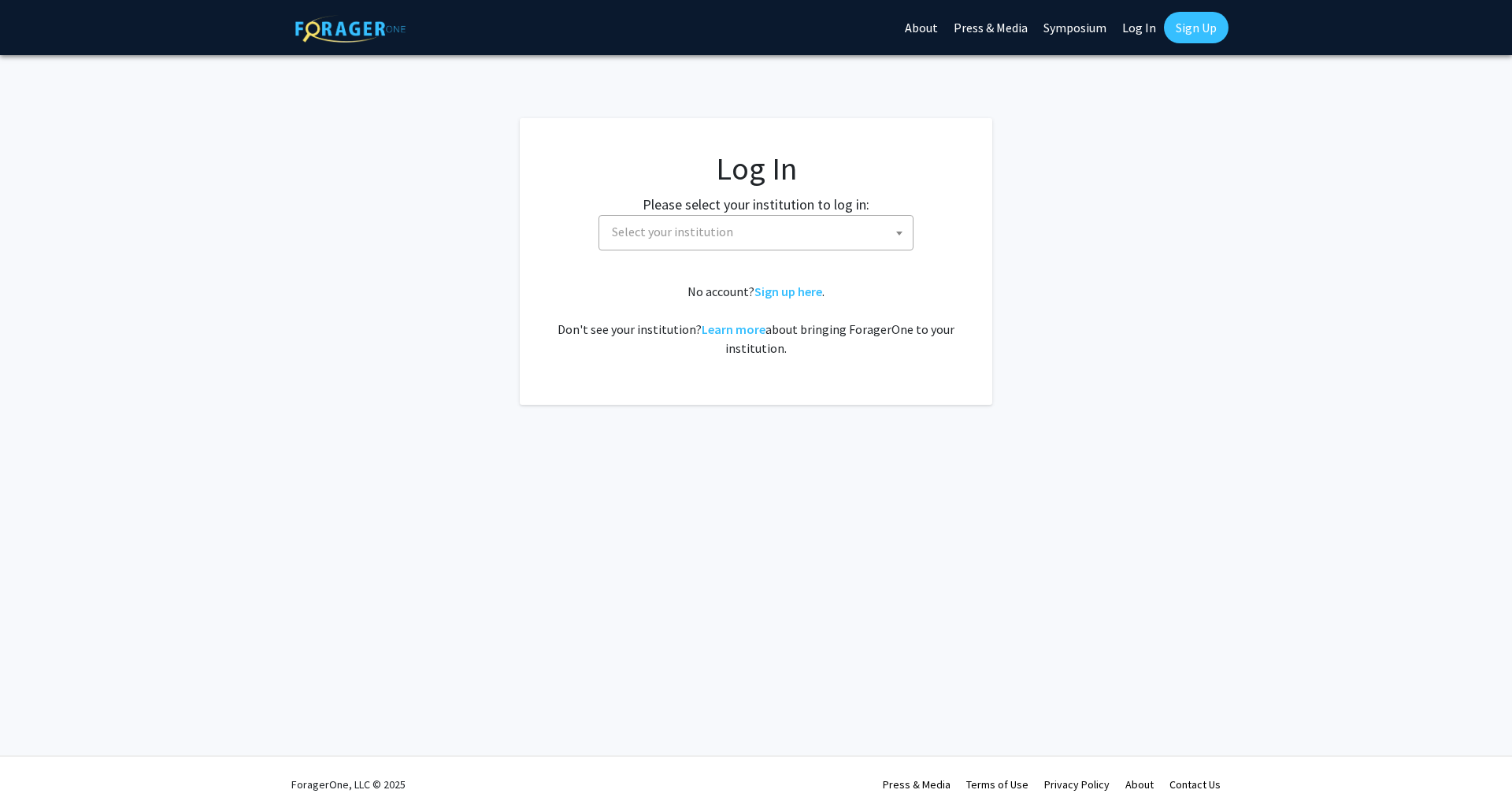
click at [734, 239] on span "Select your institution" at bounding box center [760, 232] width 307 height 32
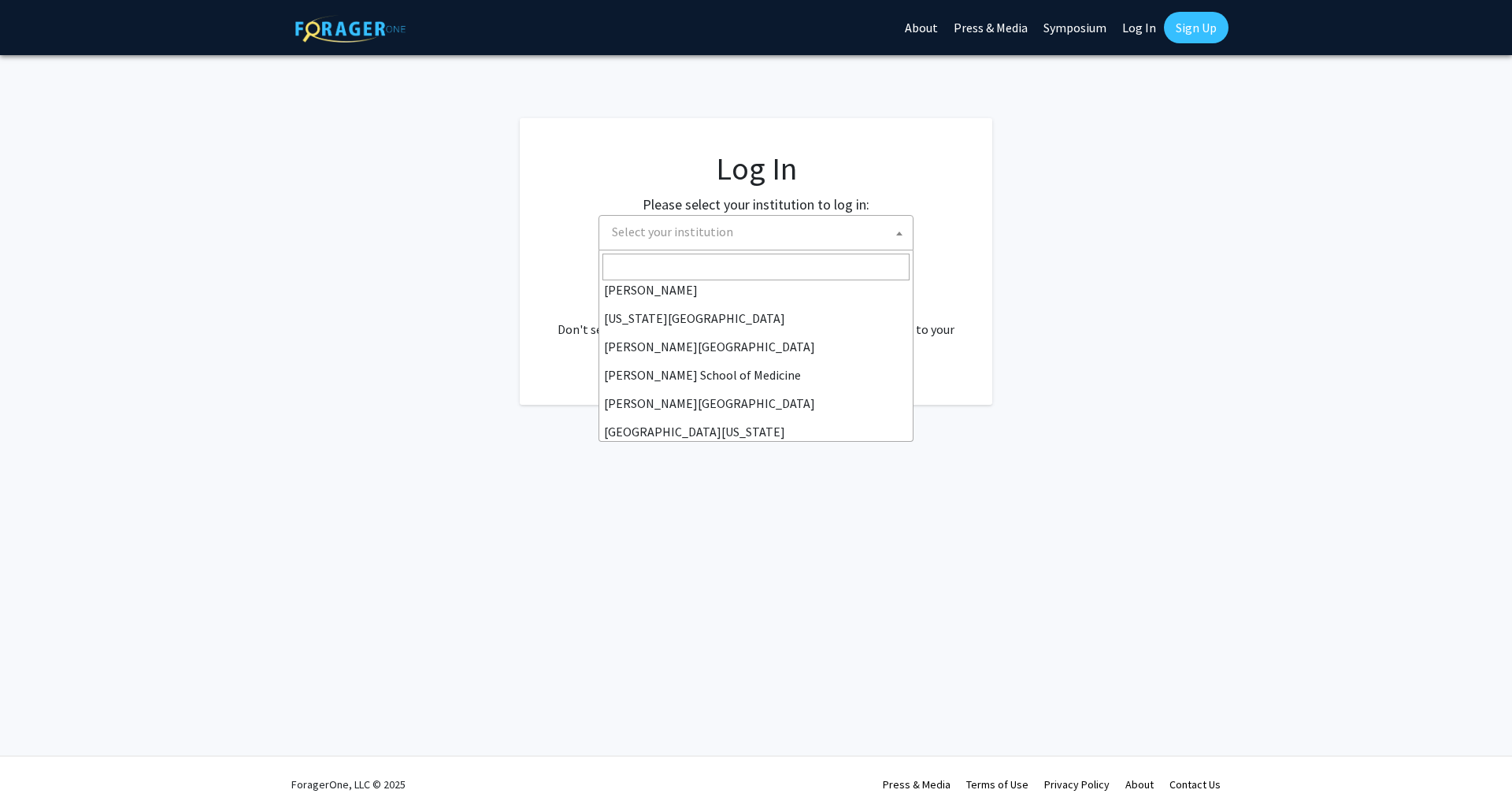
scroll to position [551, 0]
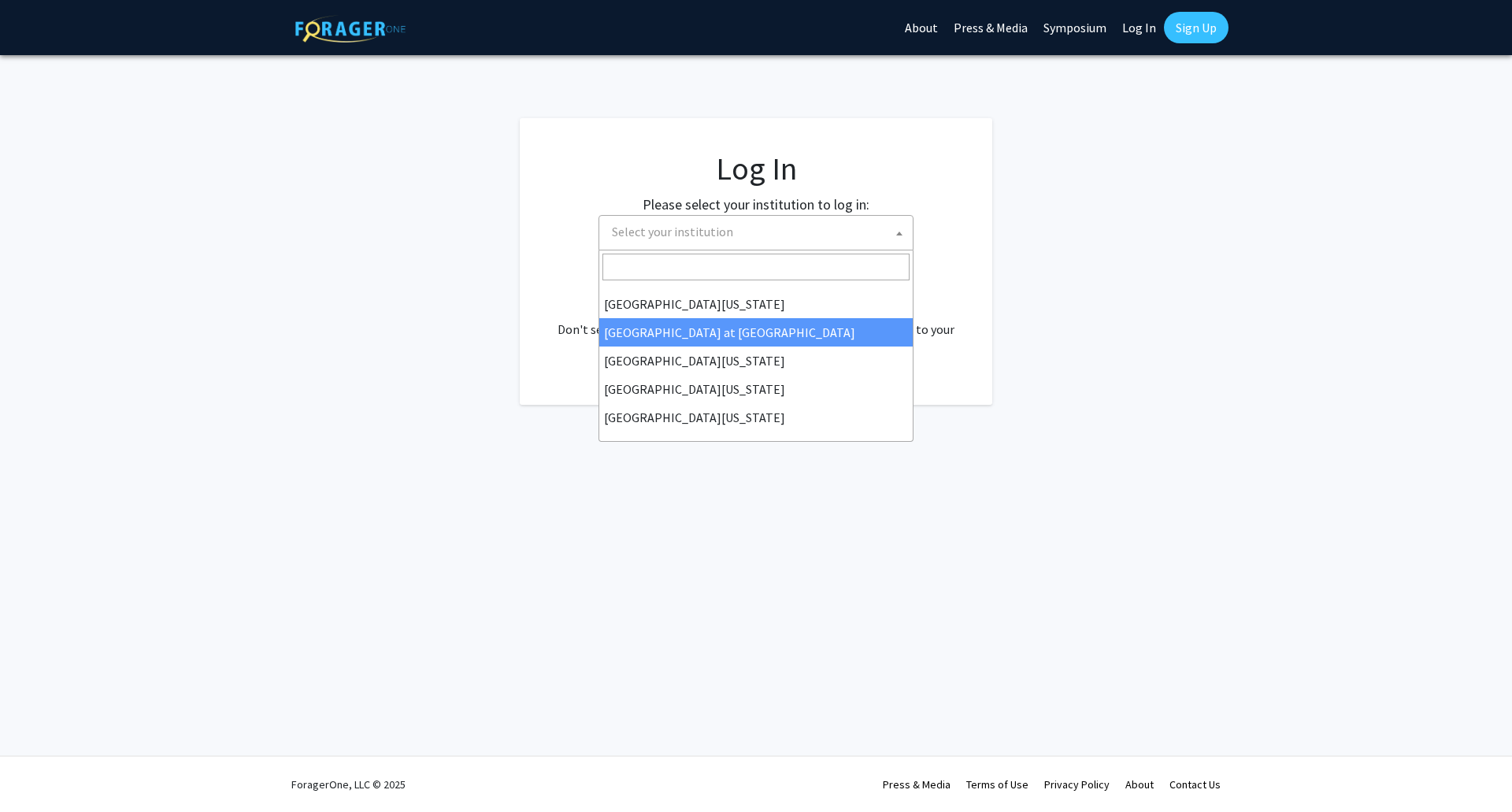
select select "18"
